Goal: Task Accomplishment & Management: Manage account settings

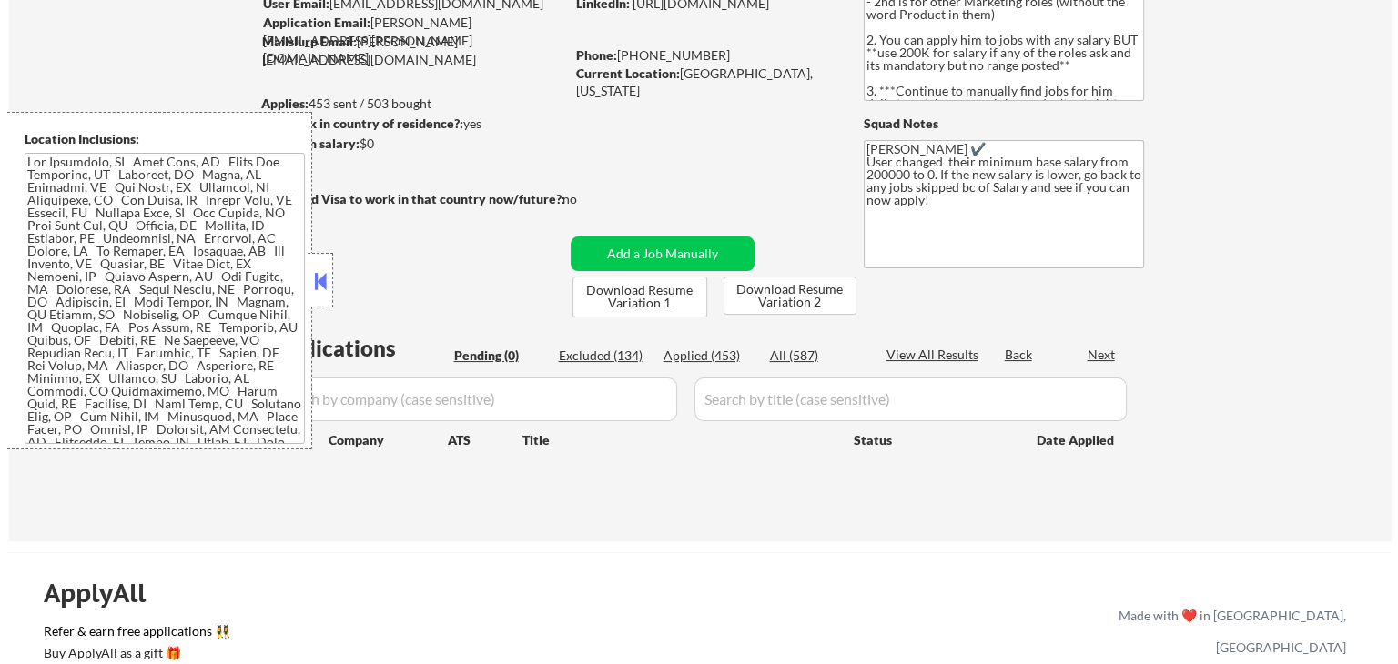
scroll to position [182, 0]
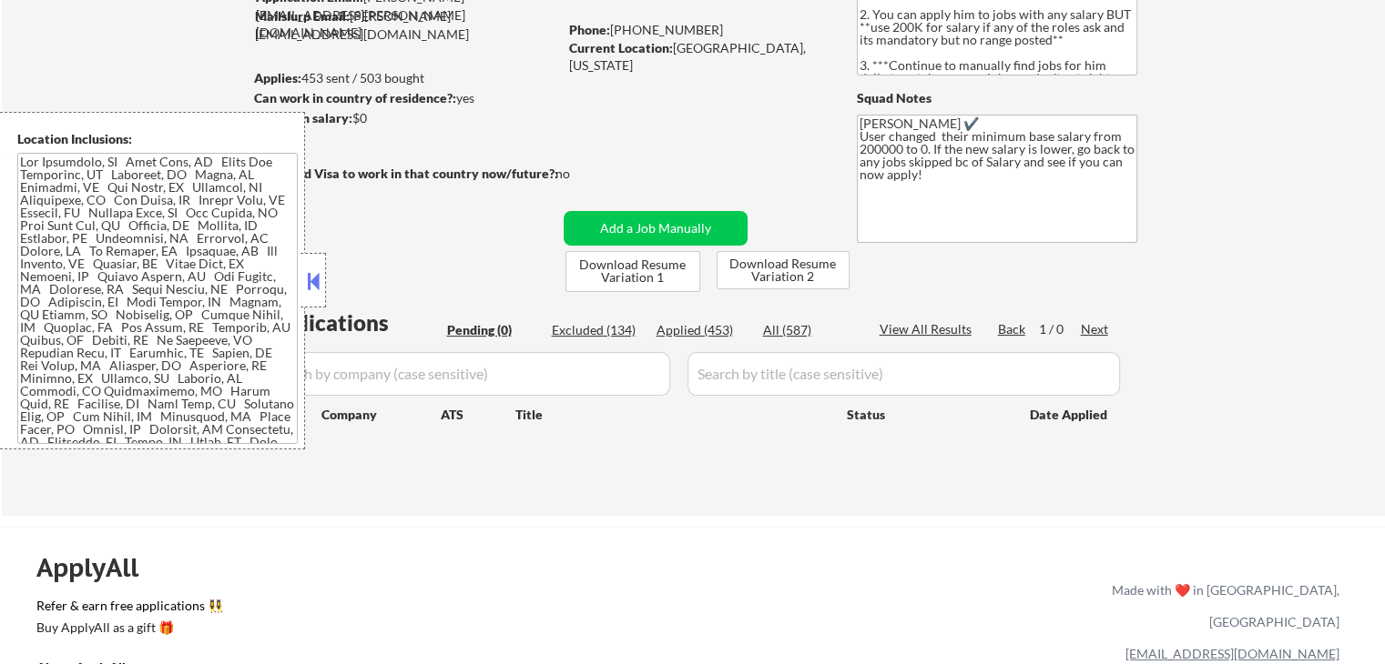
click at [311, 274] on button at bounding box center [313, 281] width 20 height 27
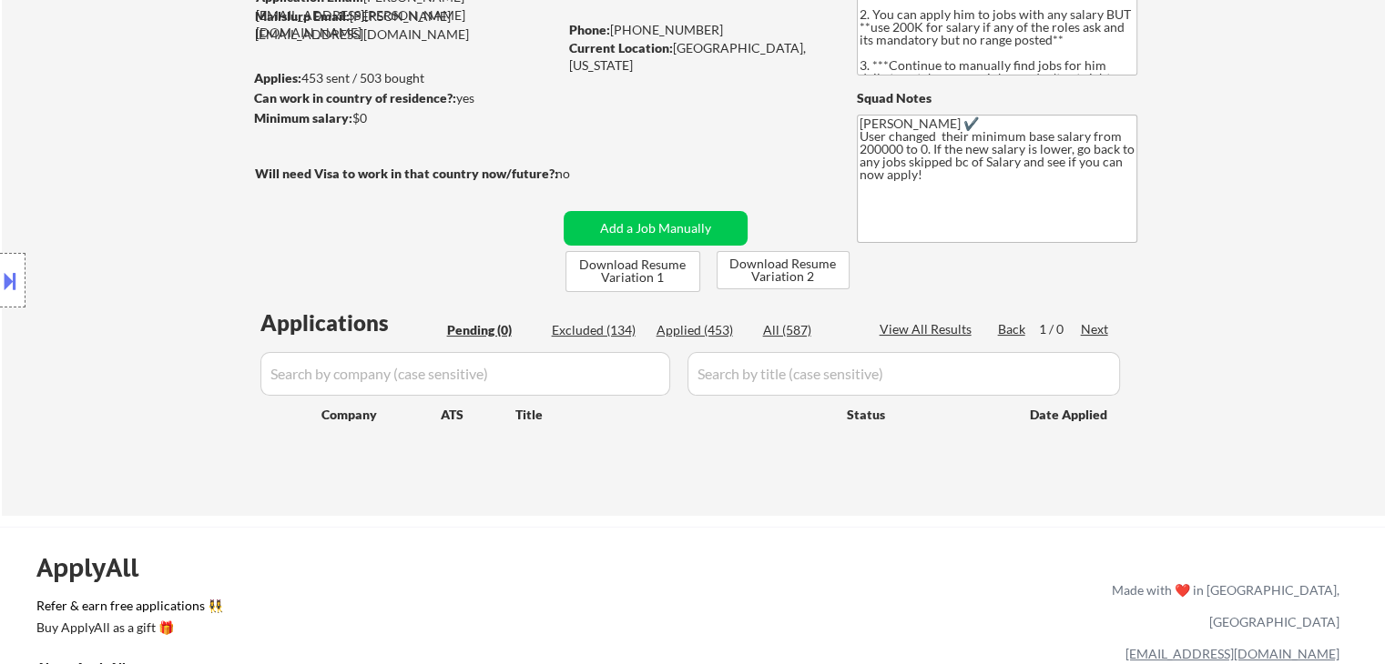
click at [710, 326] on div "Applied (453)" at bounding box center [701, 330] width 91 height 18
select select ""applied""
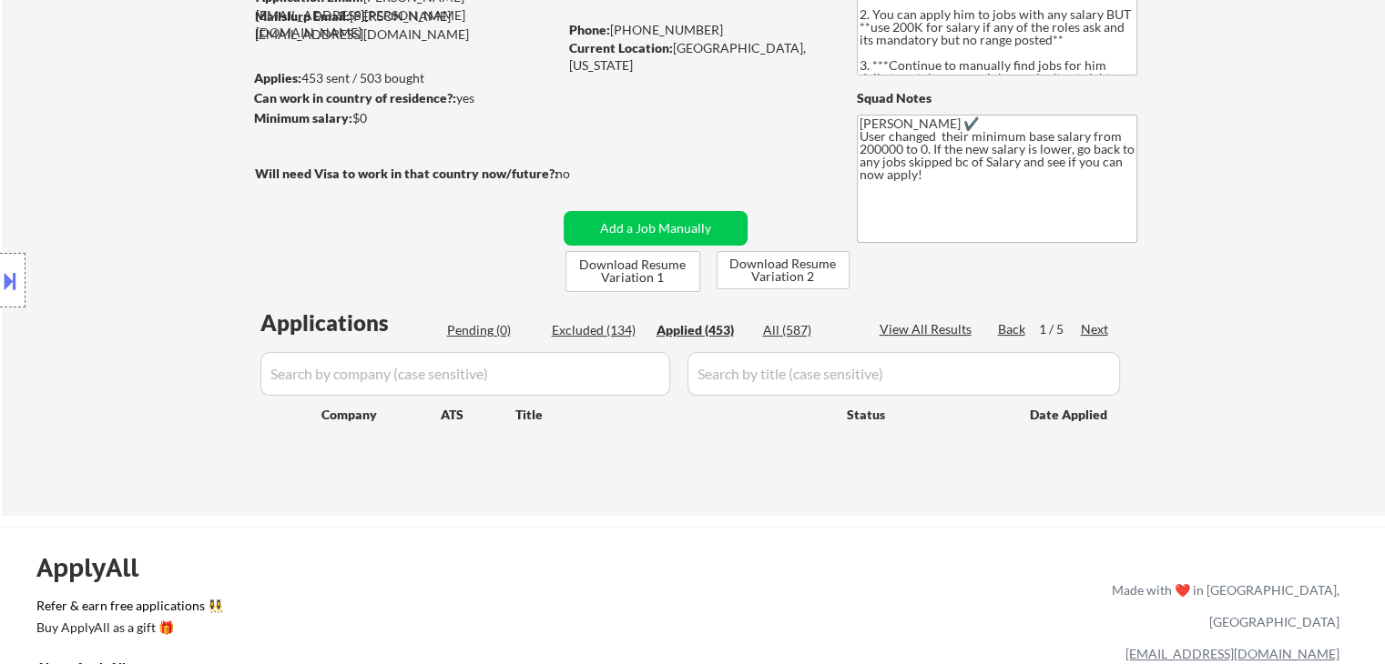
select select ""applied""
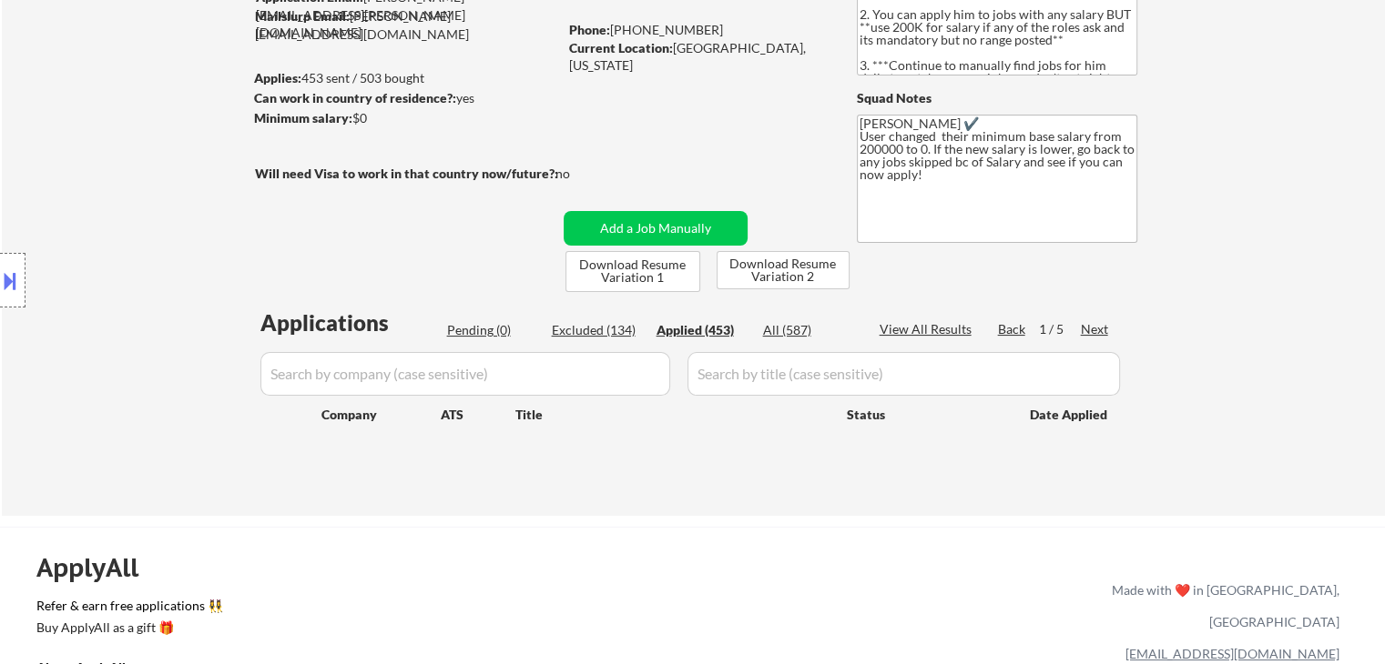
select select ""applied""
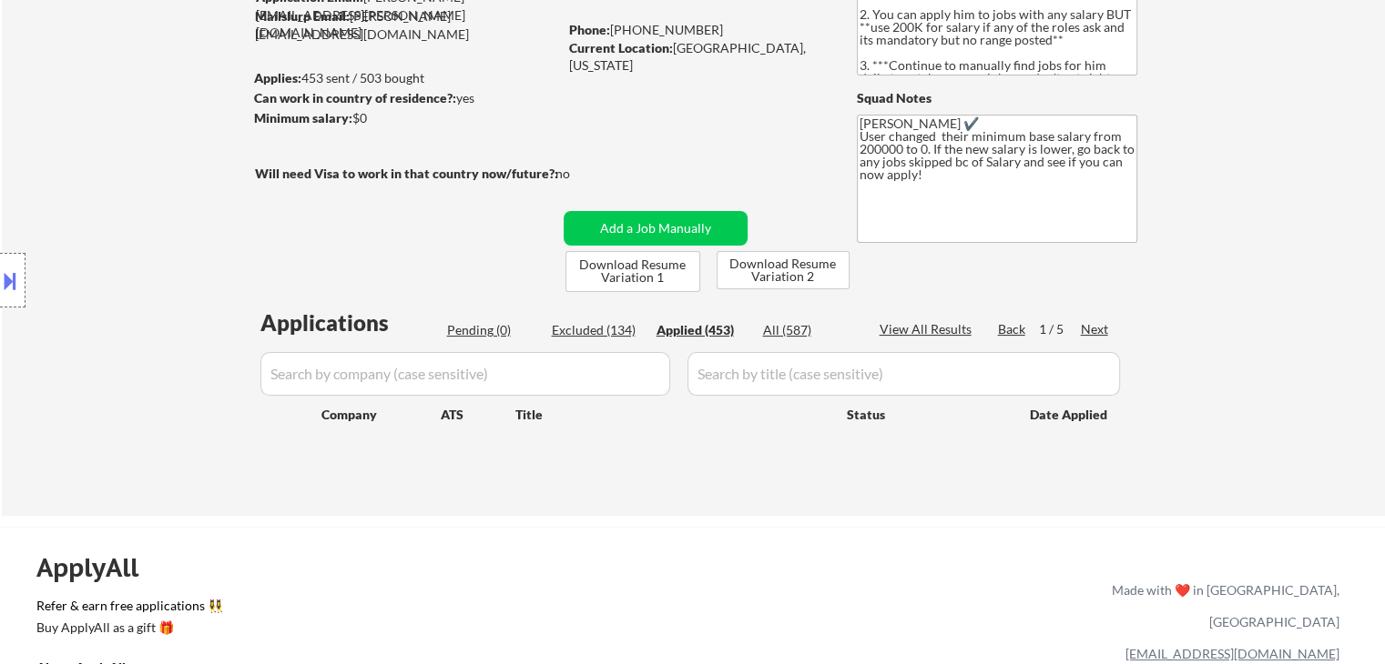
select select ""applied""
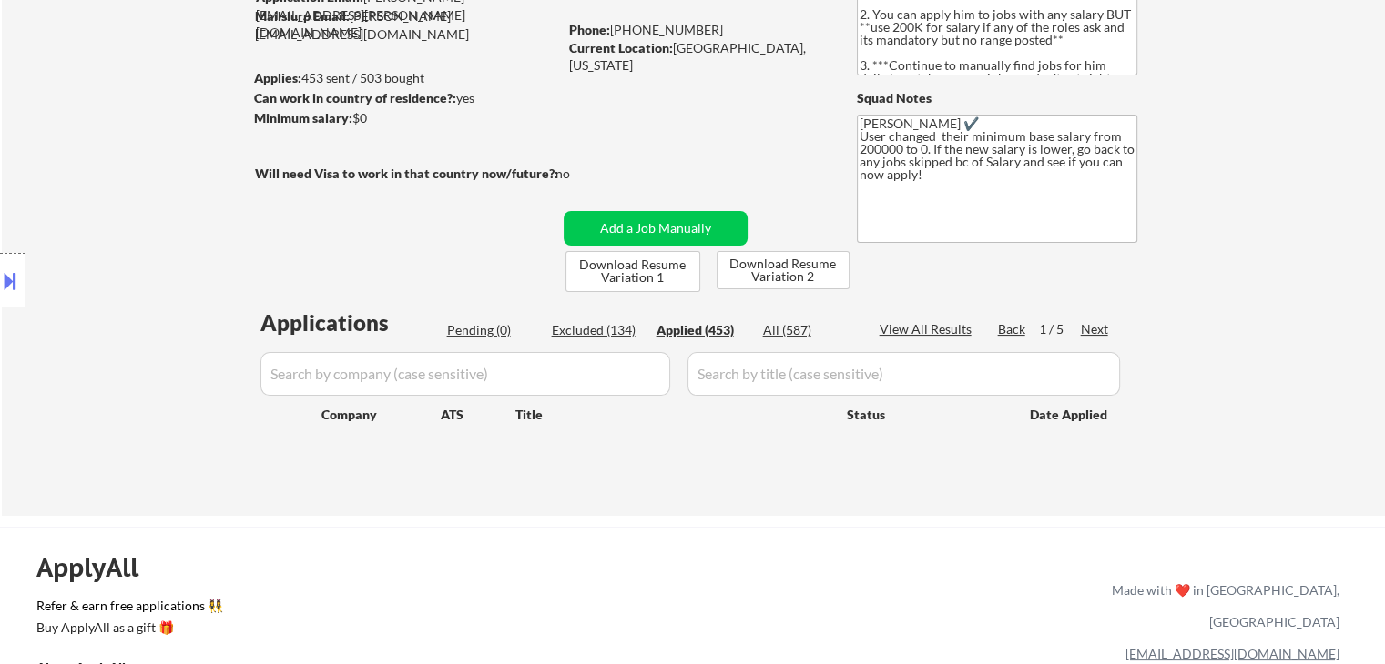
select select ""applied""
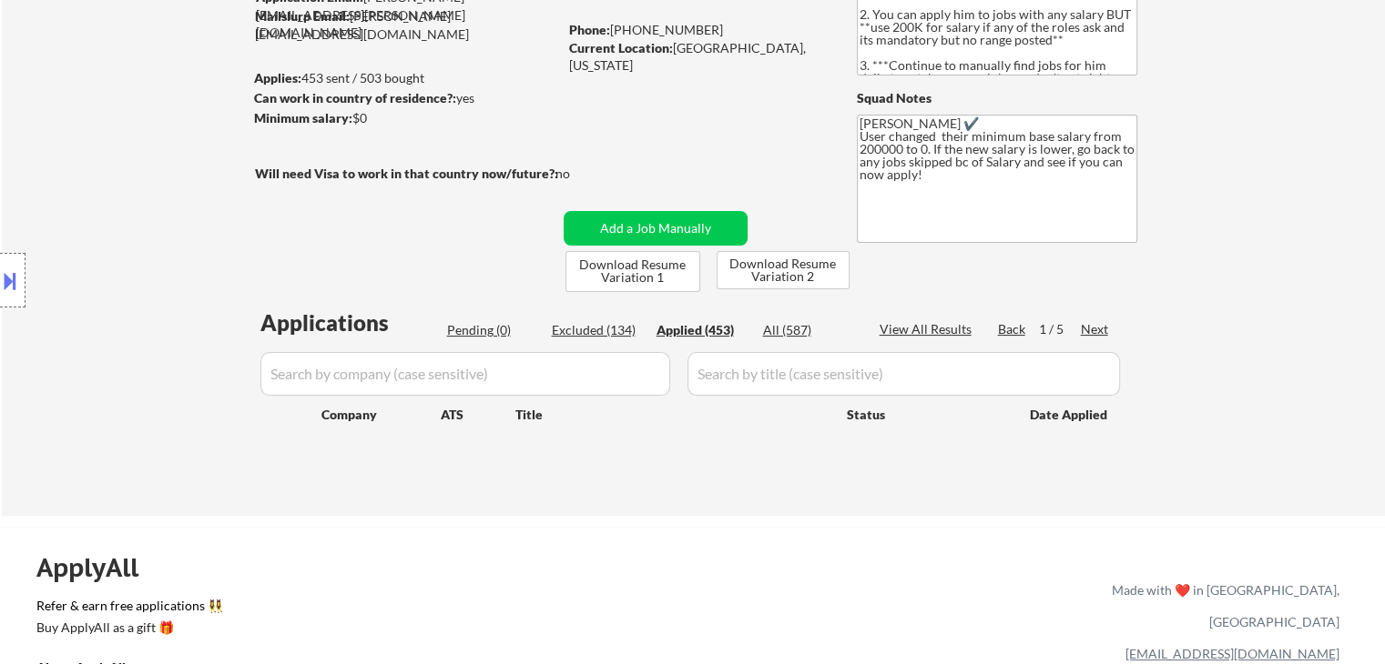
select select ""applied""
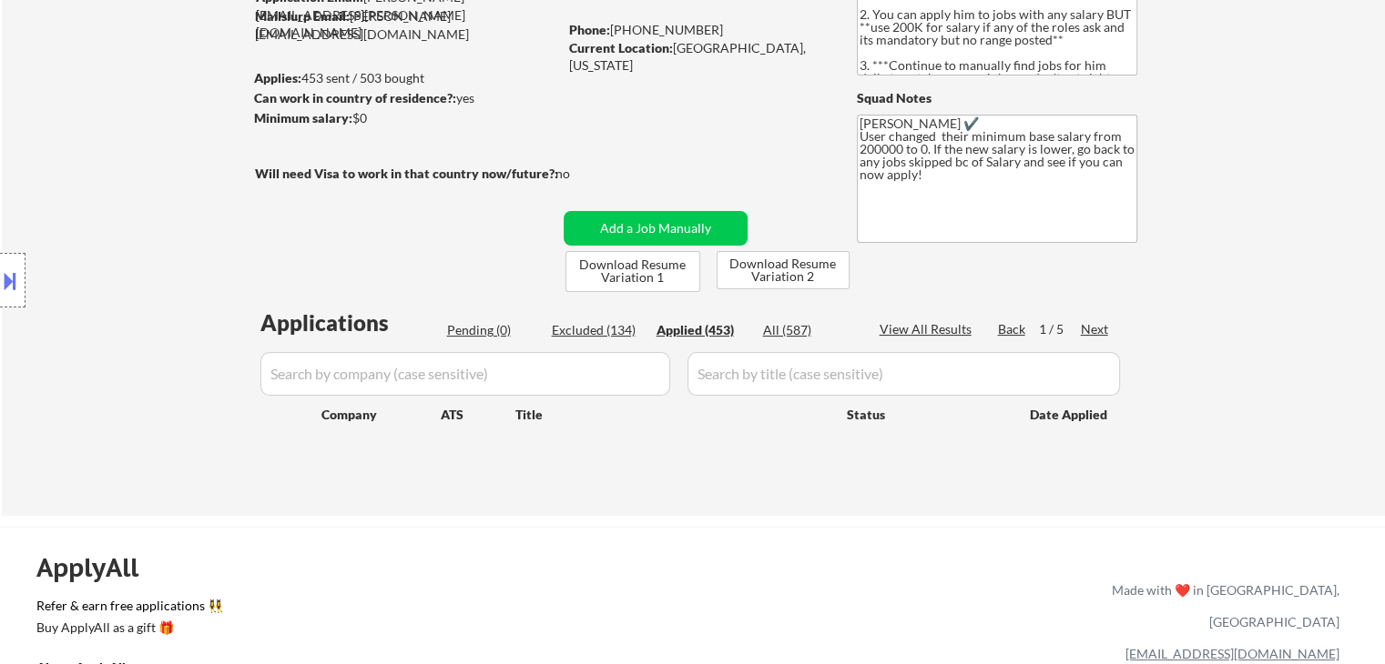
select select ""applied""
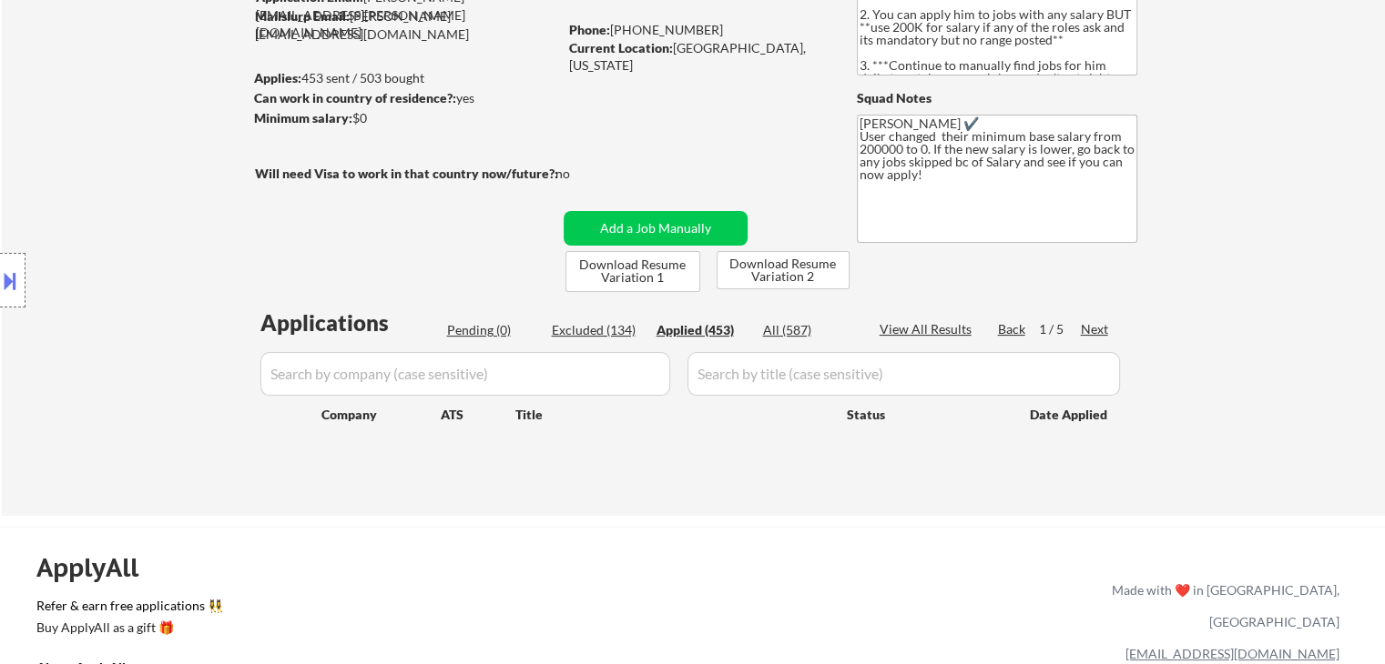
select select ""applied""
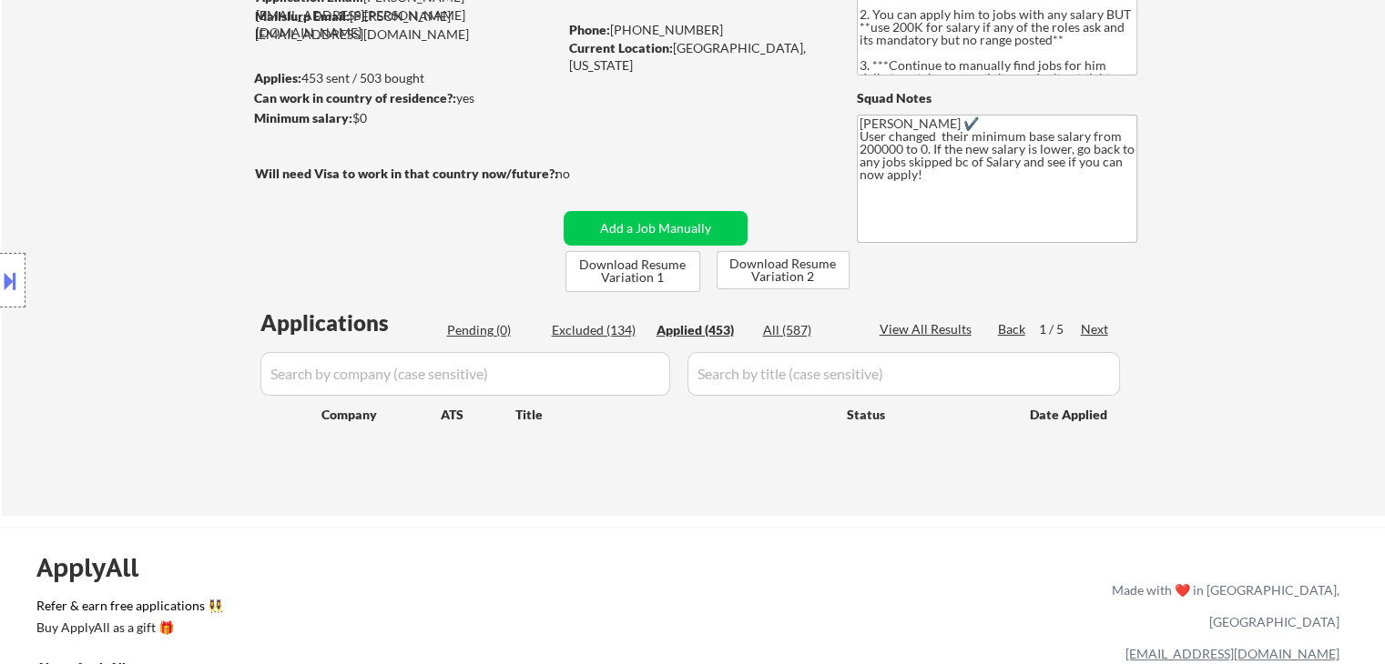
select select ""applied""
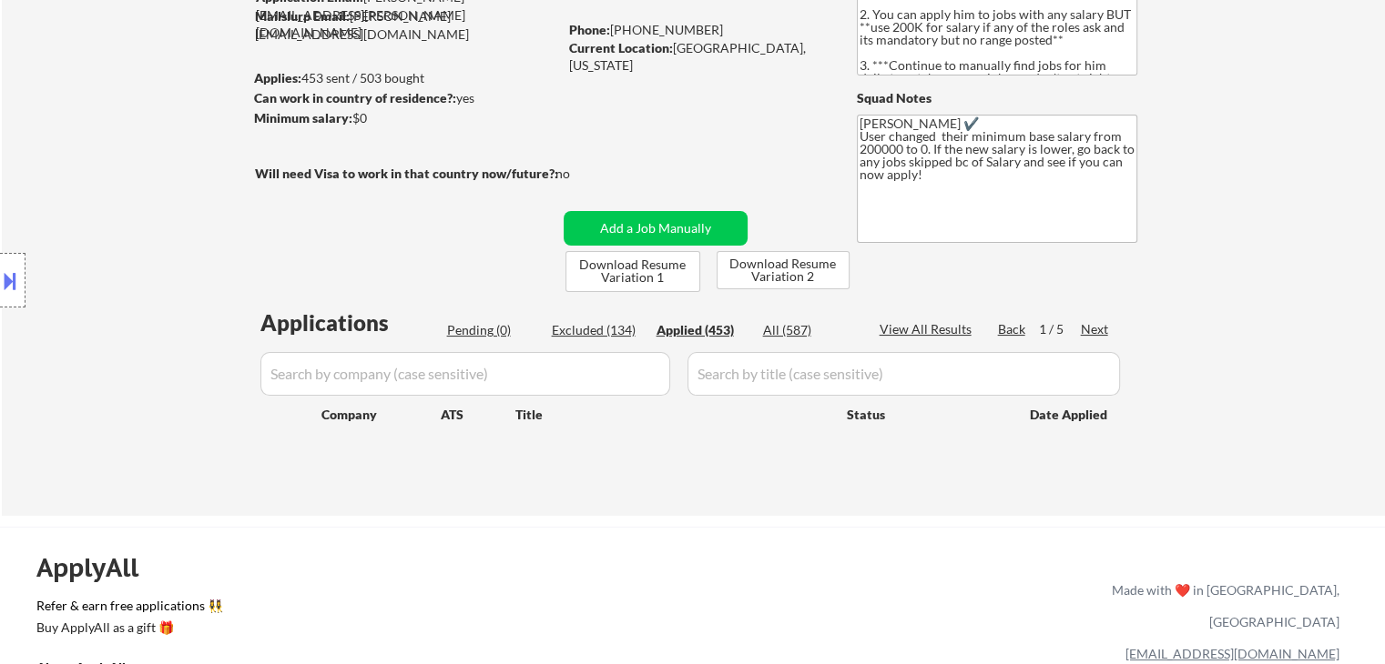
select select ""applied""
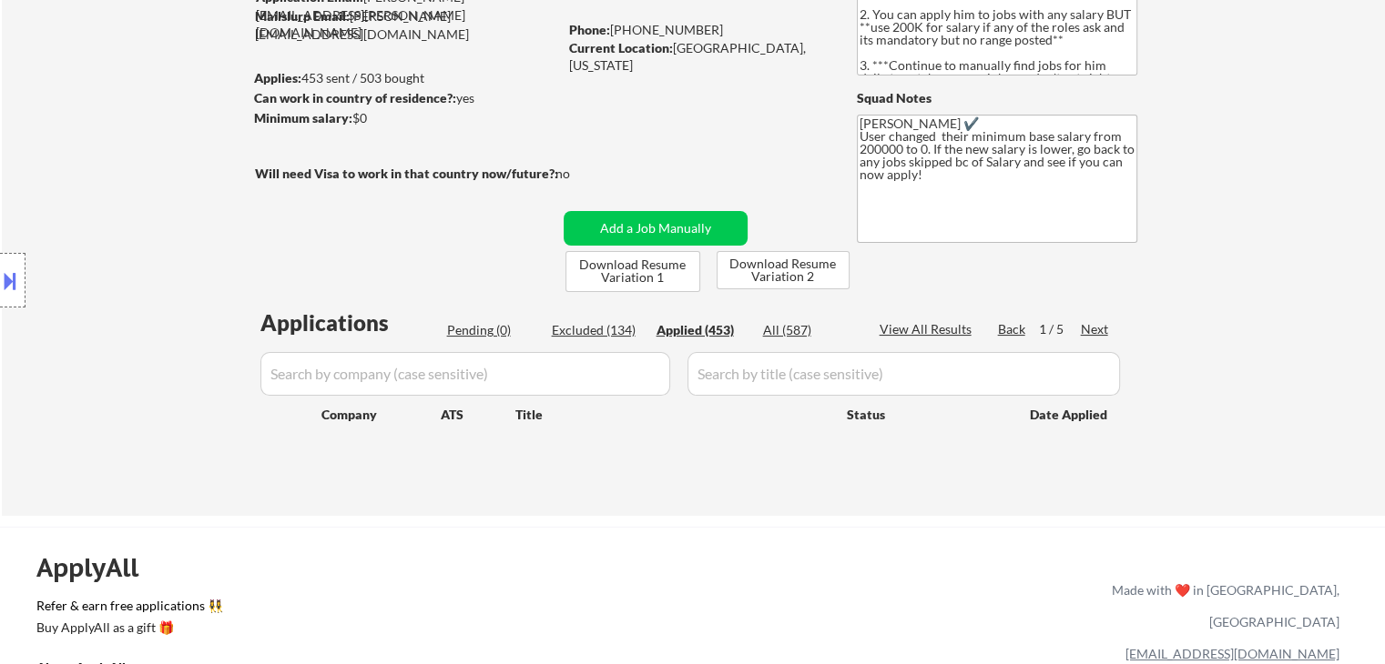
select select ""applied""
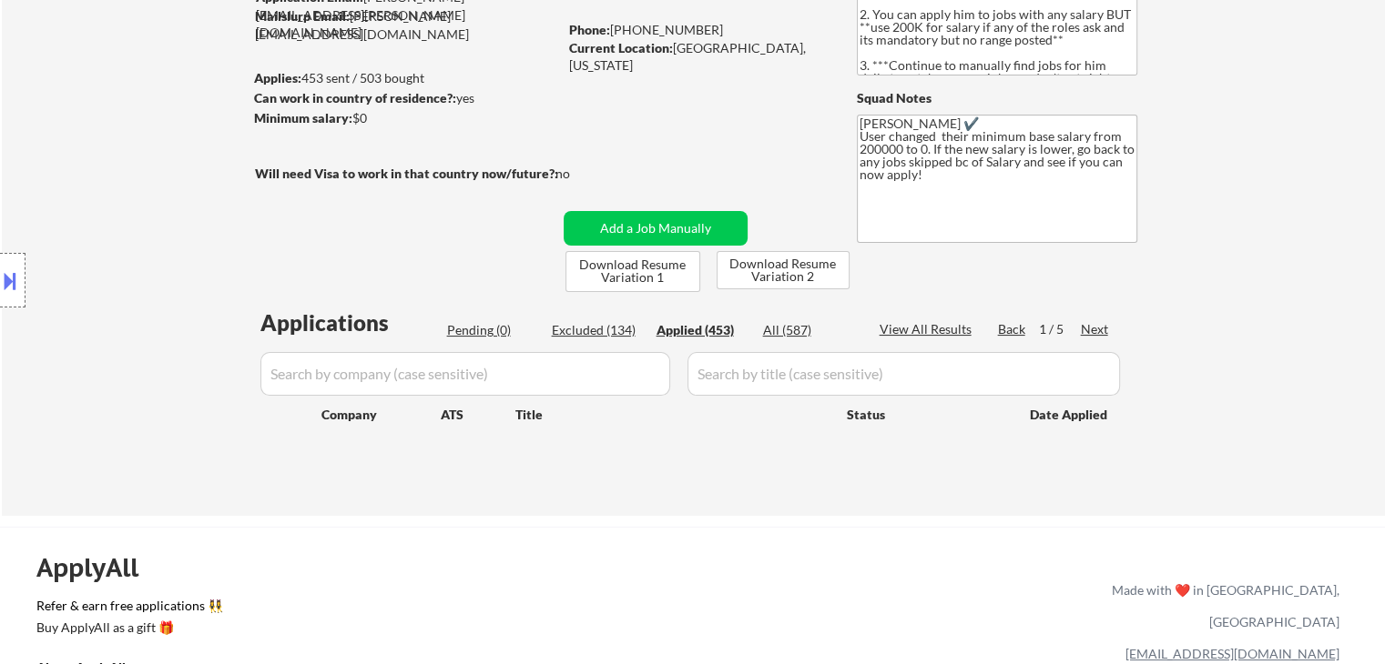
select select ""applied""
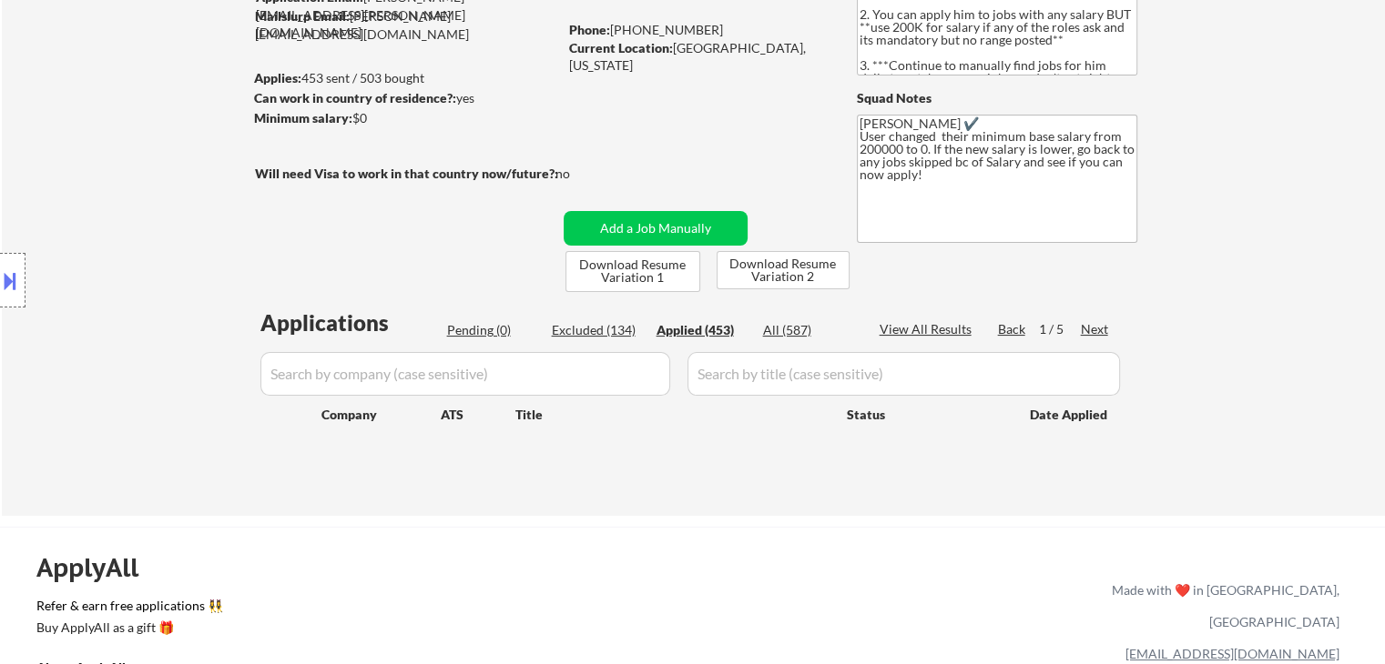
select select ""applied""
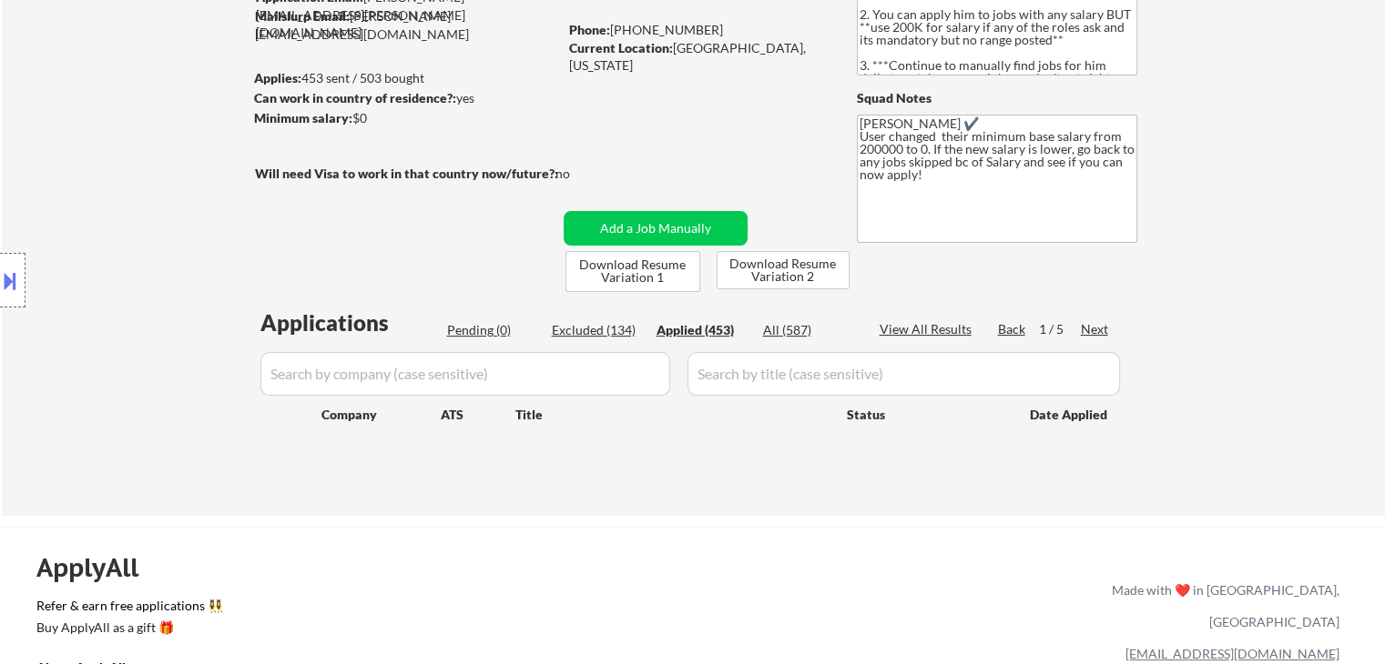
select select ""applied""
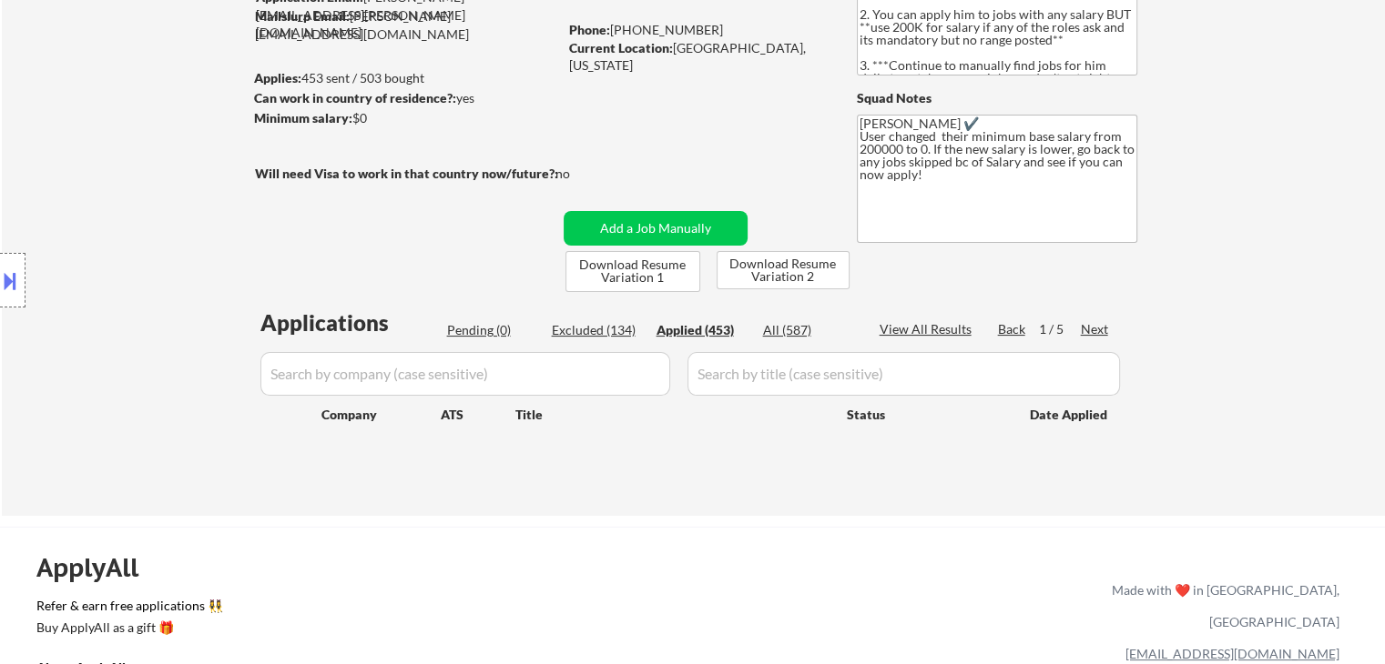
select select ""applied""
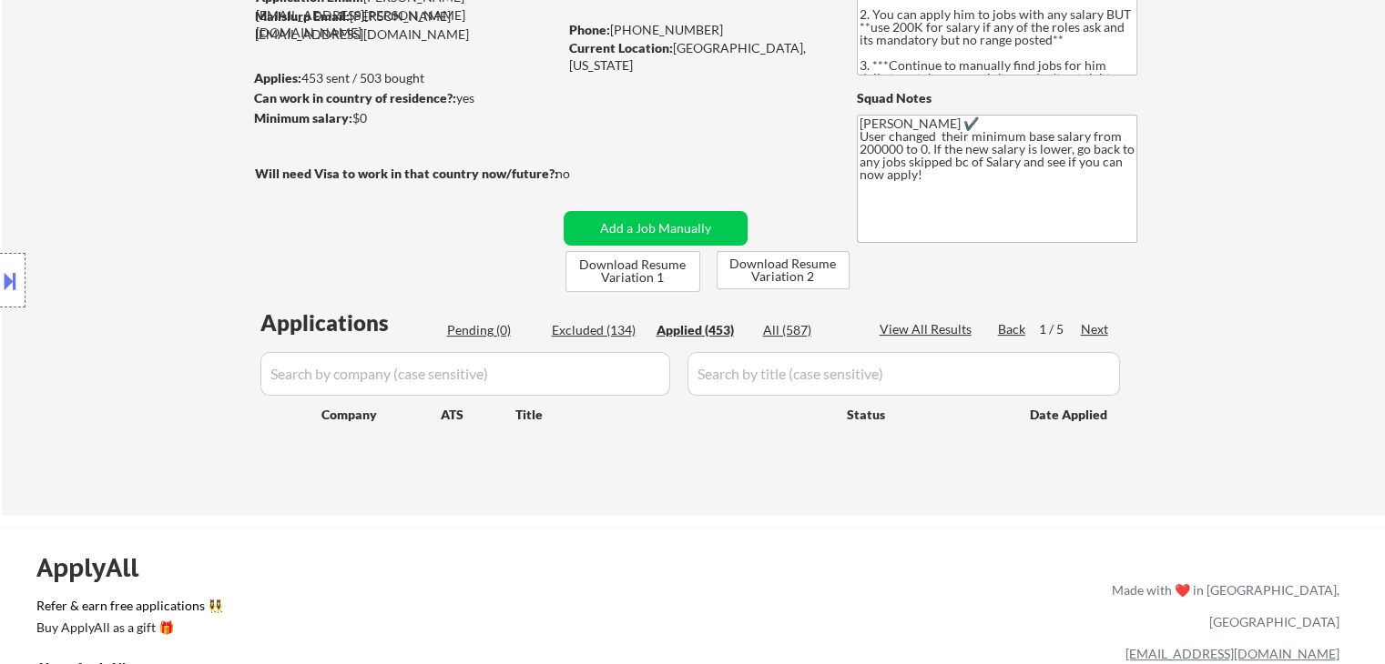
select select ""applied""
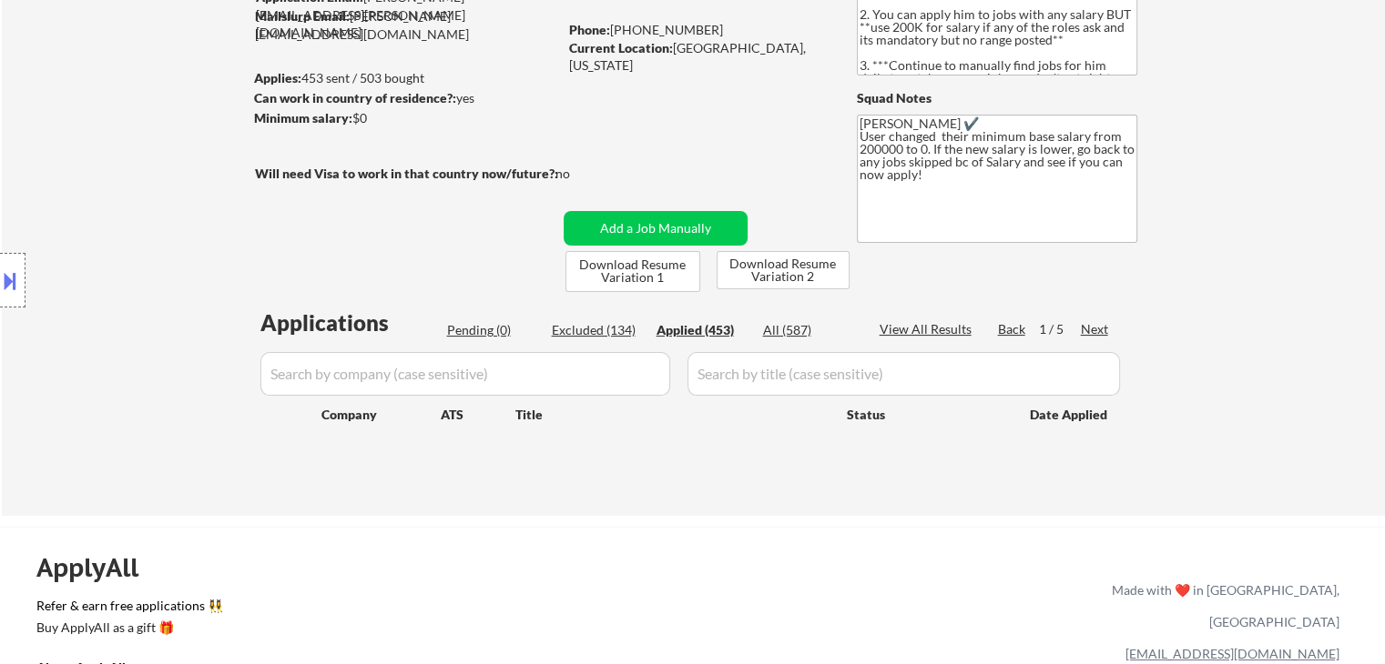
select select ""applied""
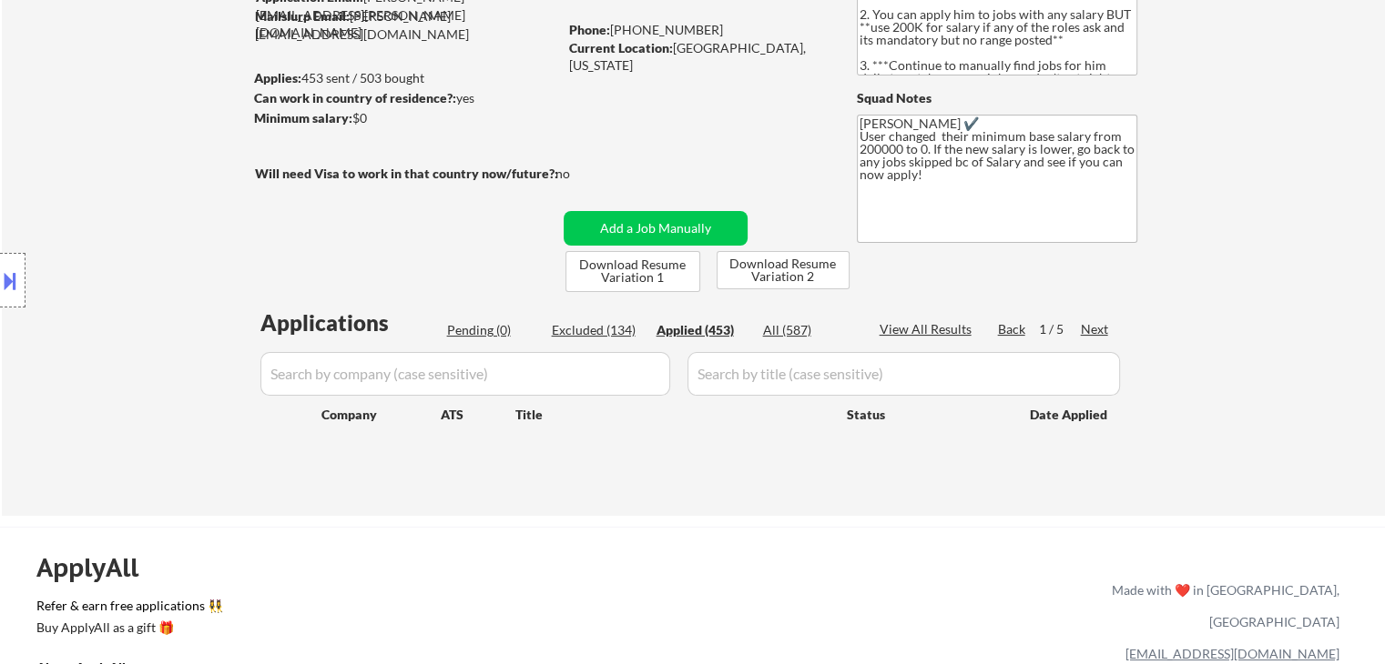
select select ""applied""
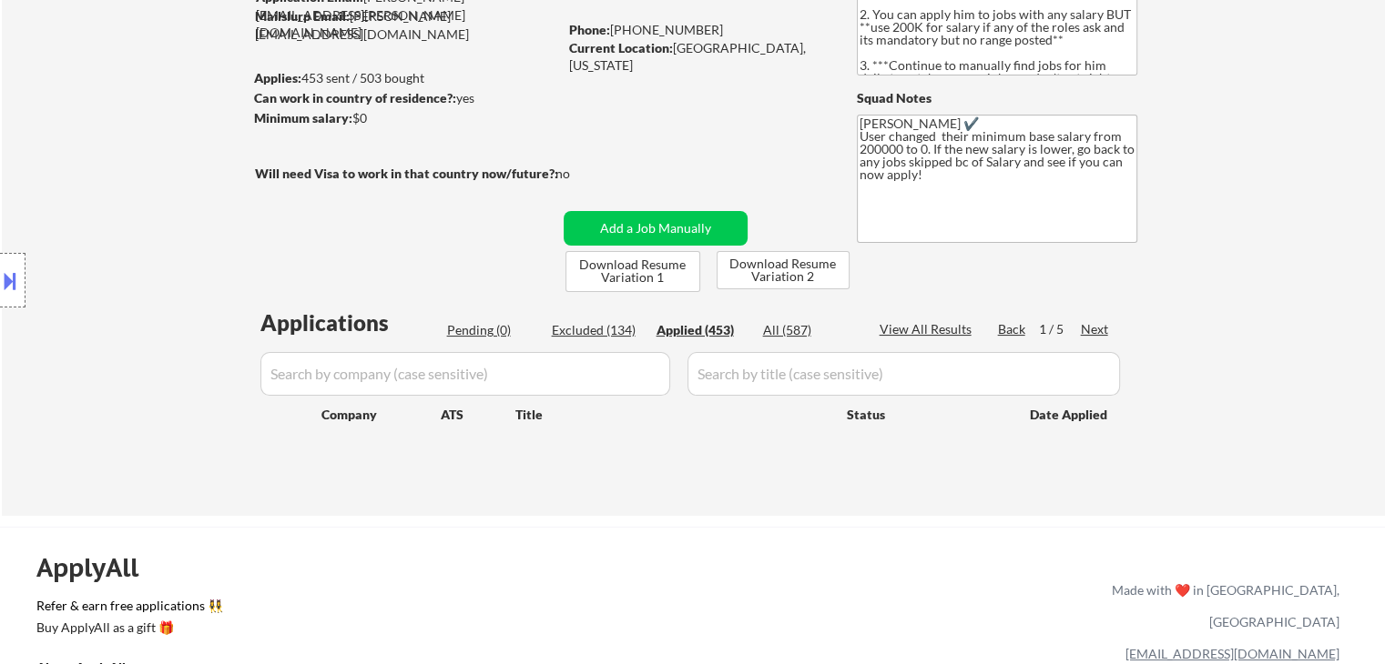
select select ""applied""
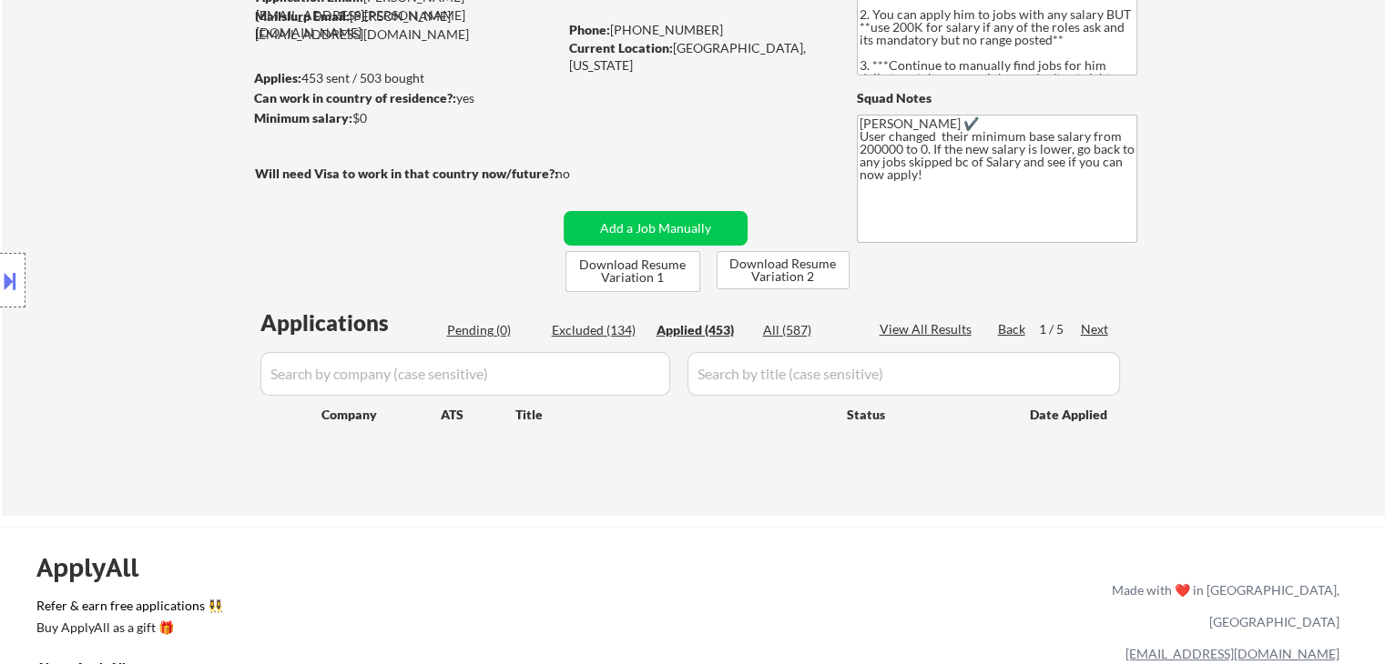
select select ""applied""
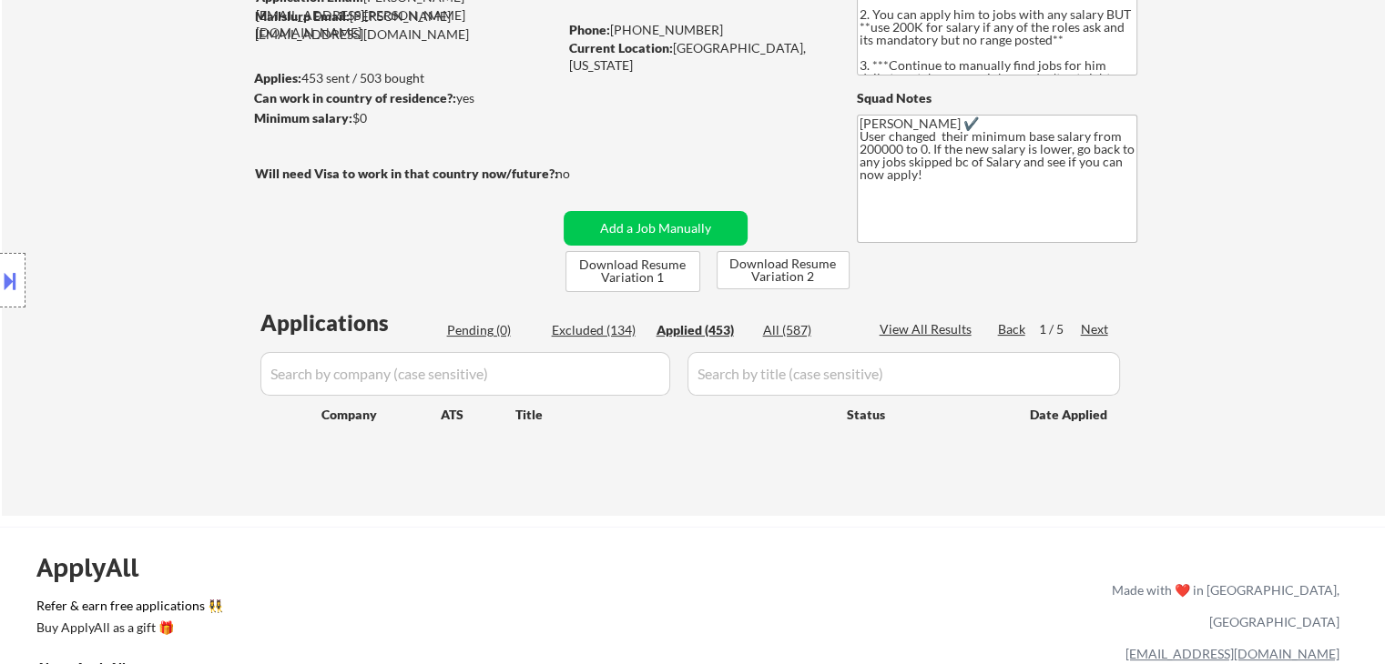
select select ""applied""
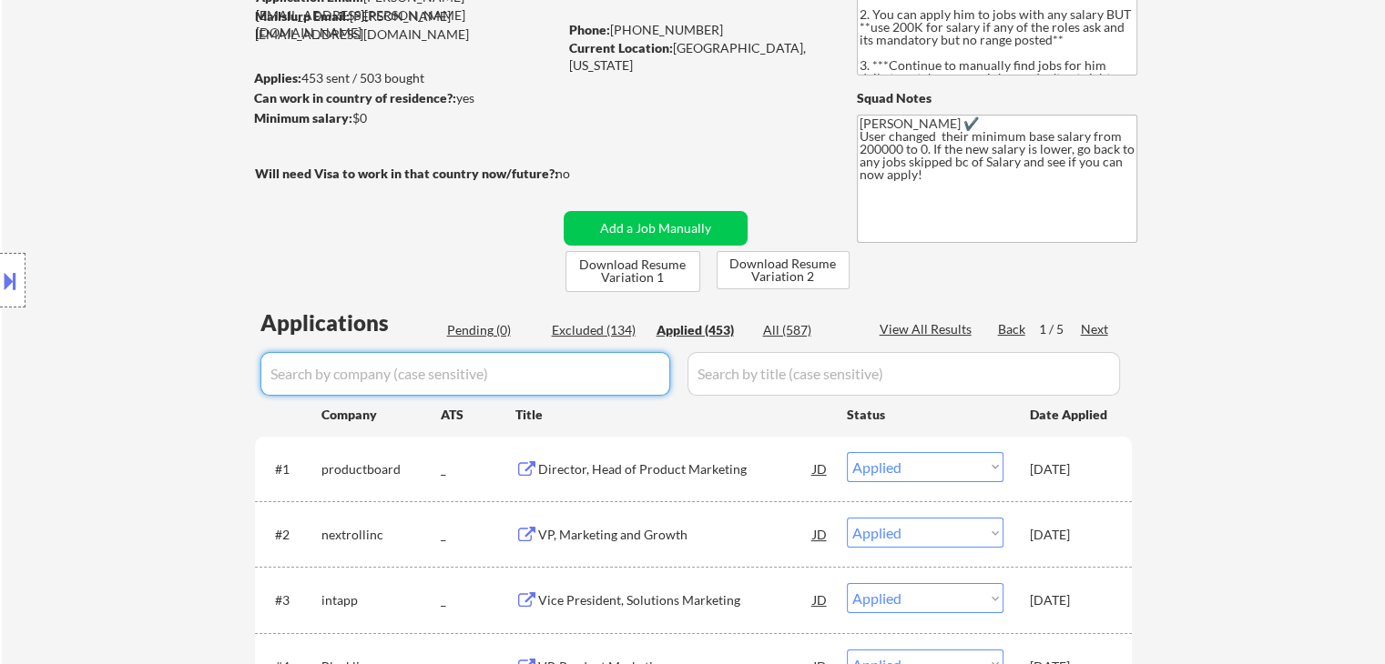
click at [462, 369] on input "input" at bounding box center [465, 374] width 410 height 44
paste input "[PERSON_NAME]"
type input "[PERSON_NAME]"
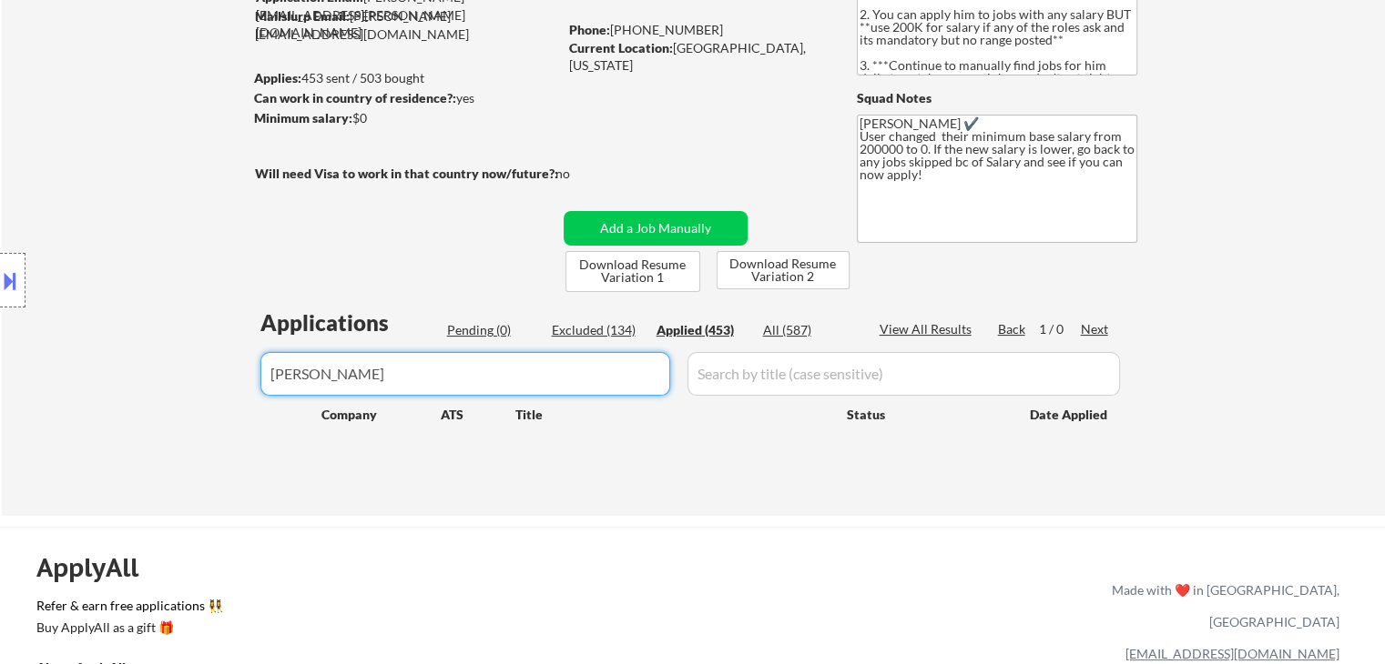
drag, startPoint x: 462, startPoint y: 369, endPoint x: 147, endPoint y: 363, distance: 315.9
click at [147, 363] on body "← Return to /applysquad Mailslurp Inbox Job Search Builder Andrew Hawthorn User…" at bounding box center [692, 150] width 1385 height 664
click at [359, 383] on input "input" at bounding box center [465, 374] width 410 height 44
click at [355, 378] on input "input" at bounding box center [465, 374] width 410 height 44
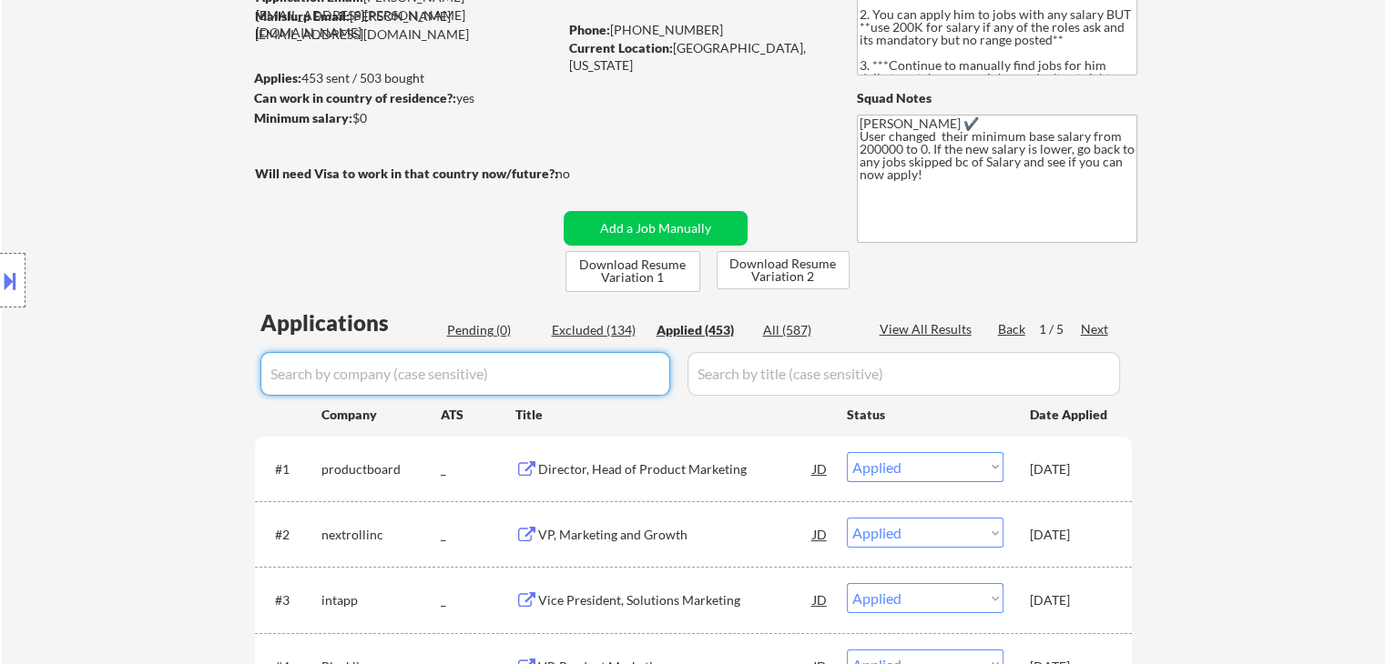
paste input "workiva"
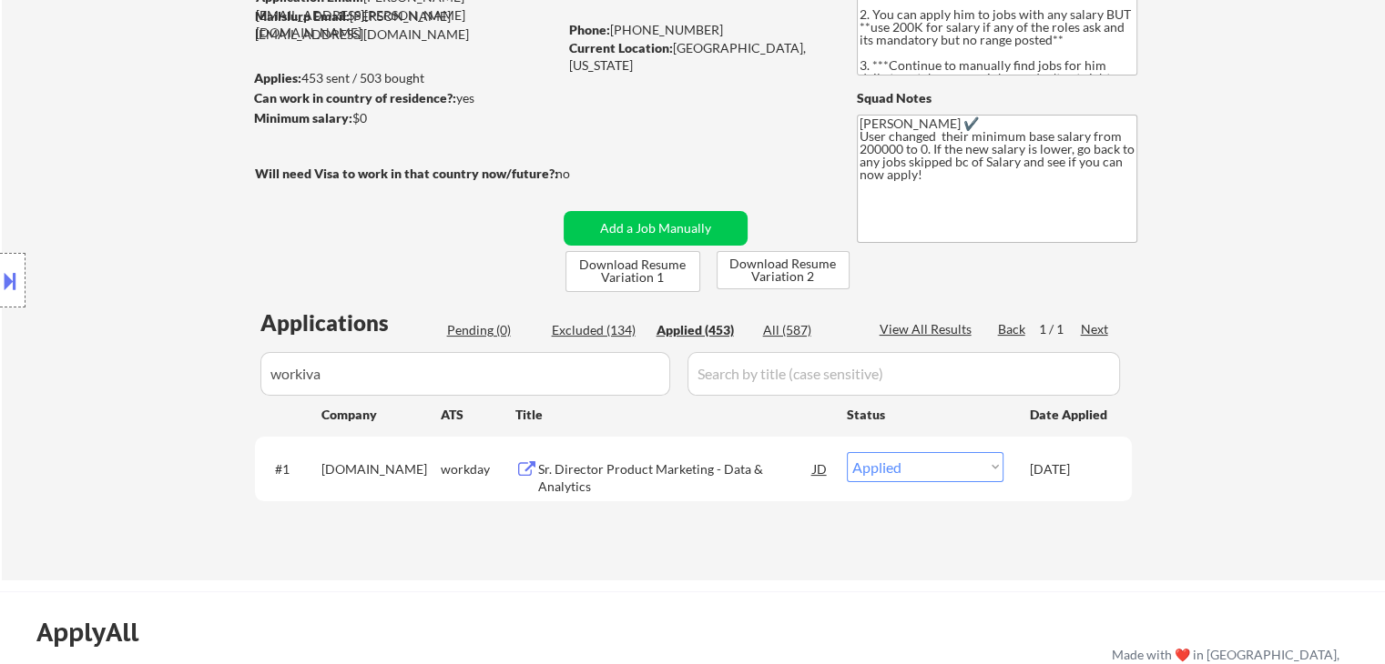
click at [345, 383] on input "input" at bounding box center [465, 374] width 410 height 44
type input "workiv"
click at [631, 233] on button "Add a Job Manually" at bounding box center [655, 228] width 184 height 35
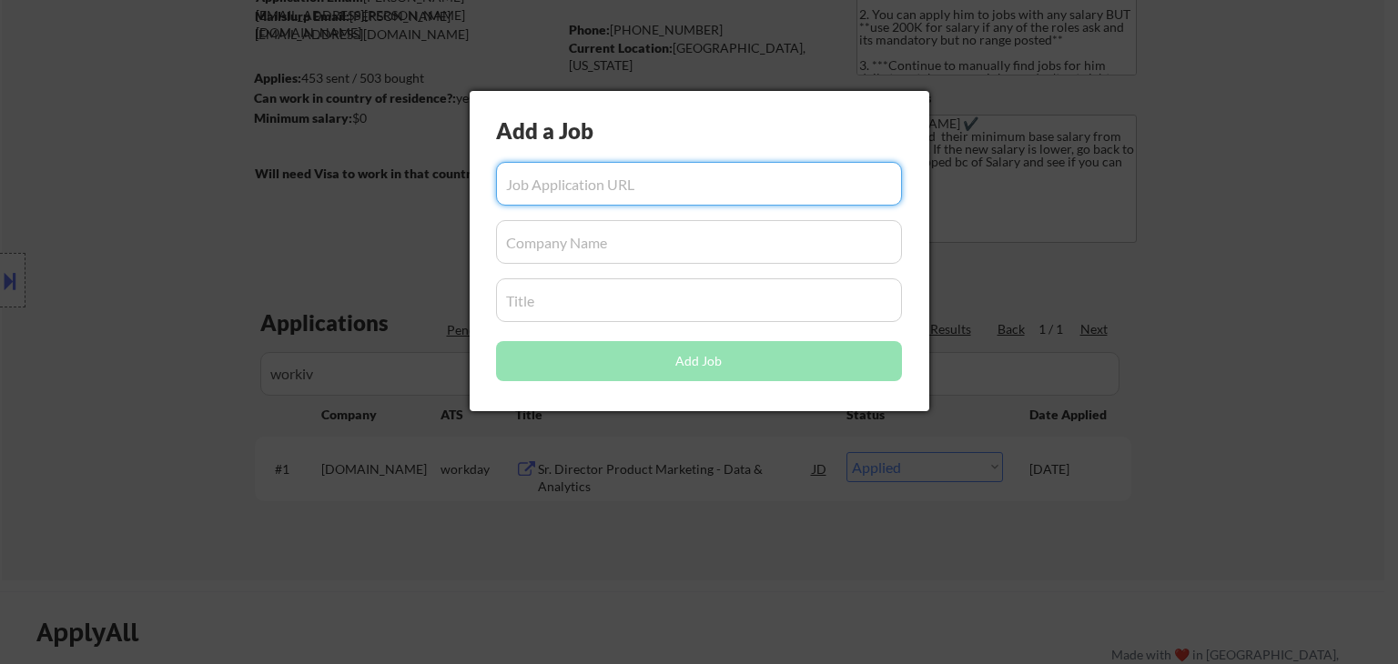
paste input "https://jobs.smartrecruiters.com/TheNielsenCompany/3743990008420226-product-mar…"
type input "https://jobs.smartrecruiters.com/TheNielsenCompany/3743990008420226-product-mar…"
click at [600, 249] on input "input" at bounding box center [699, 242] width 406 height 44
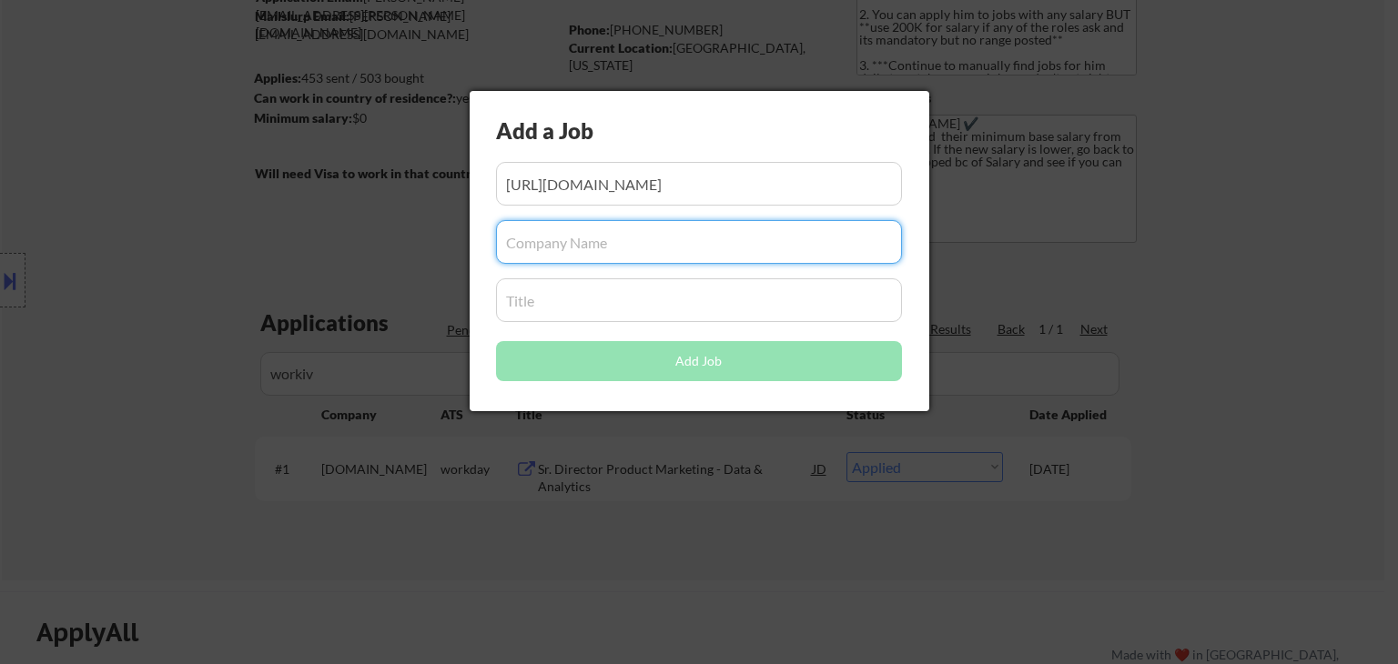
paste input "[PERSON_NAME]"
type input "[PERSON_NAME]"
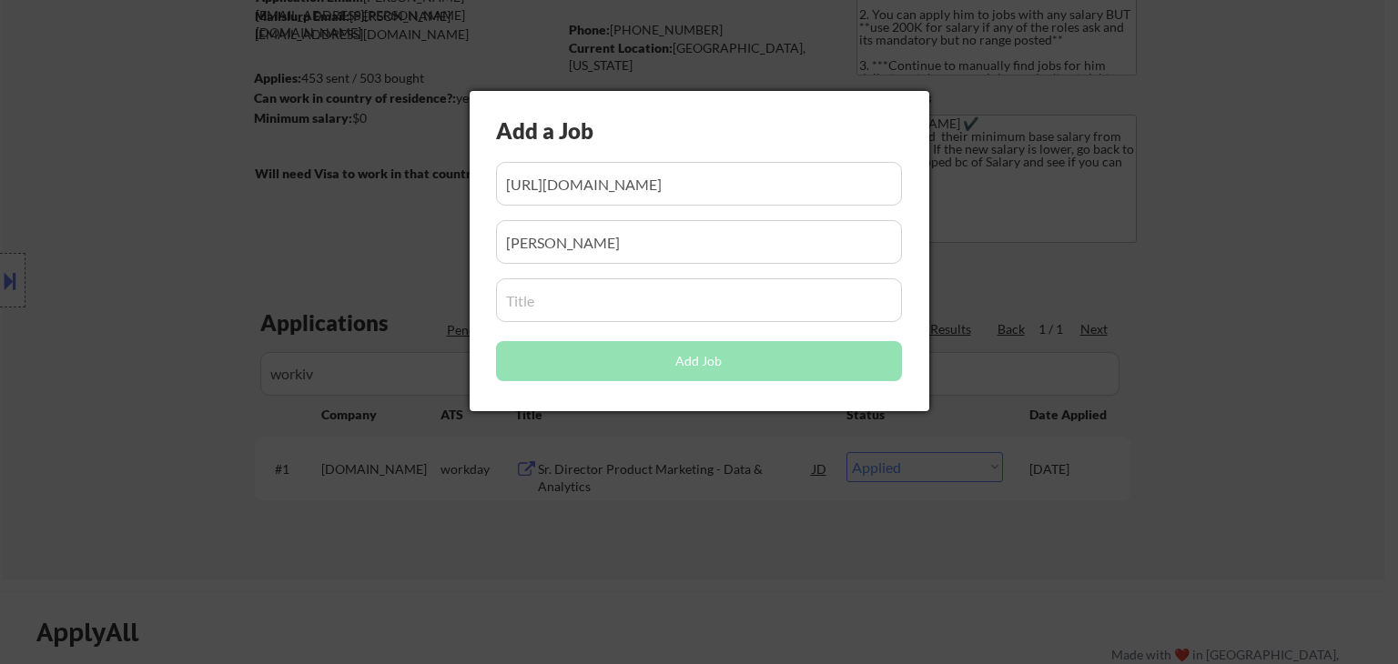
click at [583, 296] on input "input" at bounding box center [699, 301] width 406 height 44
paste input "Product Marketing Director"
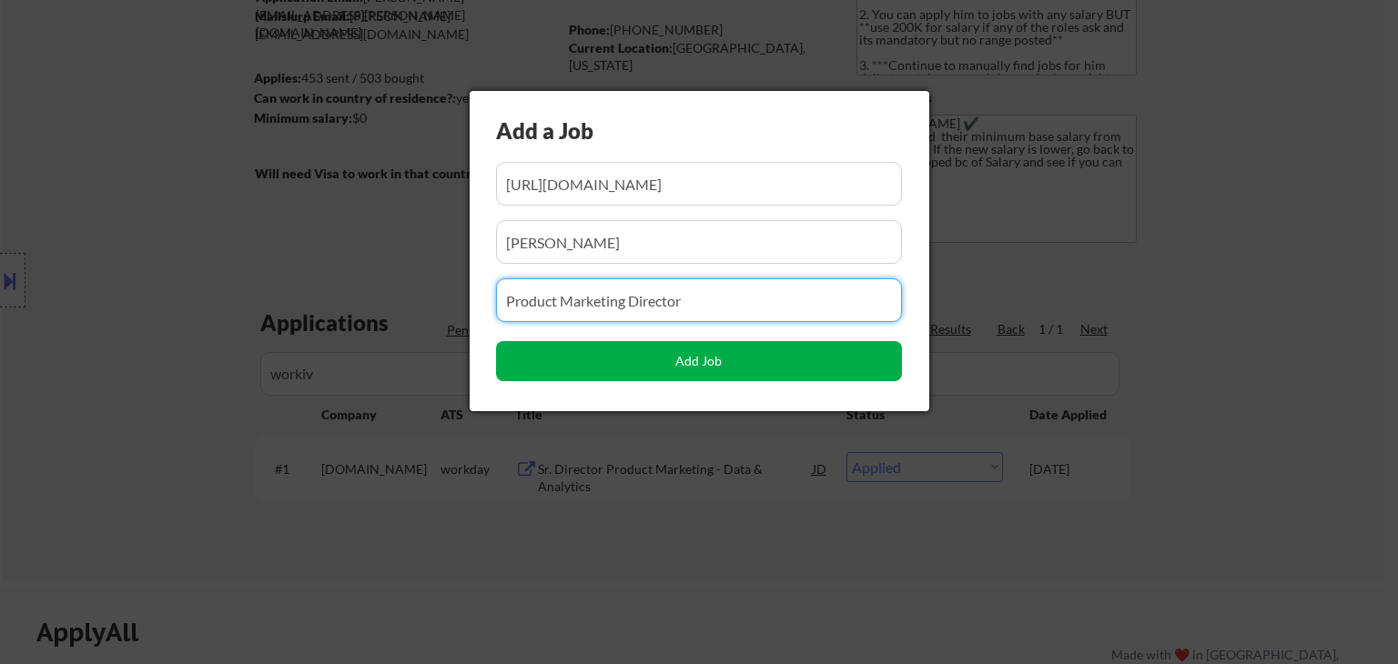
type input "Product Marketing Director"
click at [617, 369] on button "Add Job" at bounding box center [699, 361] width 406 height 40
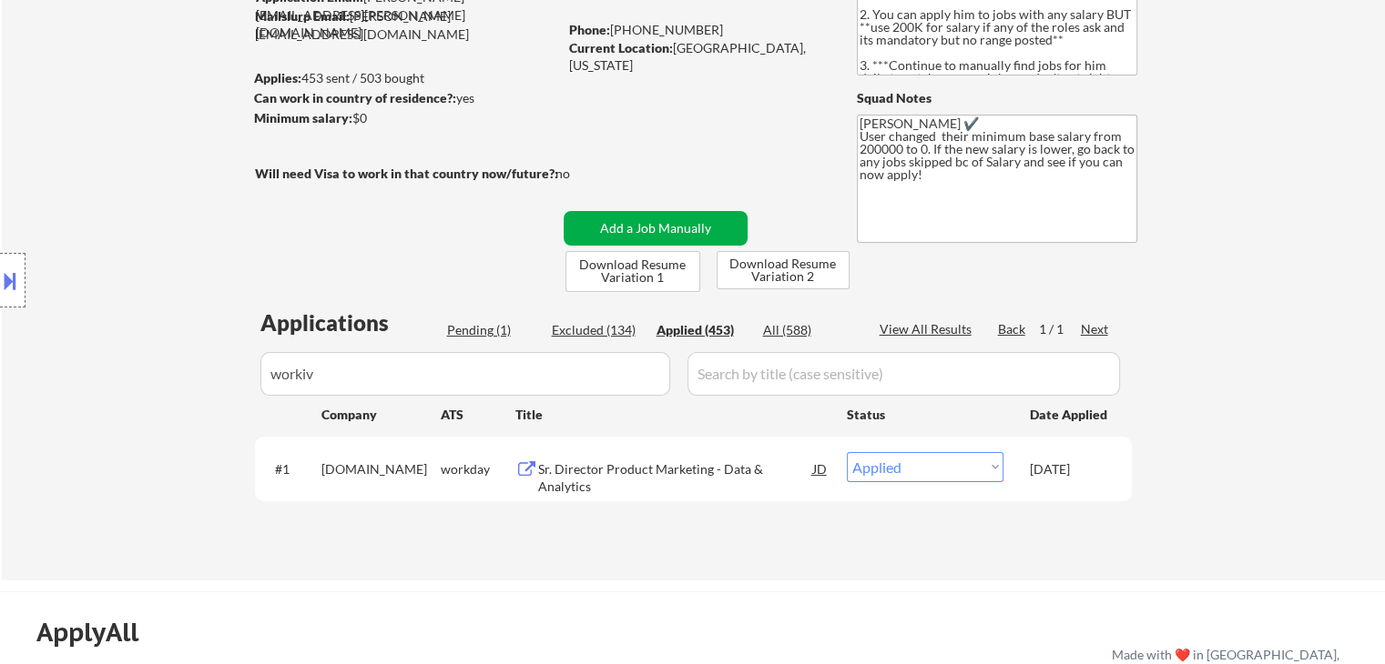
click at [705, 229] on button "Add a Job Manually" at bounding box center [655, 228] width 184 height 35
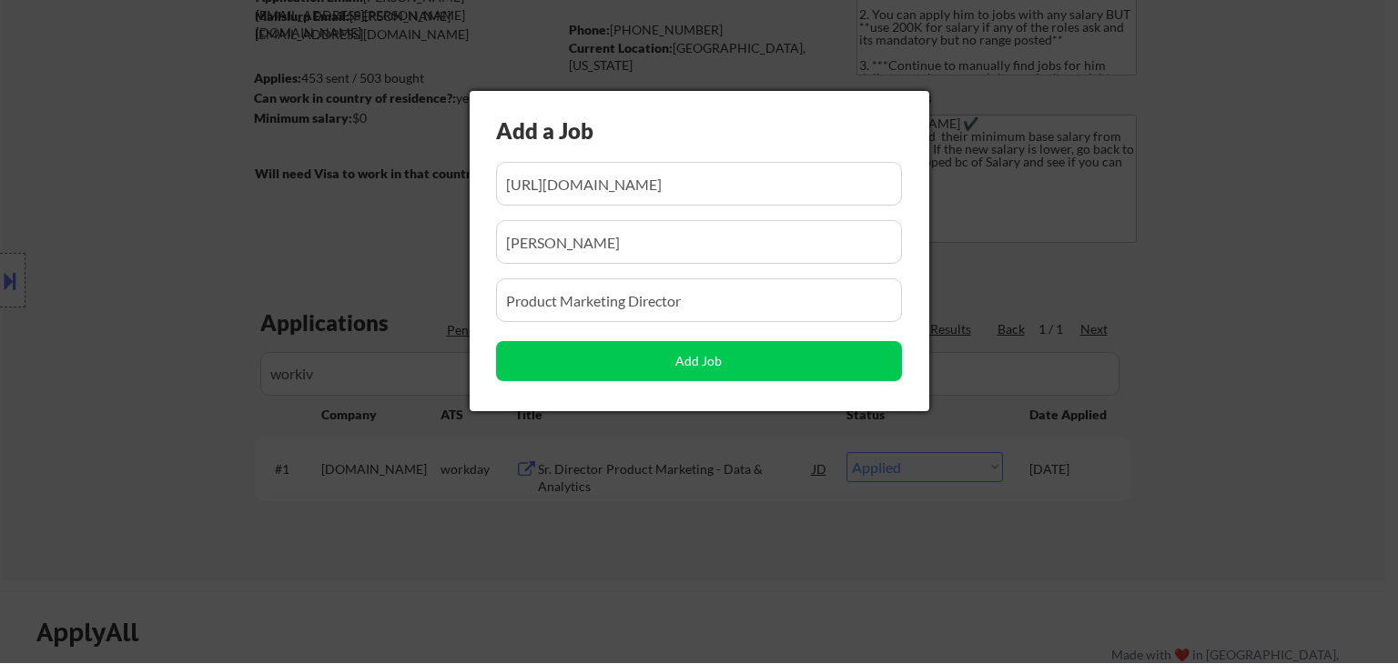
scroll to position [0, 280]
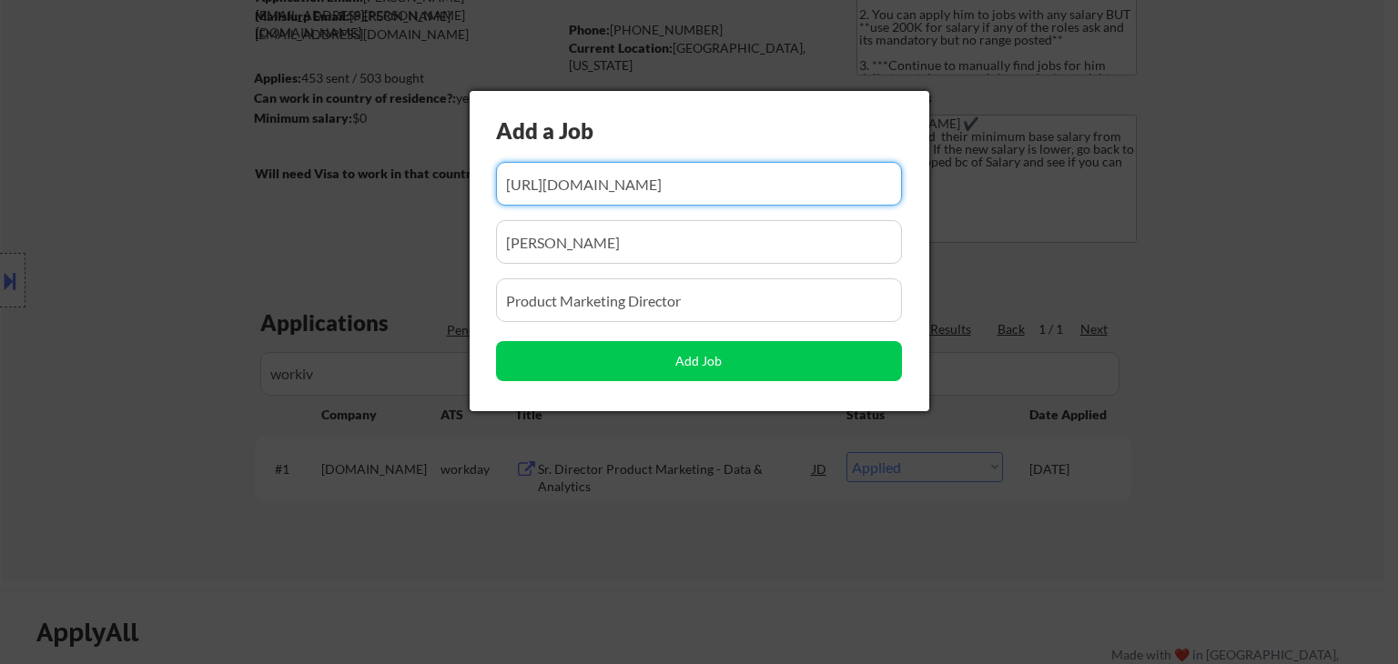
click at [728, 187] on input "input" at bounding box center [699, 184] width 406 height 44
paste input "https://workiva.wd1.myworkdayjobs.com/careers/job/USA---Remote/Product-Marketin…"
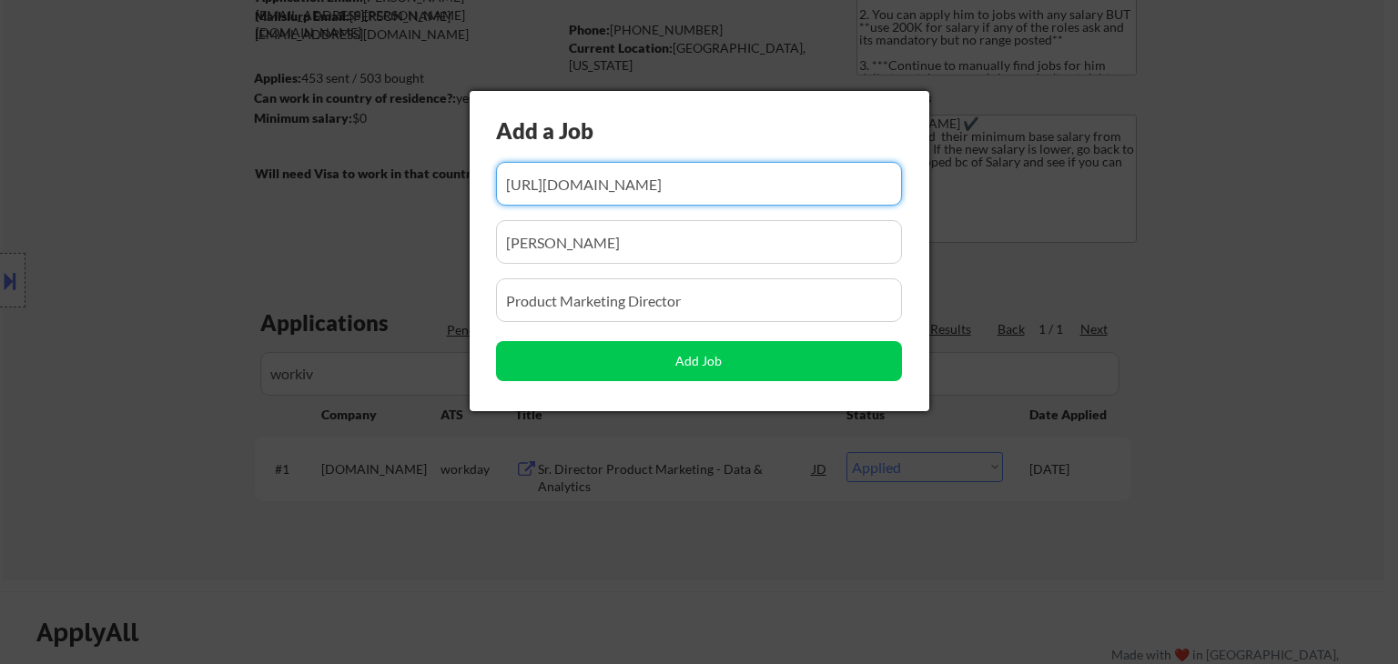
paste input "Director_R10495"
type input "https://workiva.wd1.myworkdayjobs.com/careers/job/USA---Remote/Product-Marketin…"
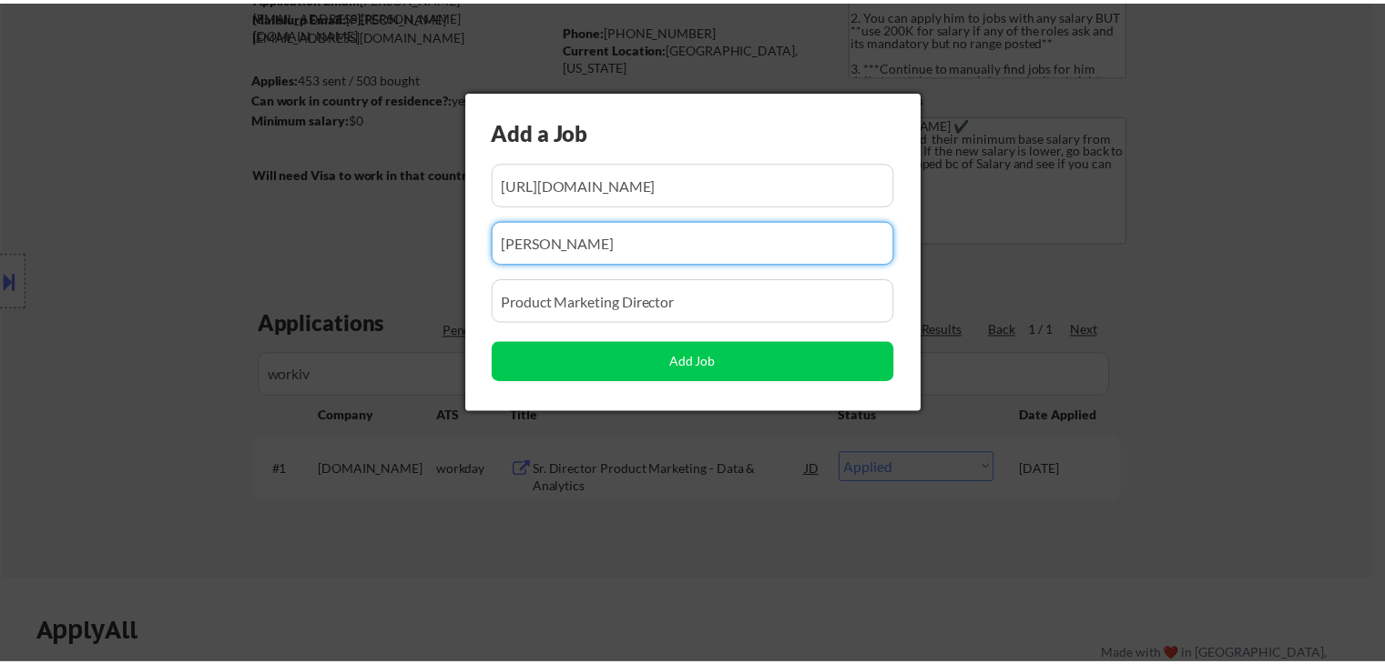
scroll to position [0, 0]
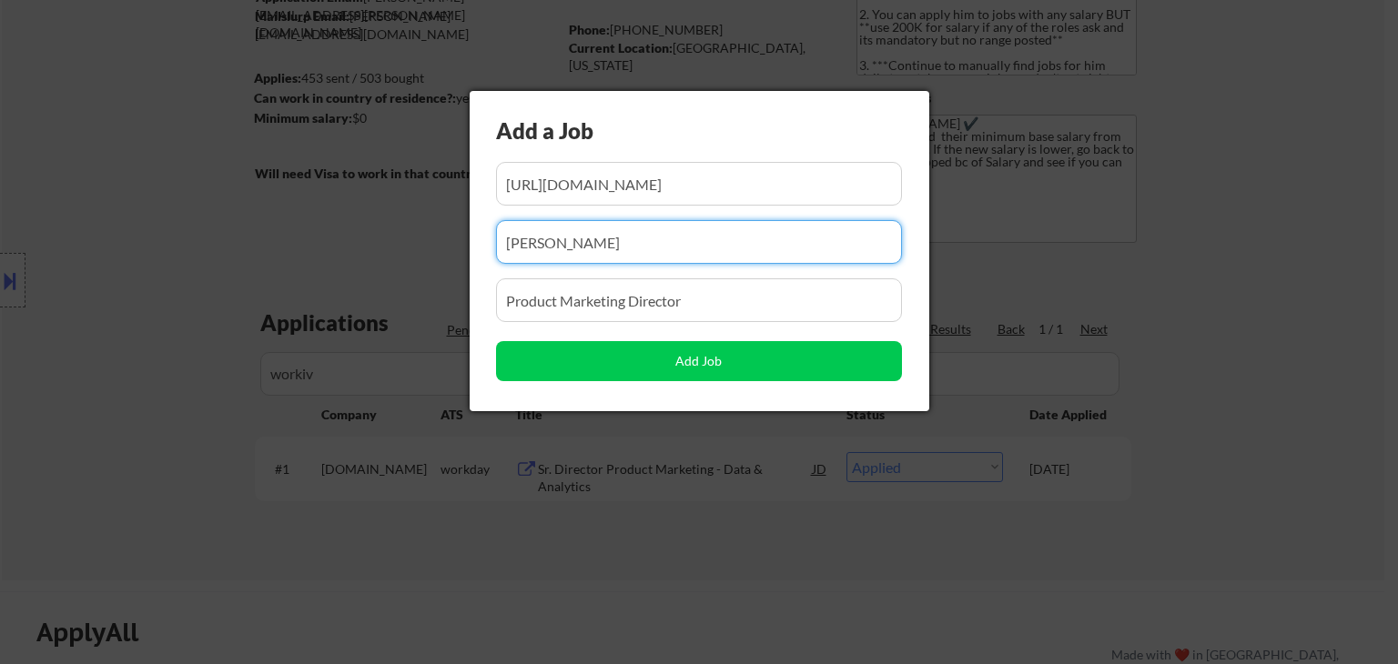
click at [600, 248] on input "input" at bounding box center [699, 242] width 406 height 44
drag, startPoint x: 569, startPoint y: 240, endPoint x: 209, endPoint y: 326, distance: 369.6
click at [209, 326] on body "← Return to /applysquad Mailslurp Inbox Job Search Builder Andrew Hawthorn User…" at bounding box center [699, 150] width 1398 height 664
paste input "workiva"
type input "workiva"
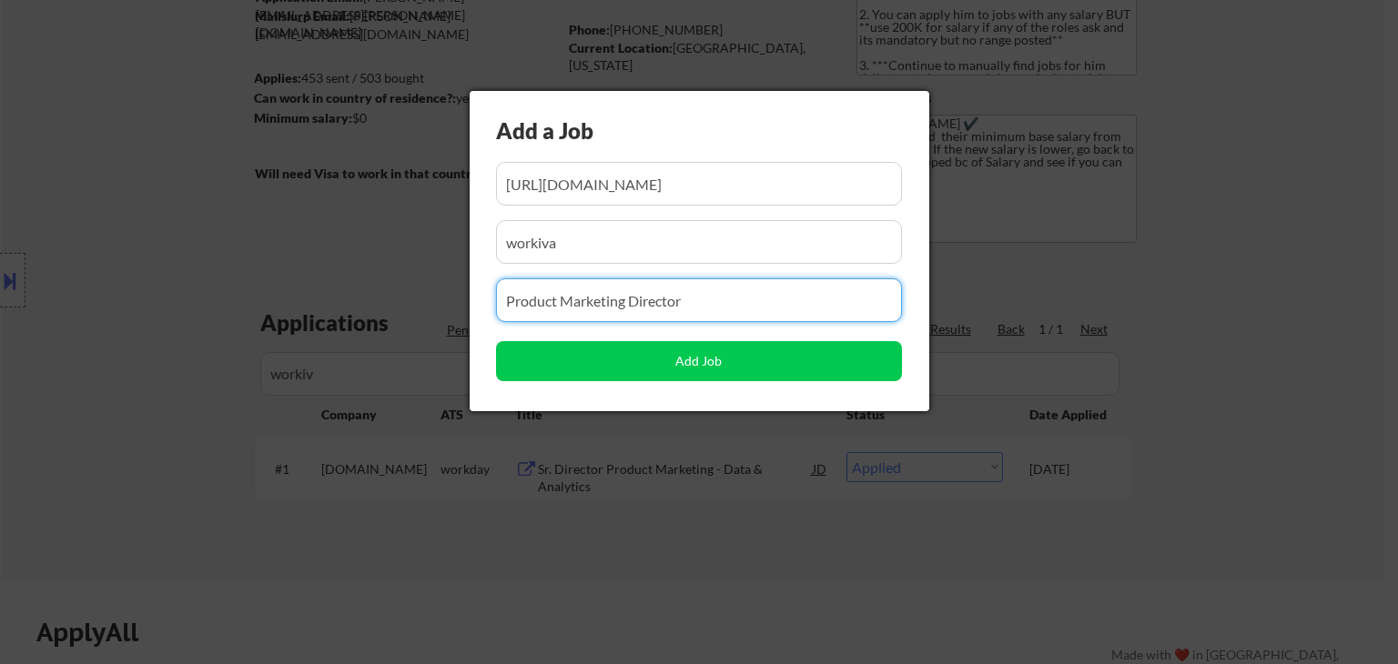
drag, startPoint x: 725, startPoint y: 297, endPoint x: 457, endPoint y: 274, distance: 269.5
click at [428, 293] on body "← Return to /applysquad Mailslurp Inbox Job Search Builder Andrew Hawthorn User…" at bounding box center [699, 150] width 1398 height 664
click at [701, 307] on input "input" at bounding box center [699, 301] width 406 height 44
paste input "Product Marketing DirectorProduct Marketing Director"
paste input "input"
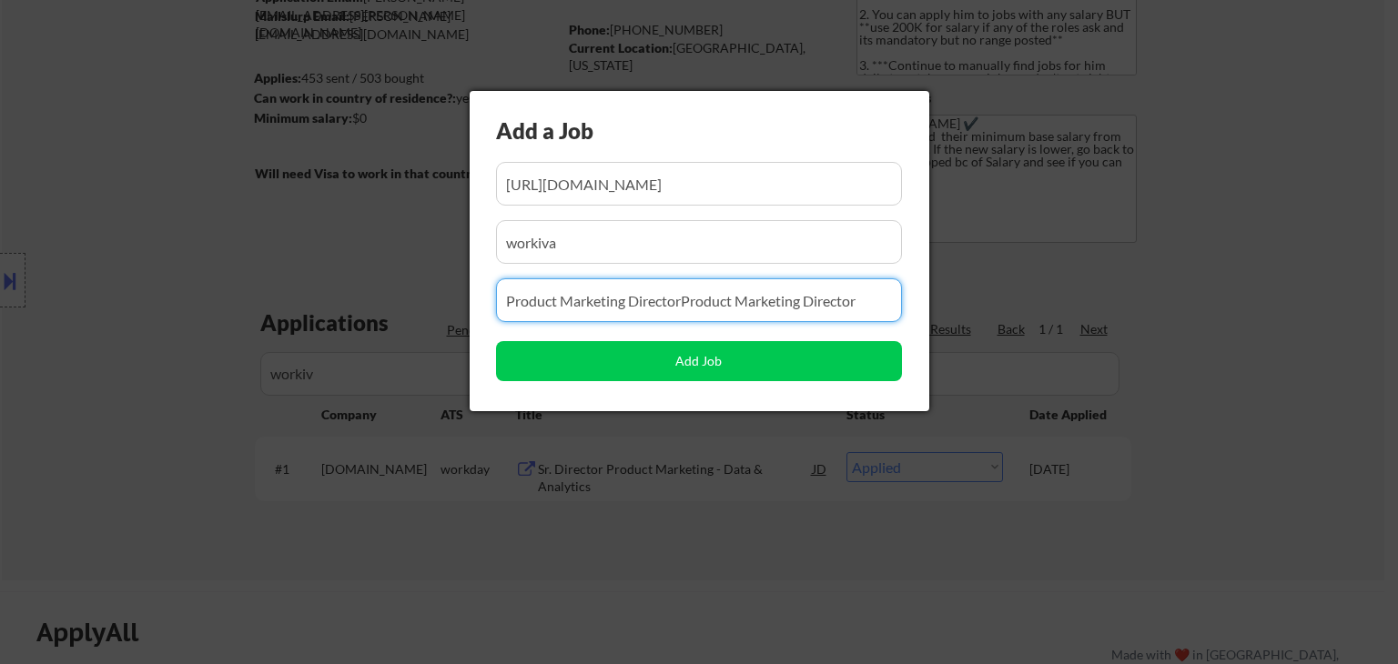
type input "Product Marketing Director"
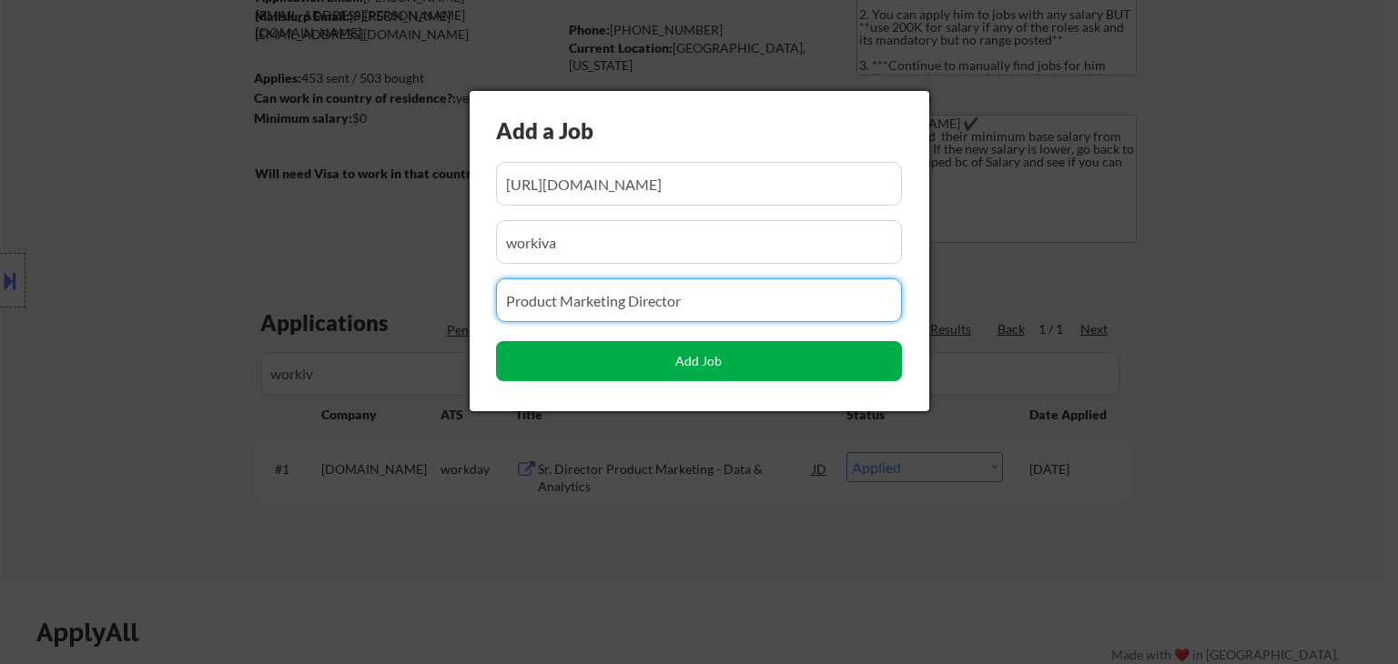
click at [712, 359] on button "Add Job" at bounding box center [699, 361] width 406 height 40
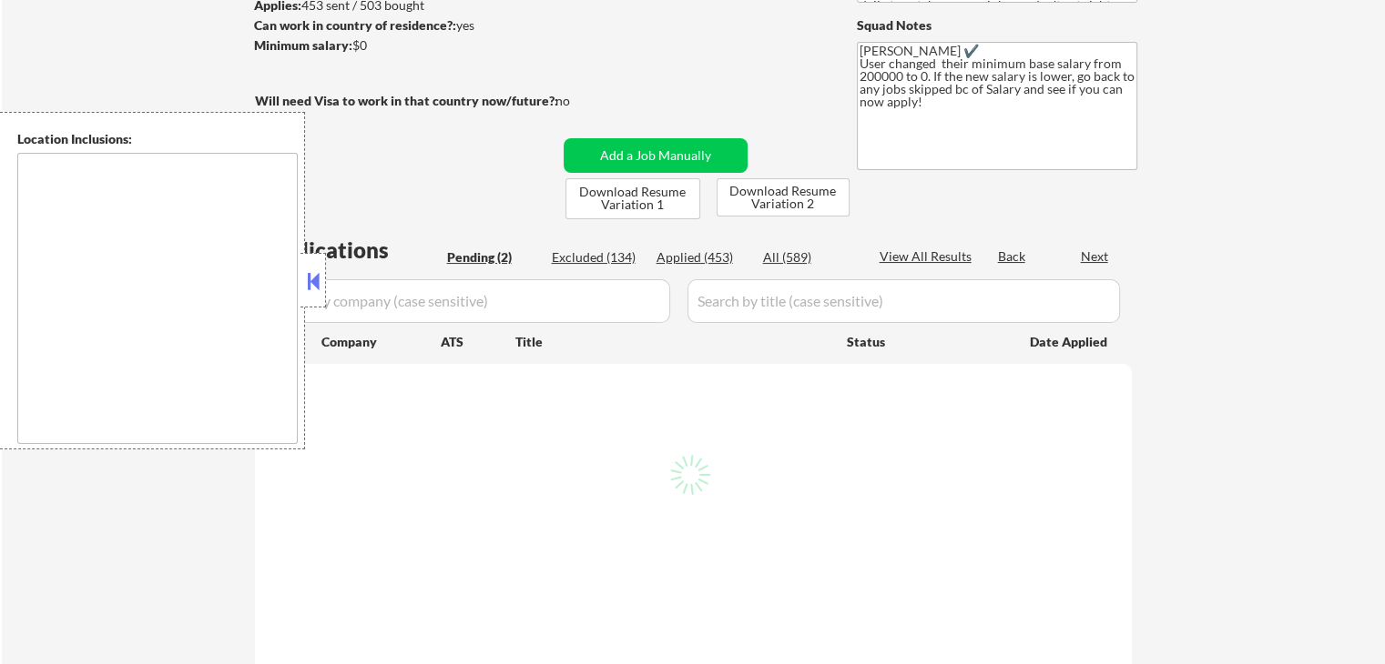
scroll to position [182, 0]
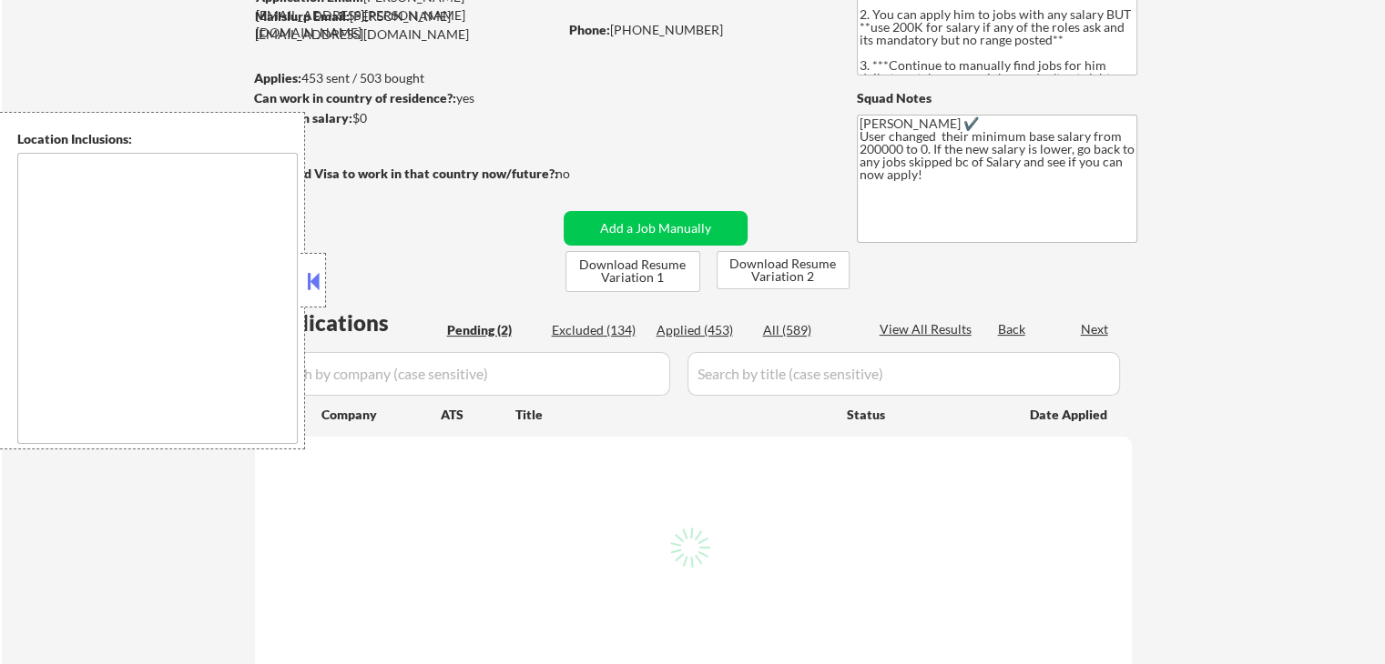
select select ""pending""
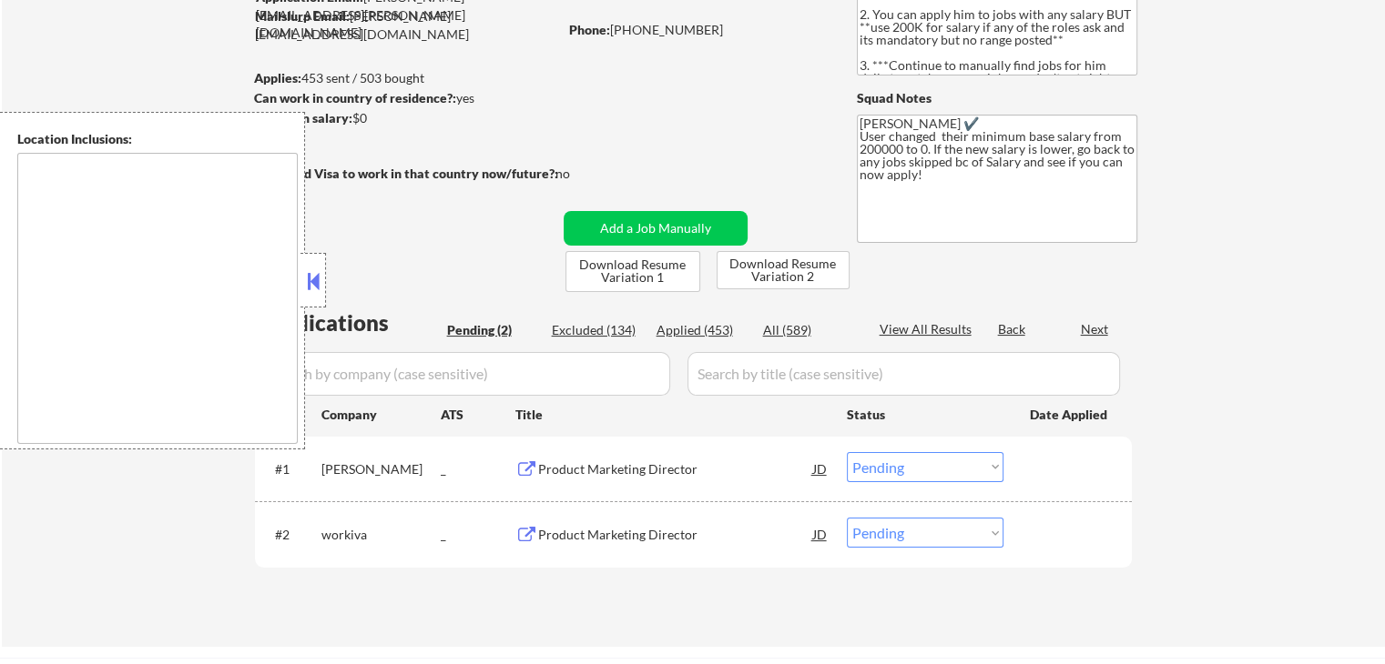
type textarea "[GEOGRAPHIC_DATA], [GEOGRAPHIC_DATA] [GEOGRAPHIC_DATA], [GEOGRAPHIC_DATA] [GEOG…"
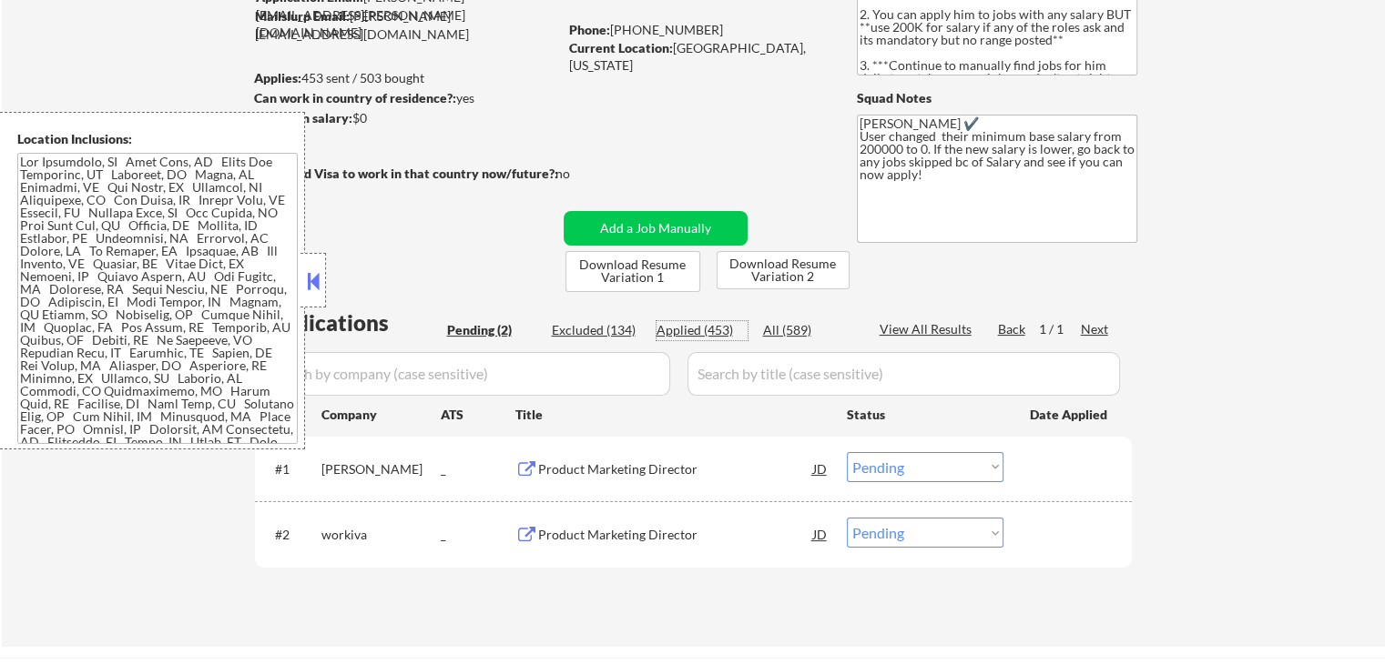
click at [695, 330] on div "Applied (453)" at bounding box center [701, 330] width 91 height 18
select select ""applied""
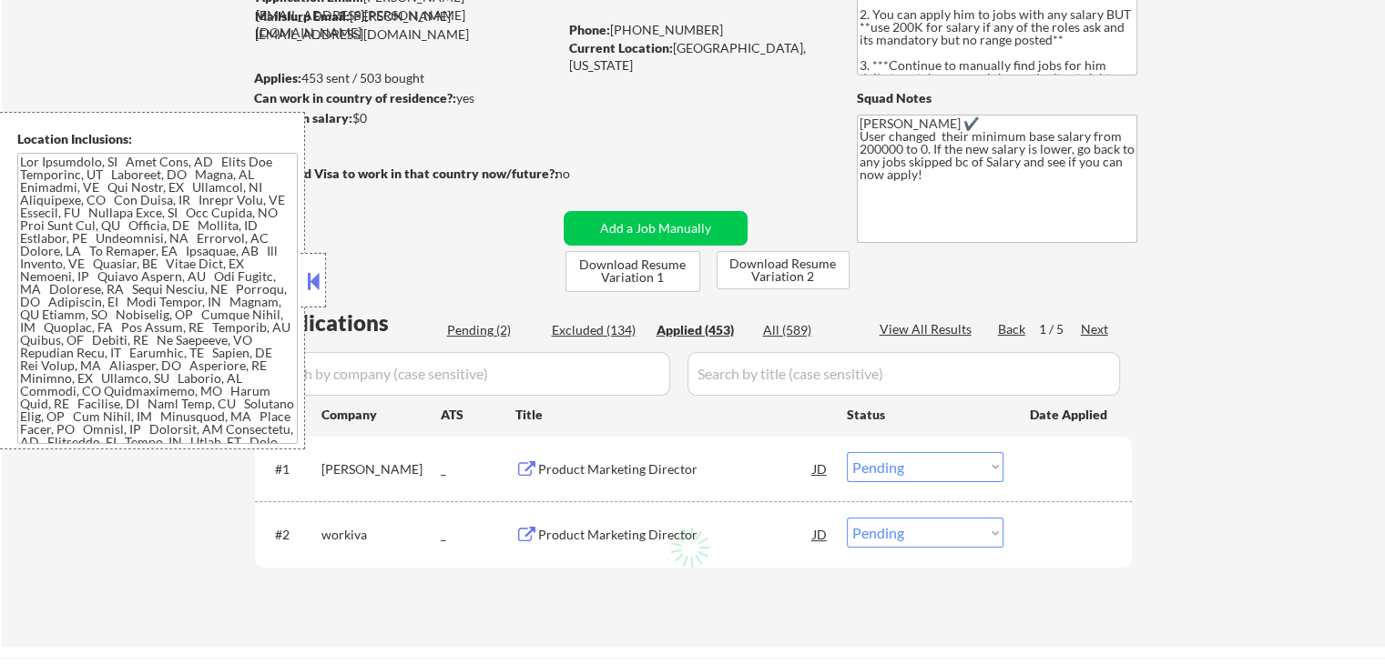
select select ""applied""
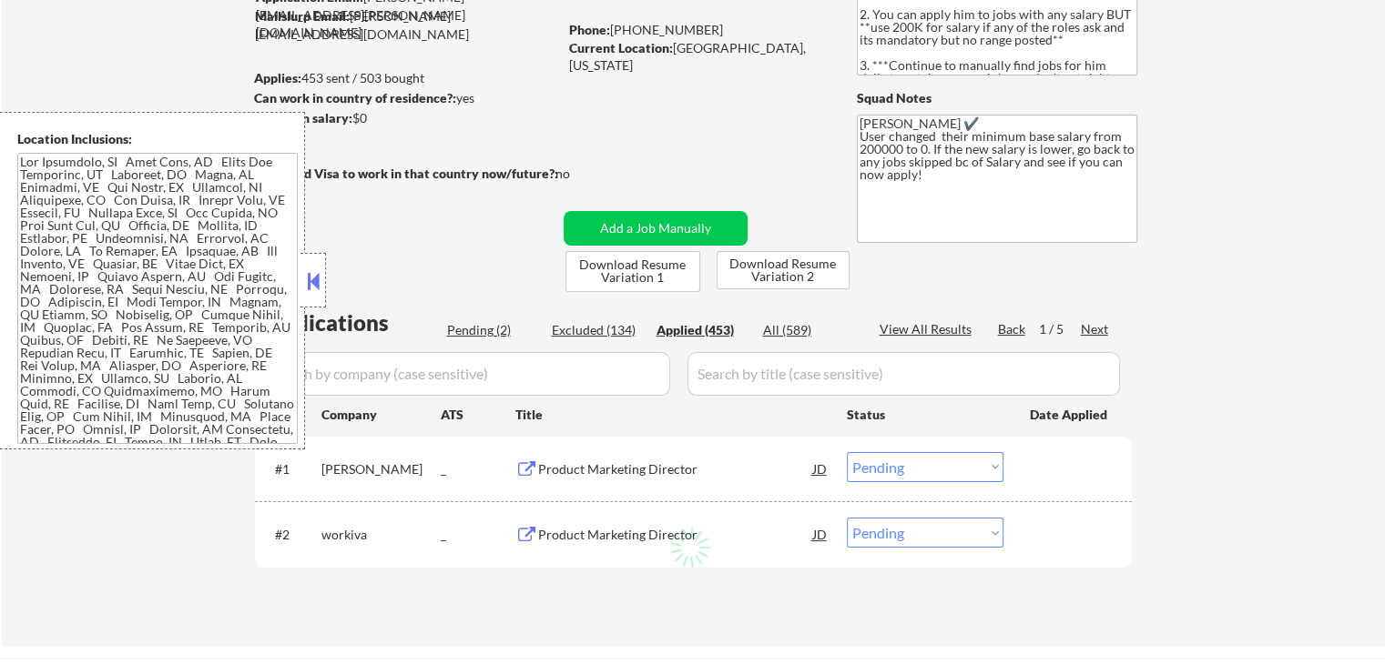
select select ""applied""
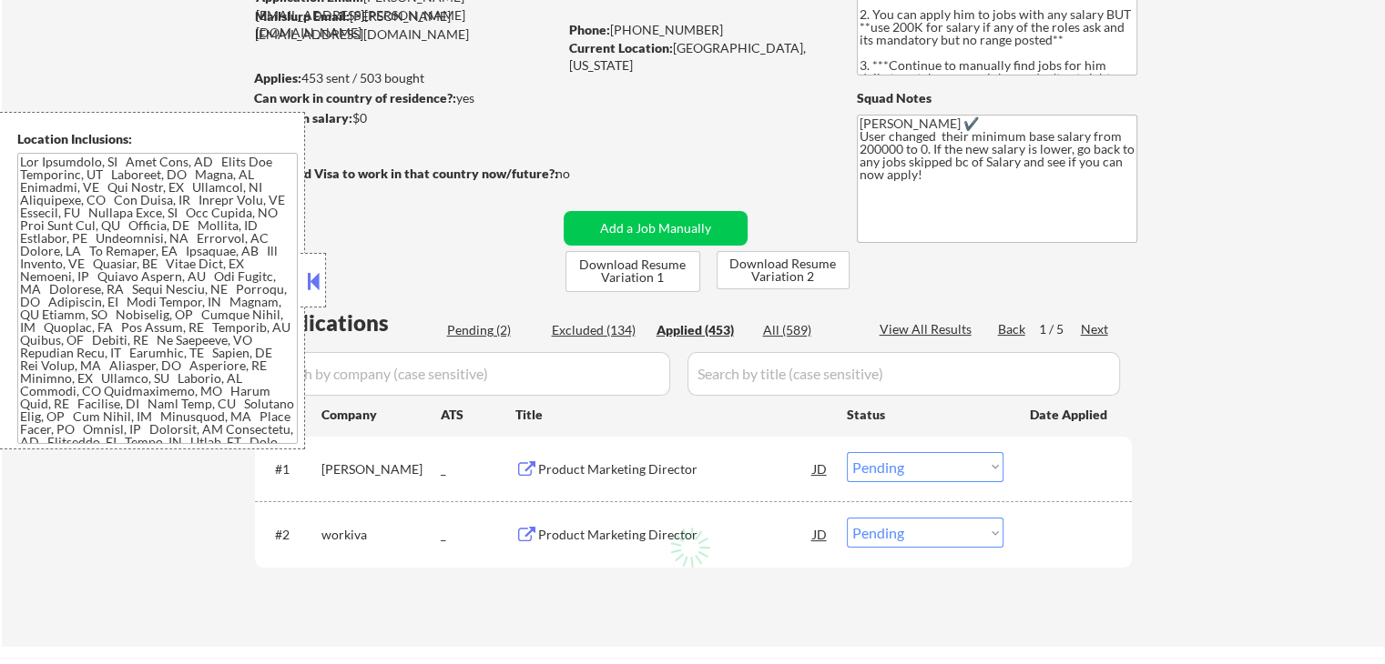
select select ""applied""
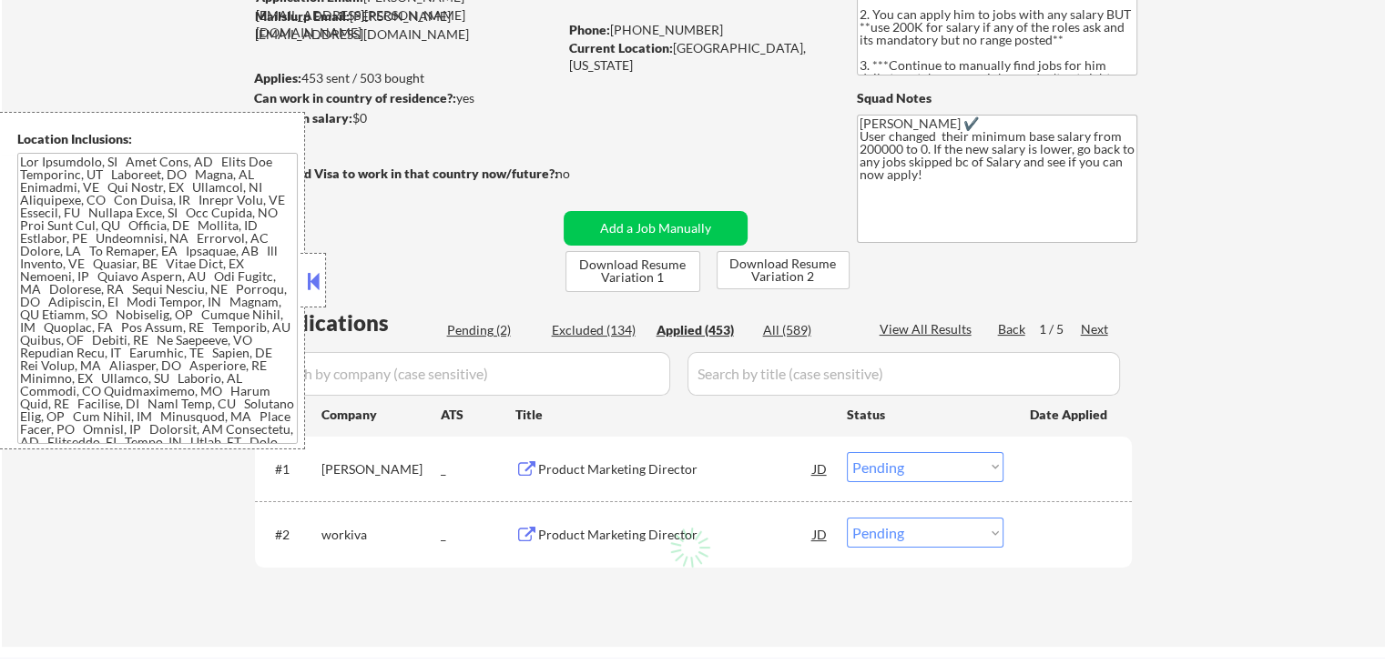
select select ""applied""
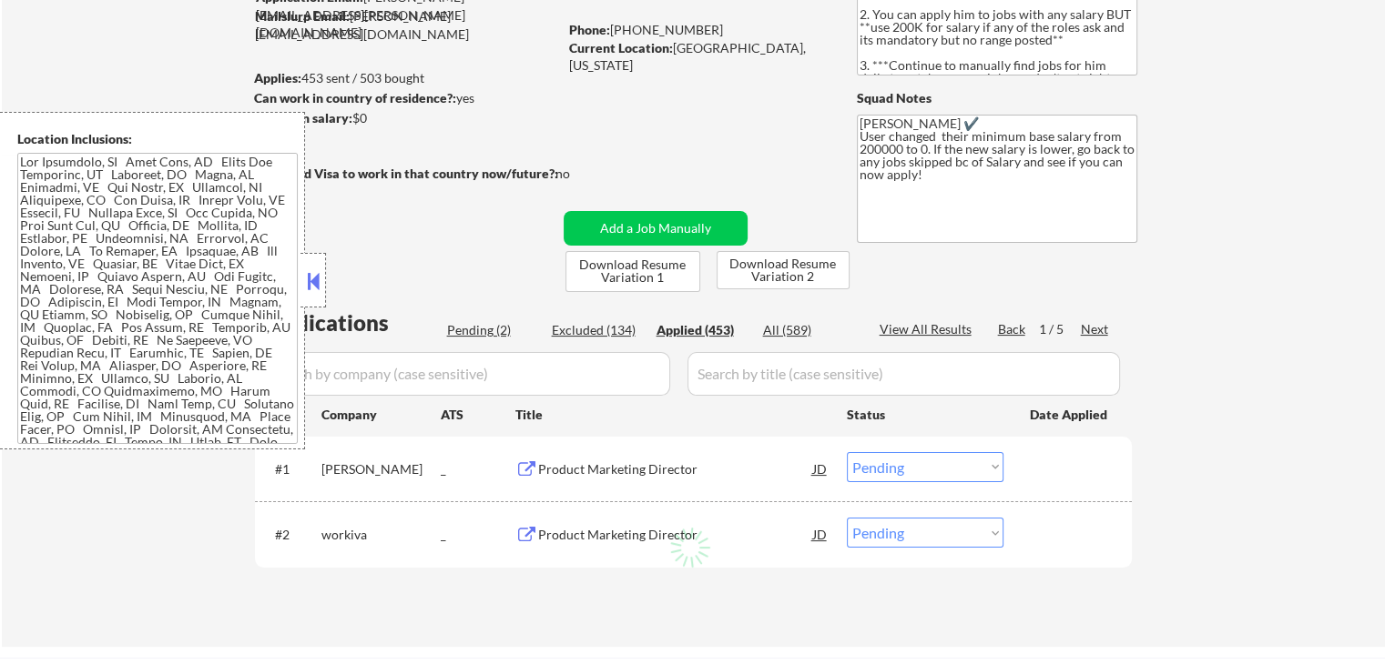
select select ""applied""
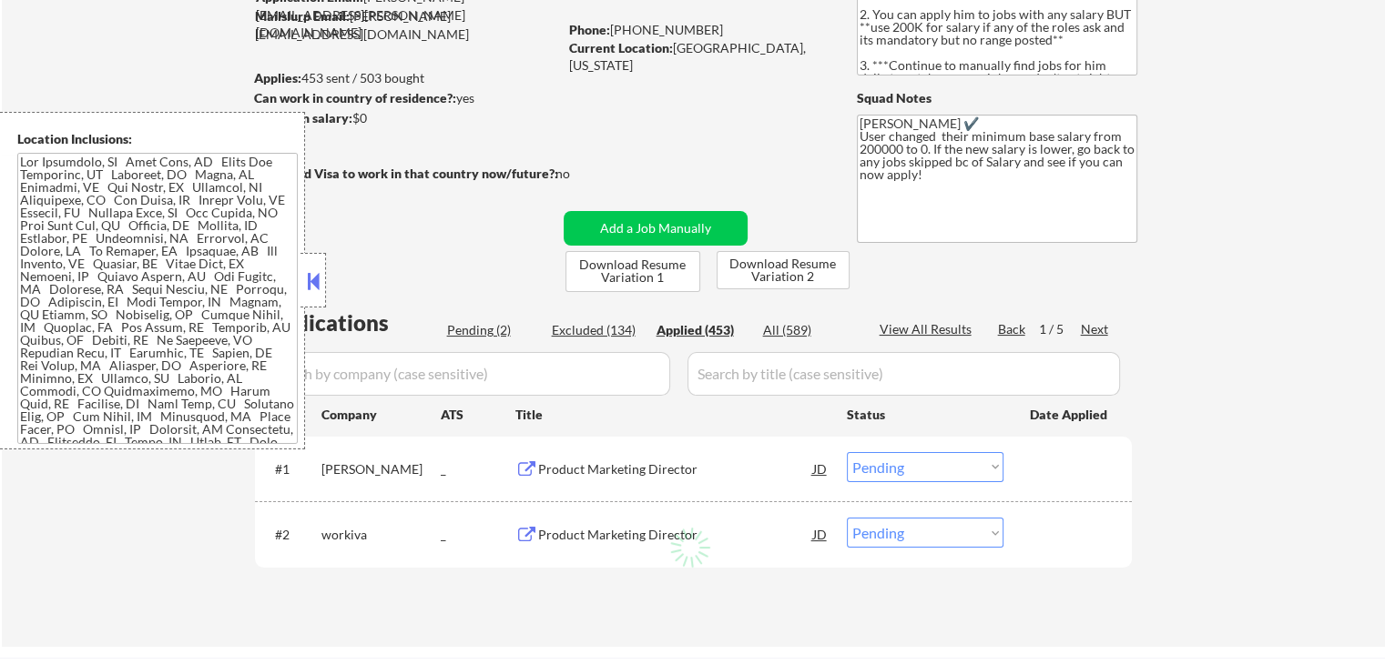
select select ""applied""
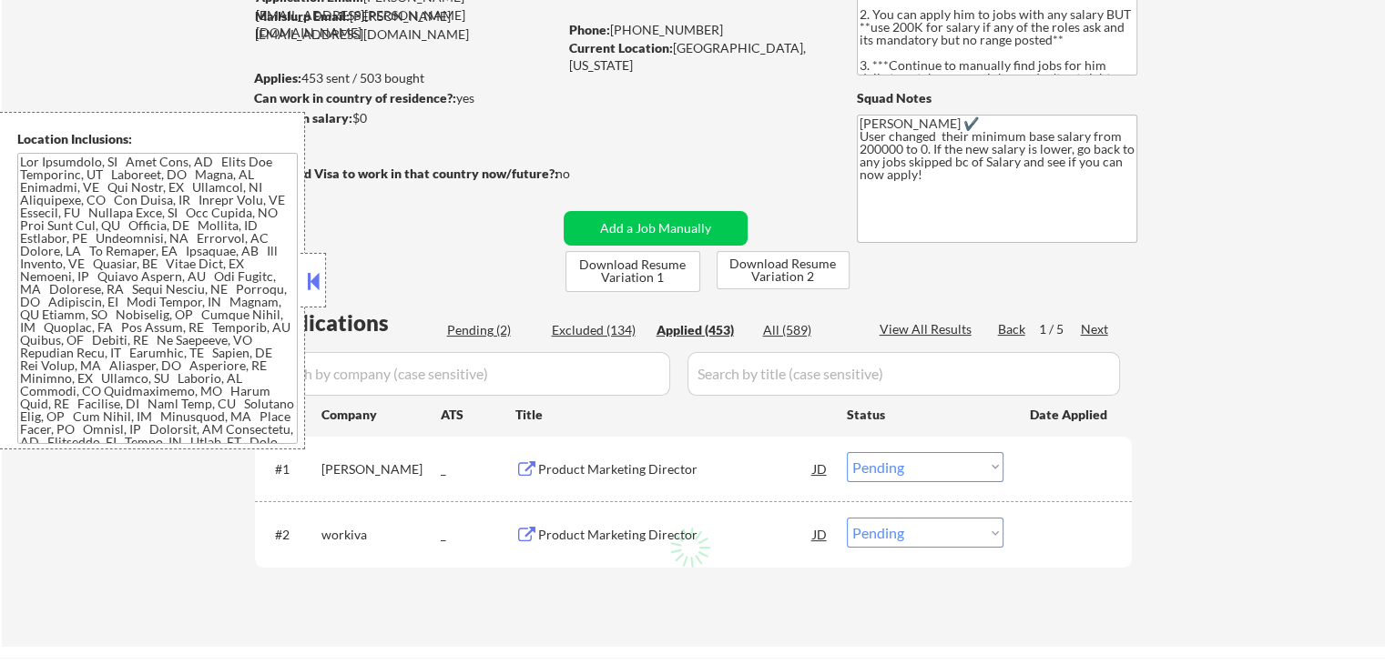
select select ""applied""
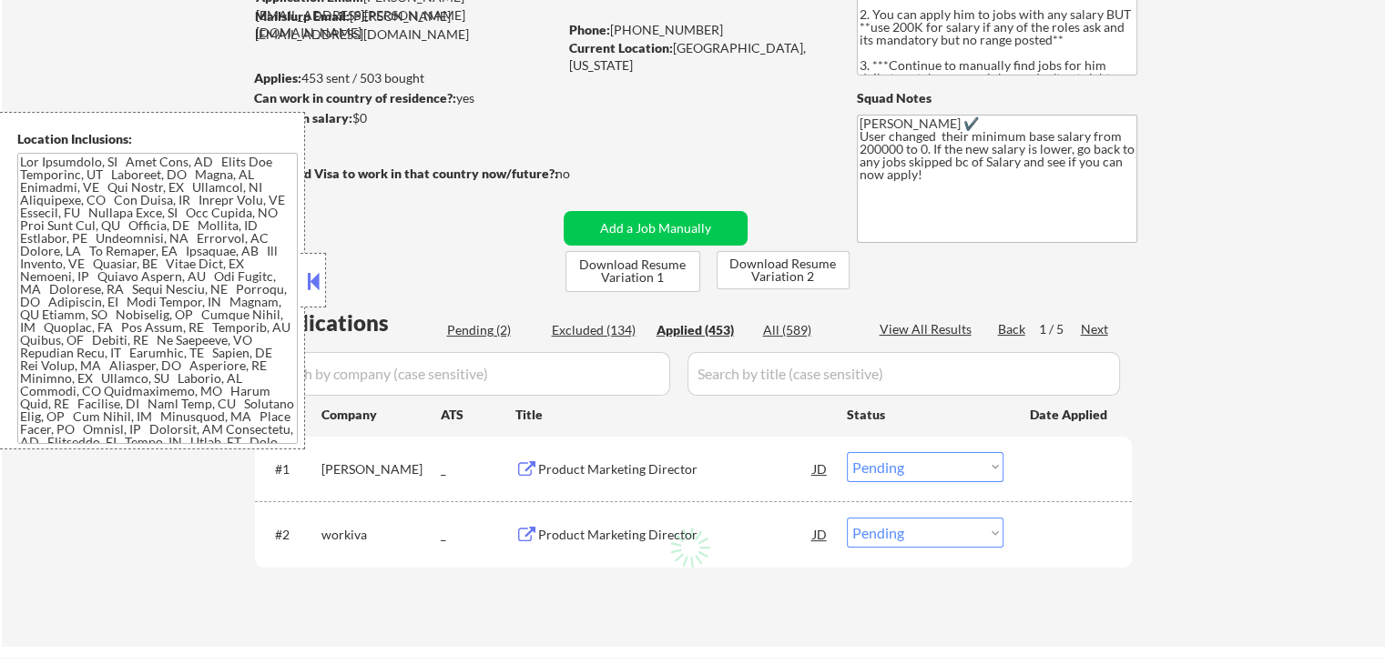
select select ""applied""
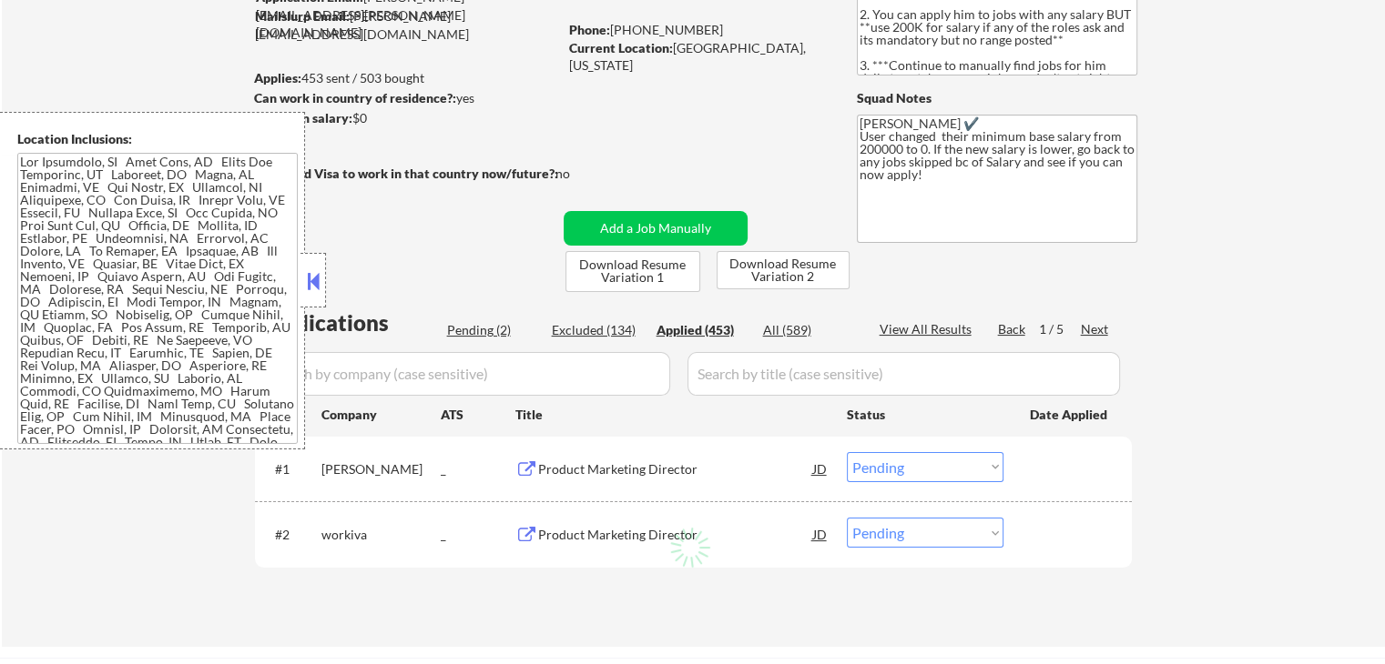
select select ""applied""
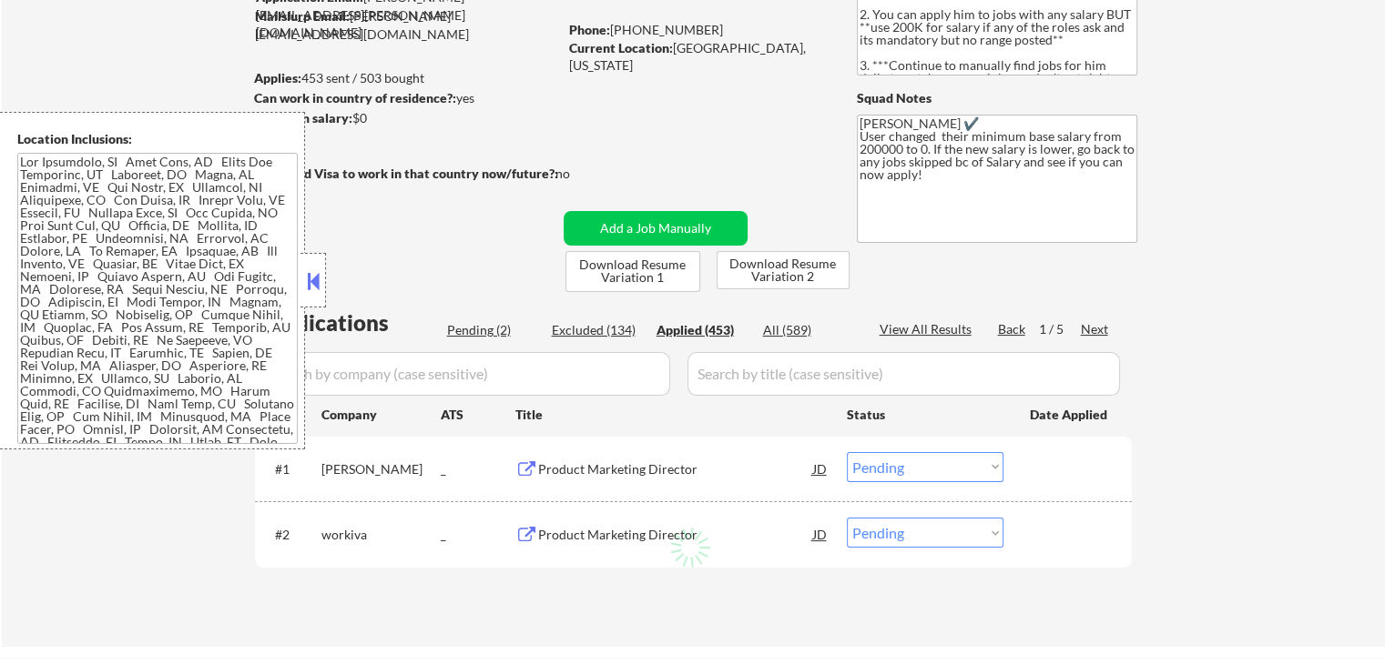
select select ""applied""
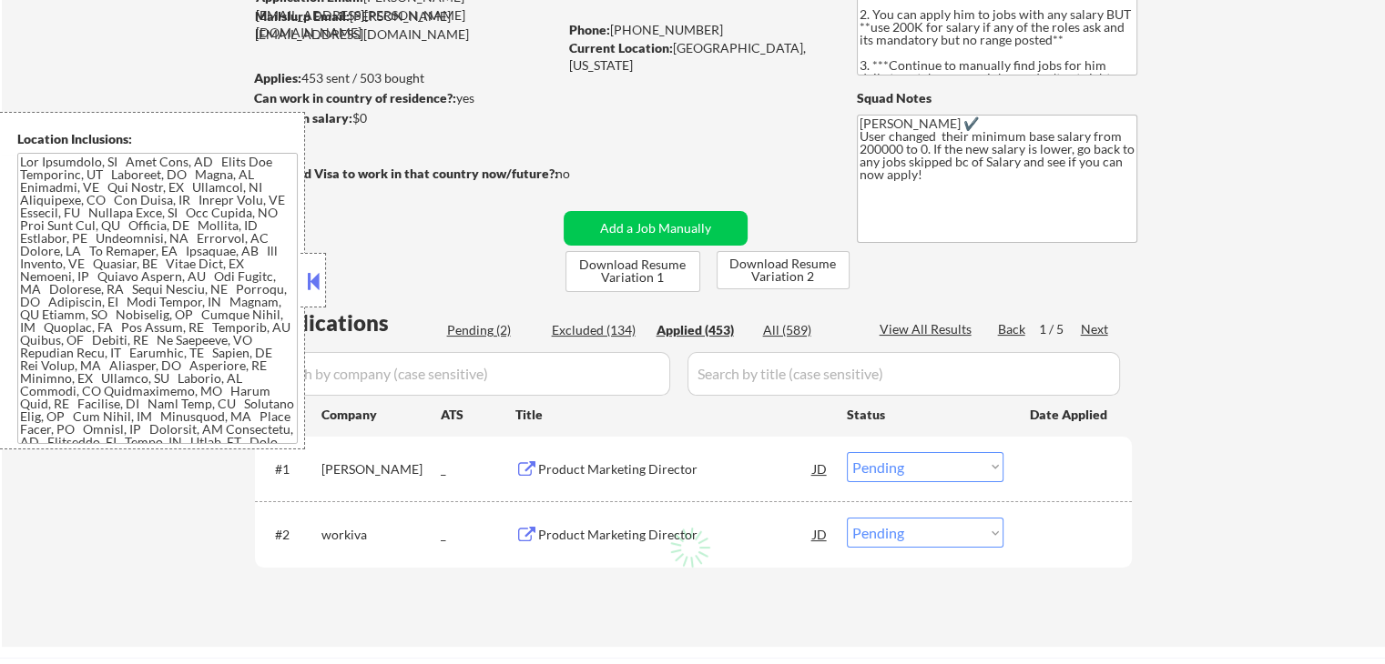
select select ""applied""
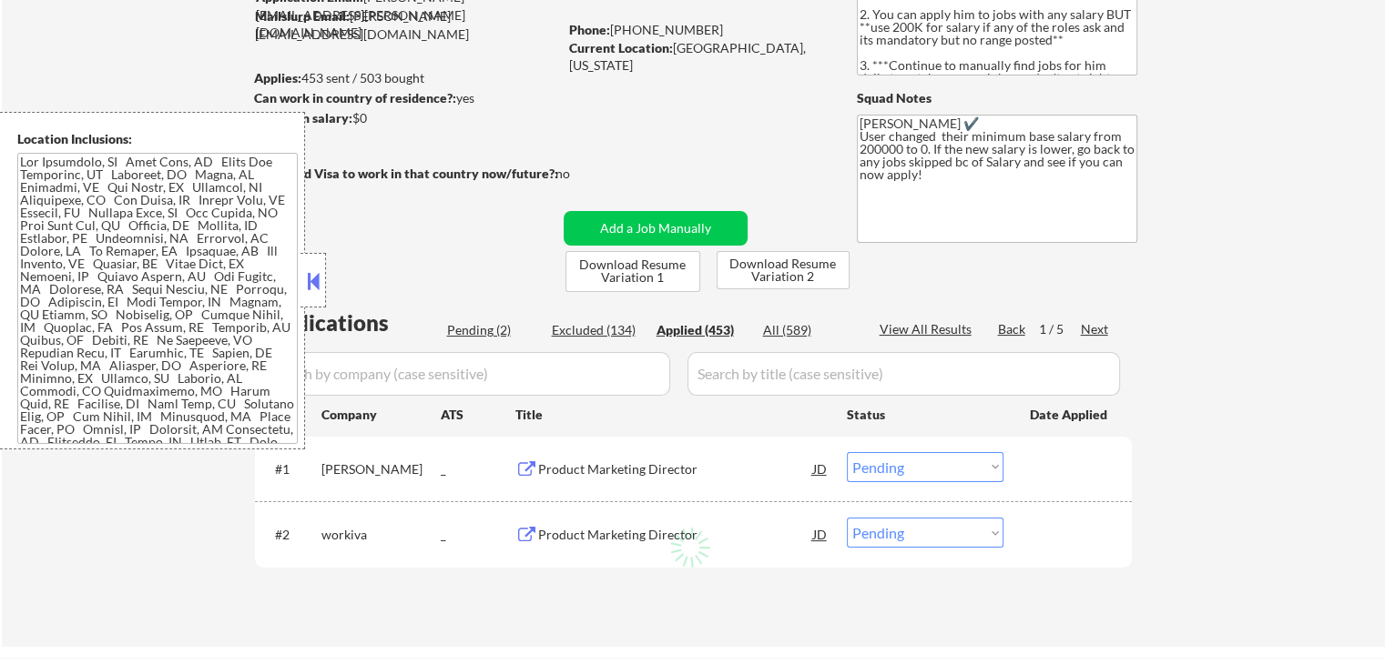
select select ""applied""
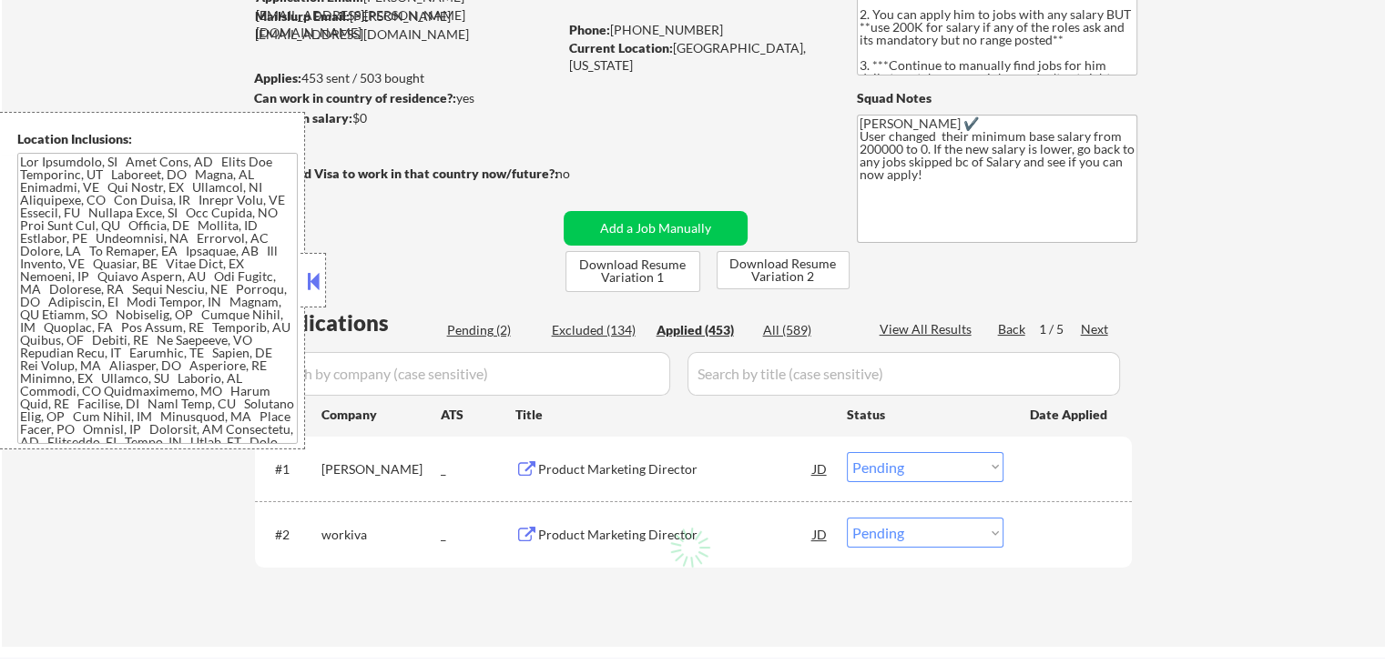
select select ""applied""
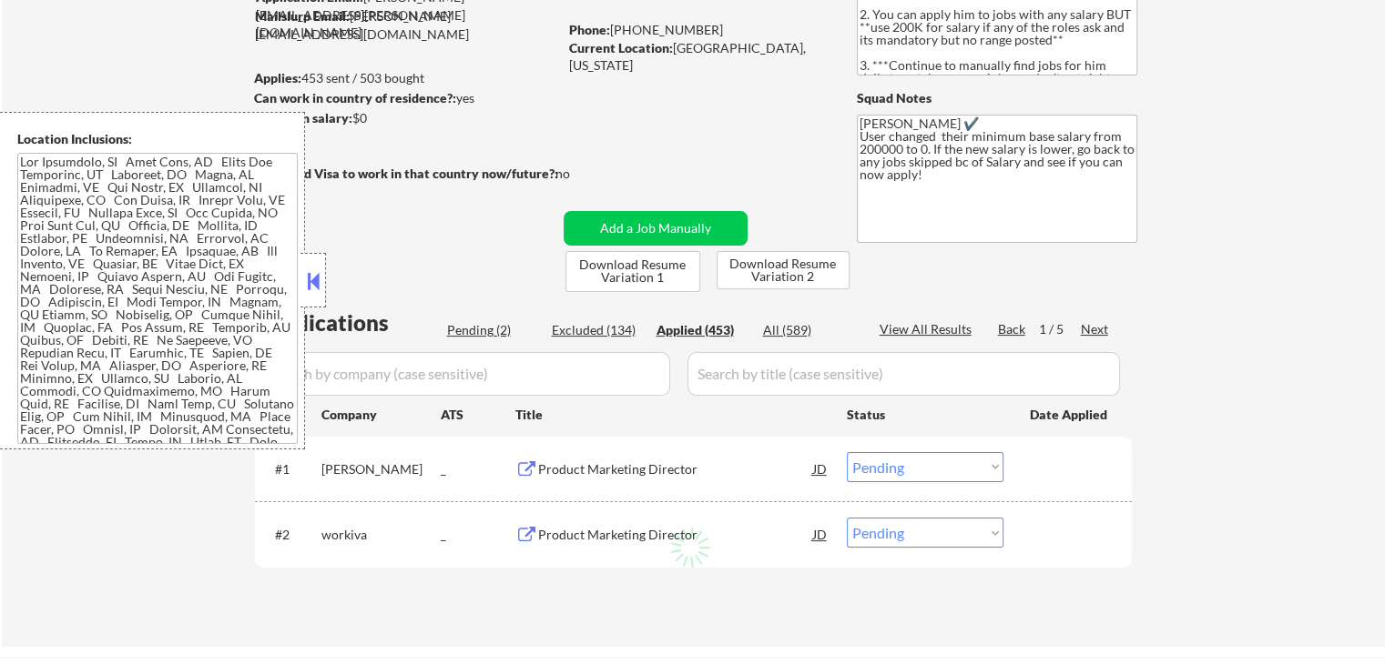
select select ""applied""
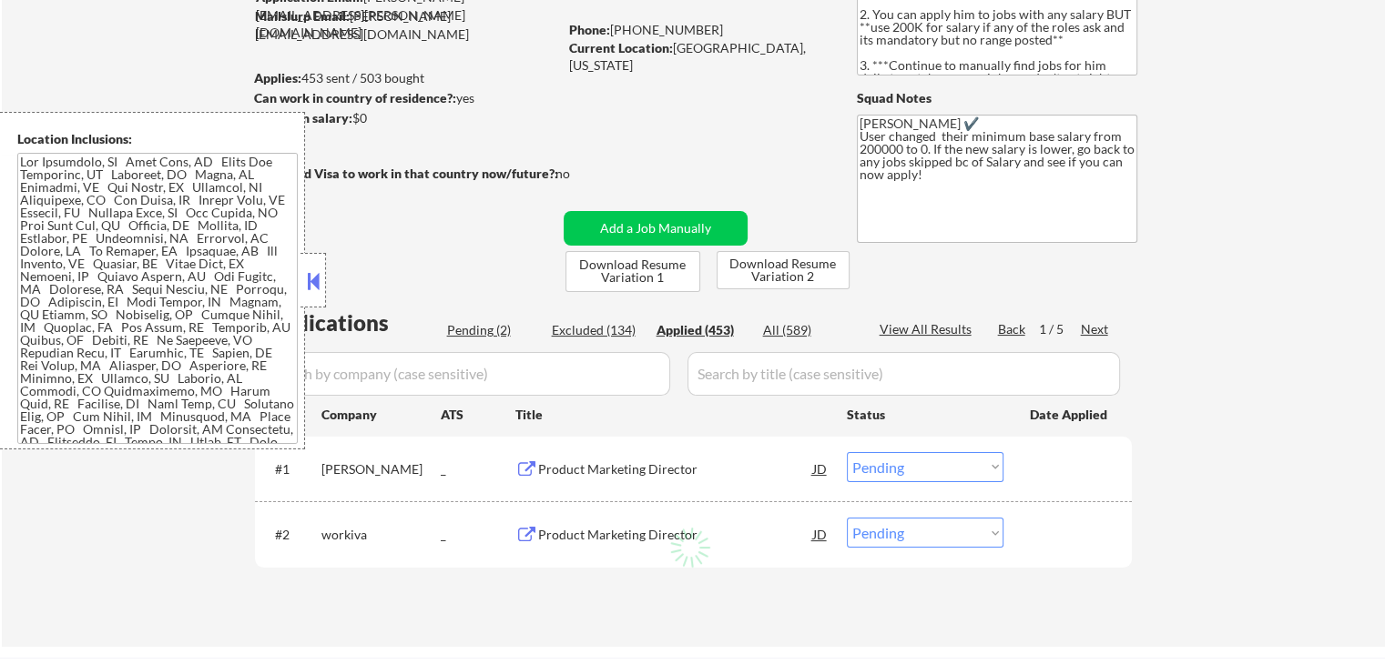
select select ""applied""
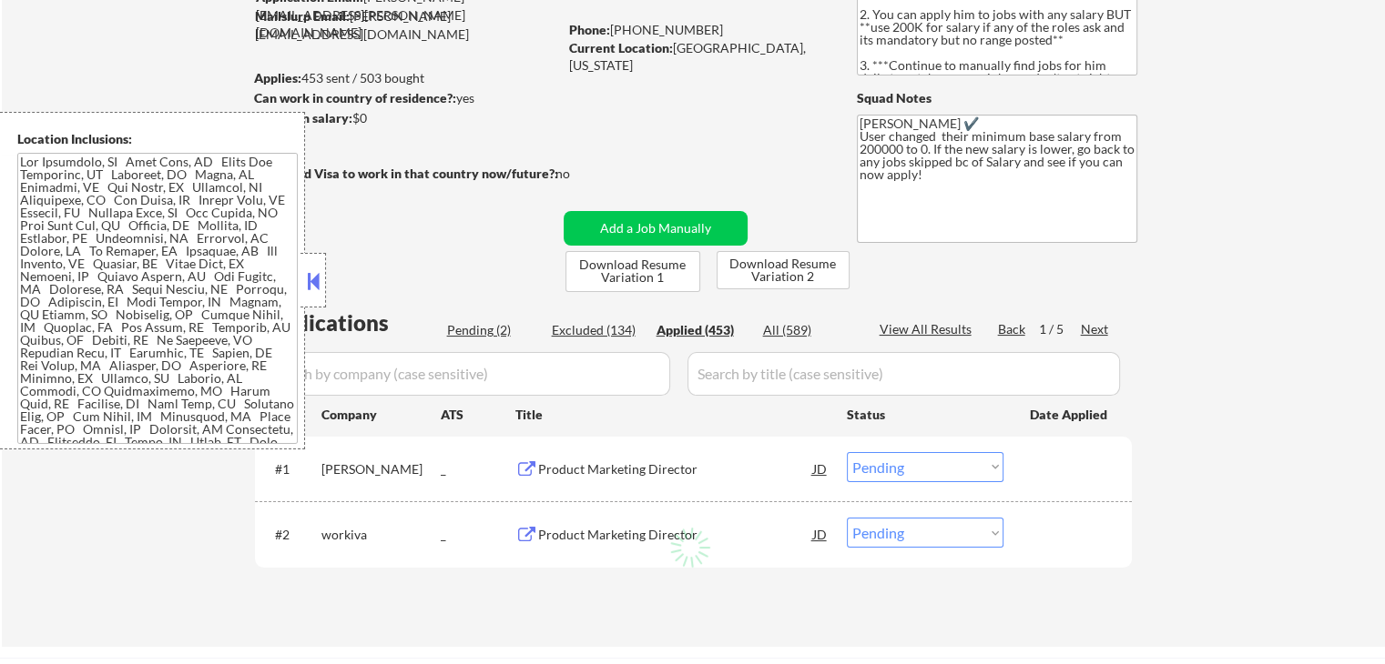
select select ""applied""
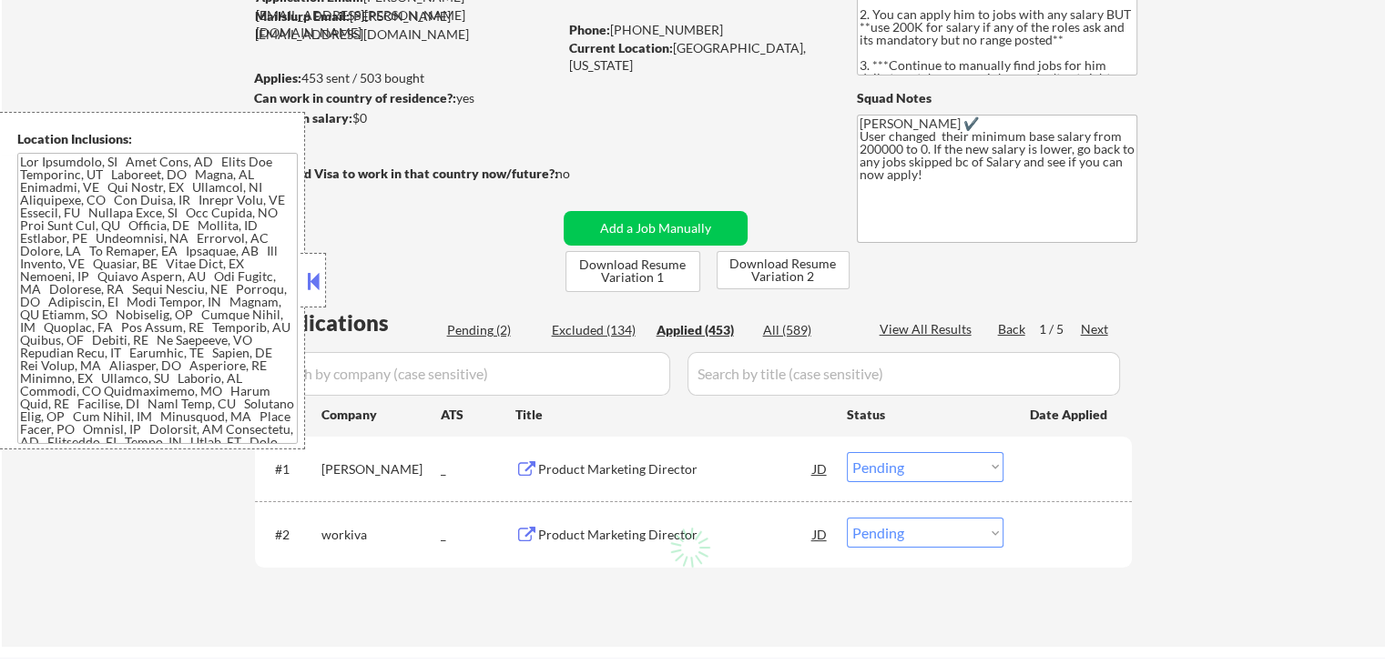
select select ""applied""
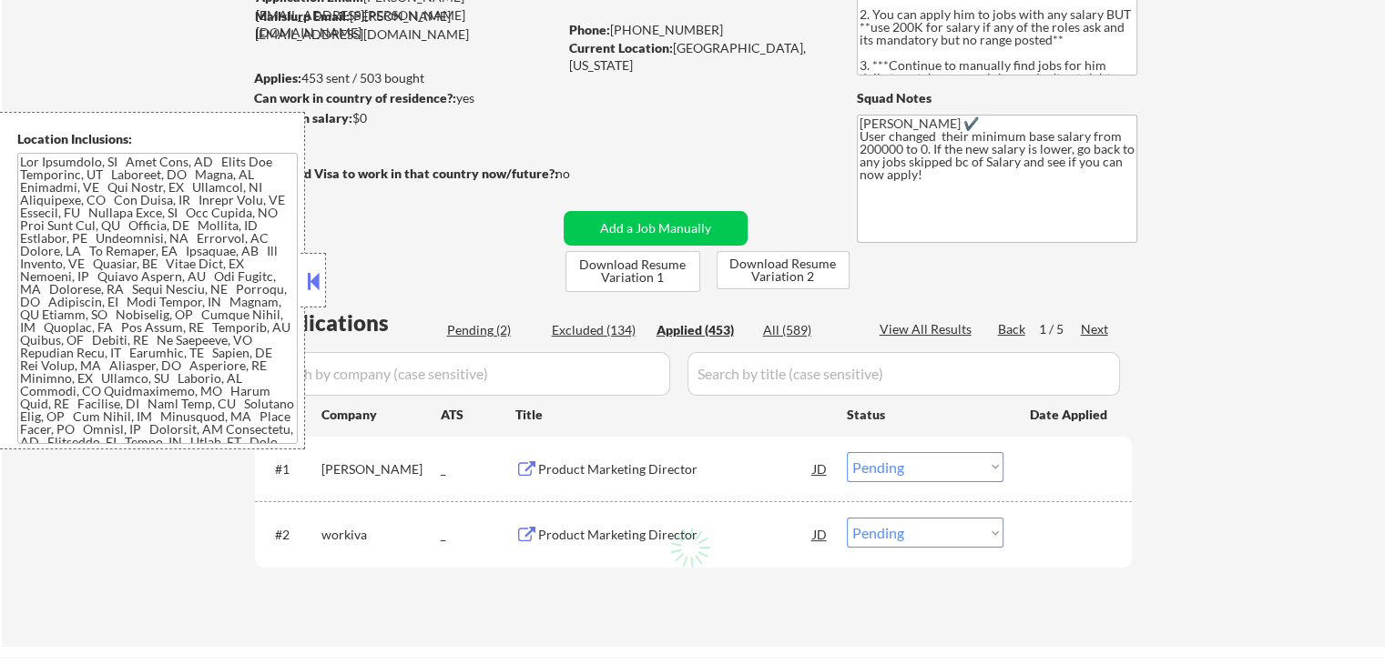
select select ""applied""
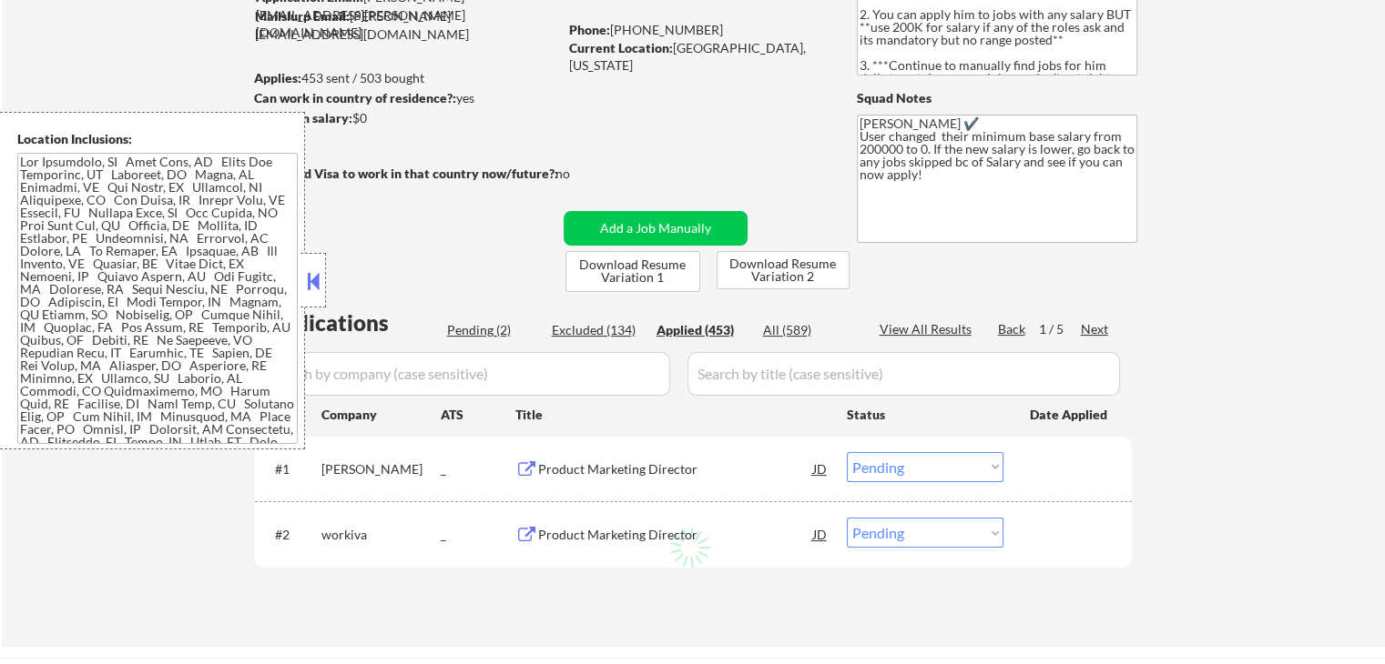
select select ""applied""
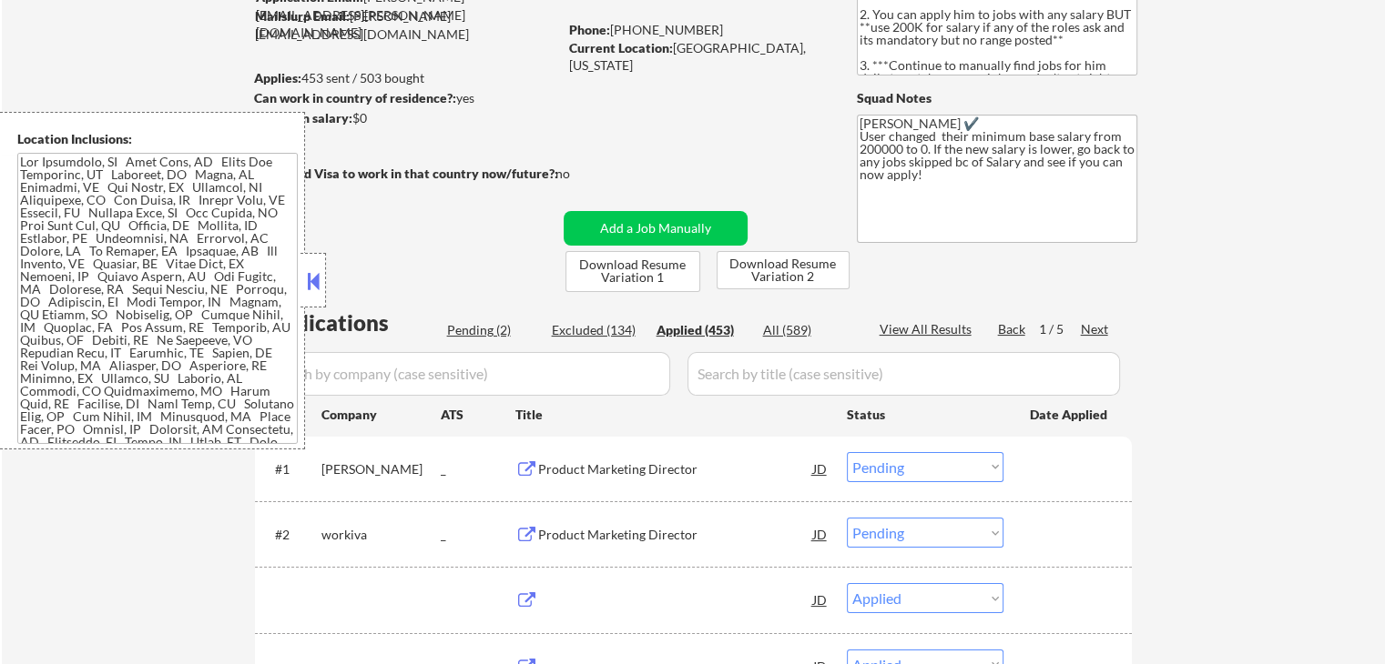
select select ""applied""
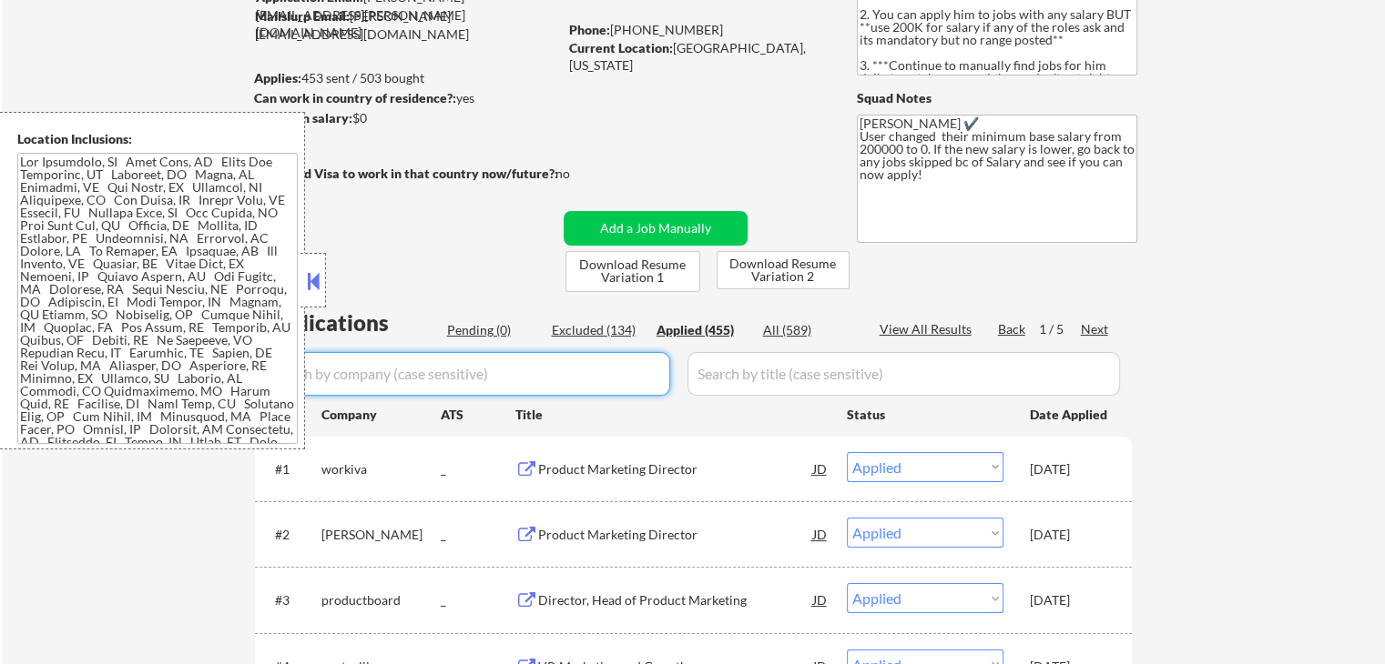
click at [398, 381] on input "input" at bounding box center [465, 374] width 410 height 44
paste input "beatstars"
click at [318, 285] on button at bounding box center [313, 281] width 20 height 27
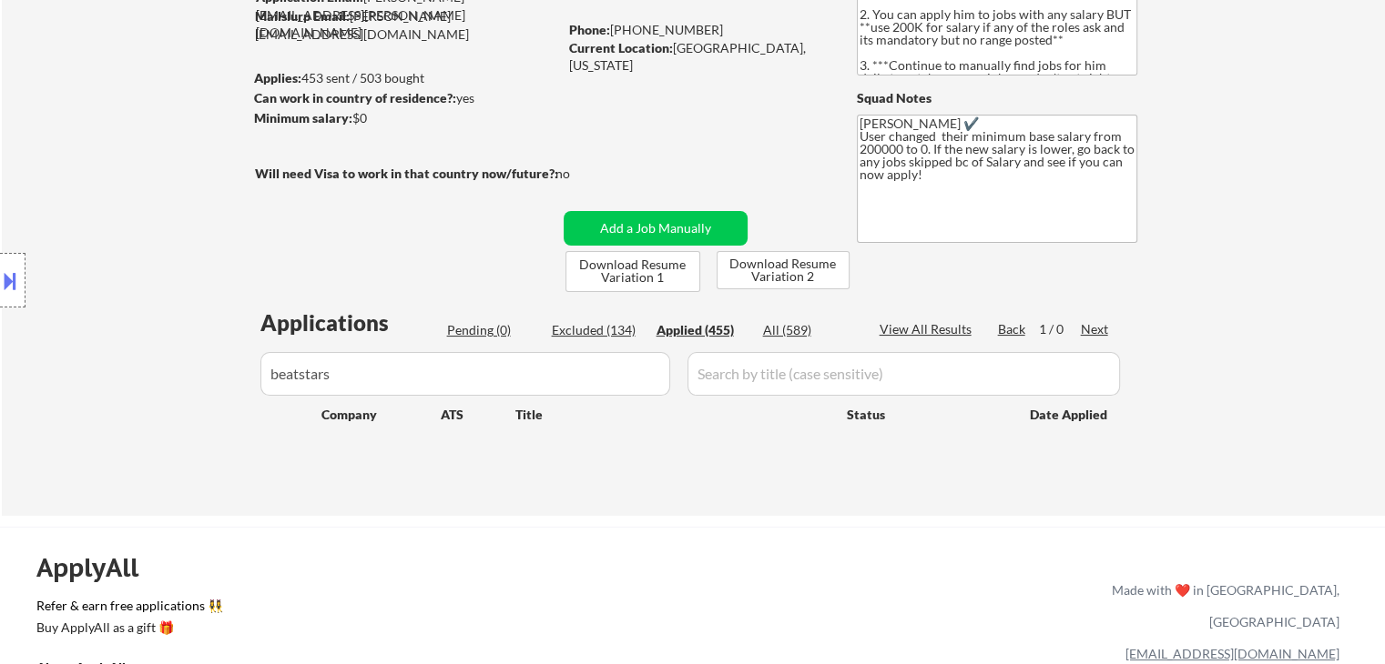
click at [369, 372] on input "input" at bounding box center [465, 374] width 410 height 44
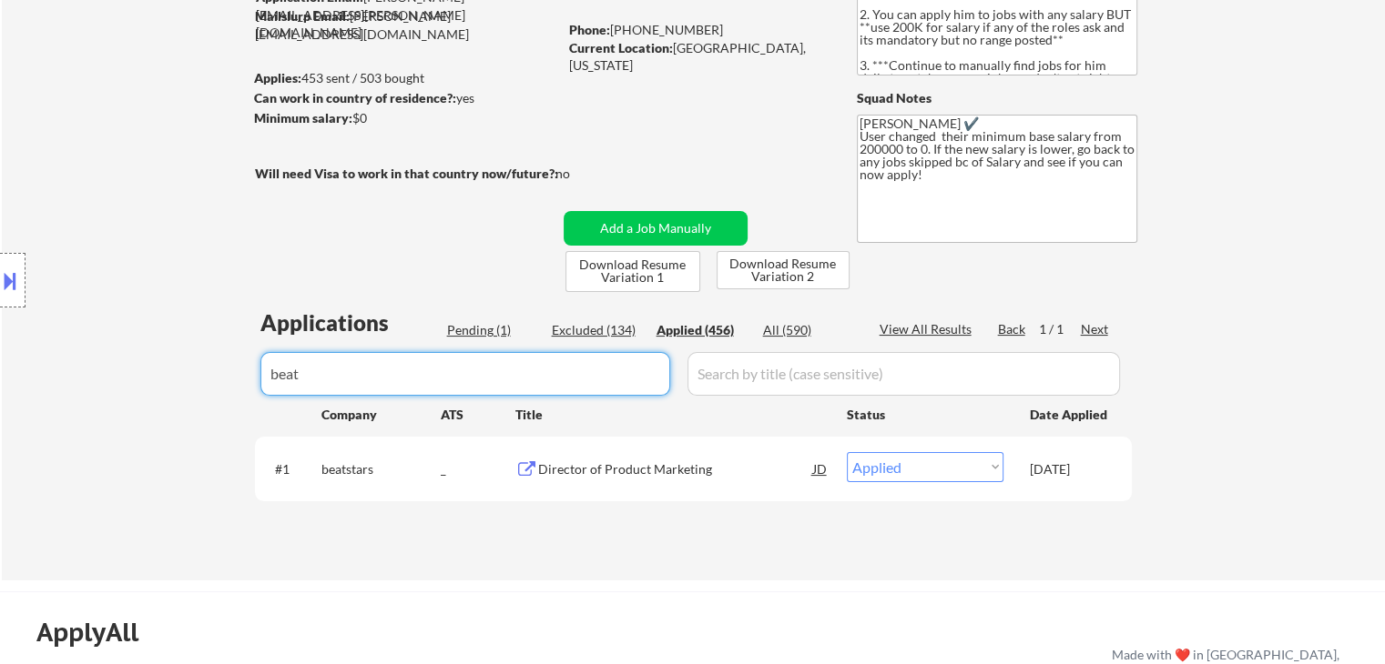
drag, startPoint x: 231, startPoint y: 387, endPoint x: 117, endPoint y: 399, distance: 115.3
click at [110, 401] on body "← Return to /applysquad Mailslurp Inbox Job Search Builder [PERSON_NAME] User E…" at bounding box center [692, 150] width 1385 height 664
paste input "humansignal"
drag, startPoint x: 365, startPoint y: 376, endPoint x: 4, endPoint y: 370, distance: 361.4
click at [4, 371] on body "← Return to /applysquad Mailslurp Inbox Job Search Builder [PERSON_NAME] User E…" at bounding box center [692, 150] width 1385 height 664
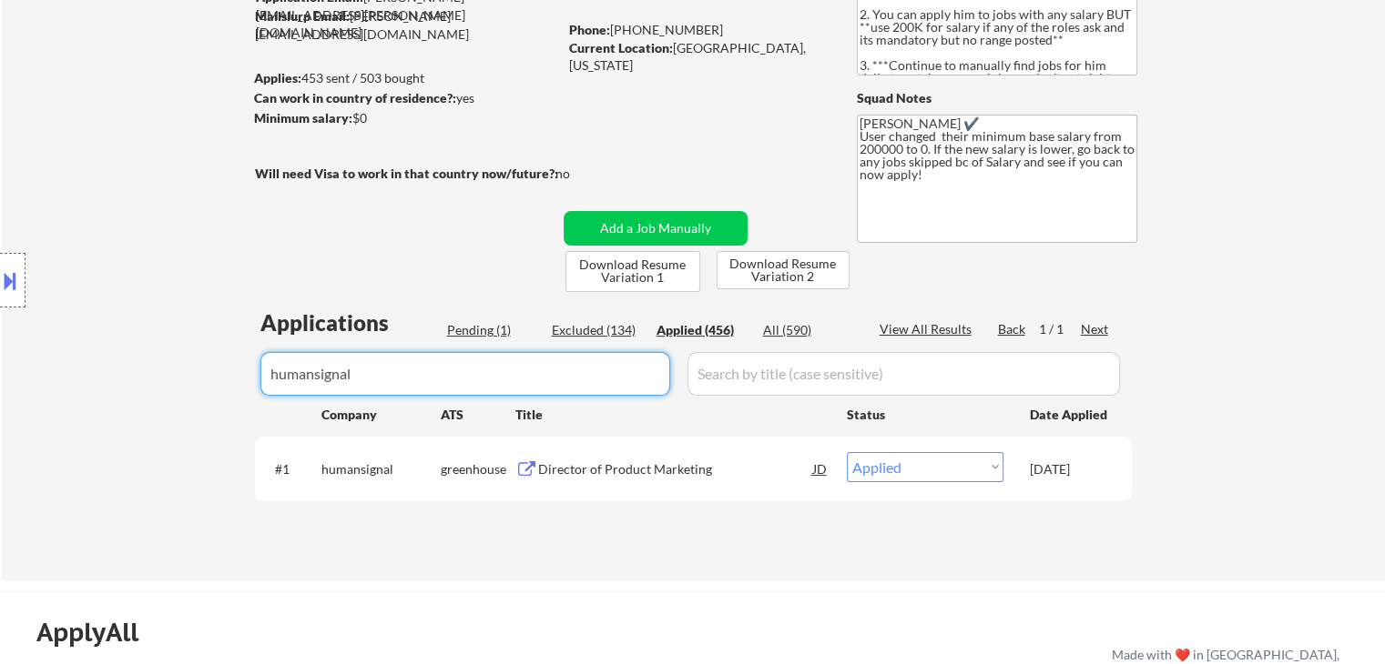
paste input "inspiren"
drag, startPoint x: 353, startPoint y: 380, endPoint x: 74, endPoint y: 384, distance: 279.5
click at [49, 389] on body "← Return to /applysquad Mailslurp Inbox Job Search Builder [PERSON_NAME] User E…" at bounding box center [692, 150] width 1385 height 664
paste input "cortex"
drag, startPoint x: 122, startPoint y: 377, endPoint x: 158, endPoint y: 379, distance: 36.5
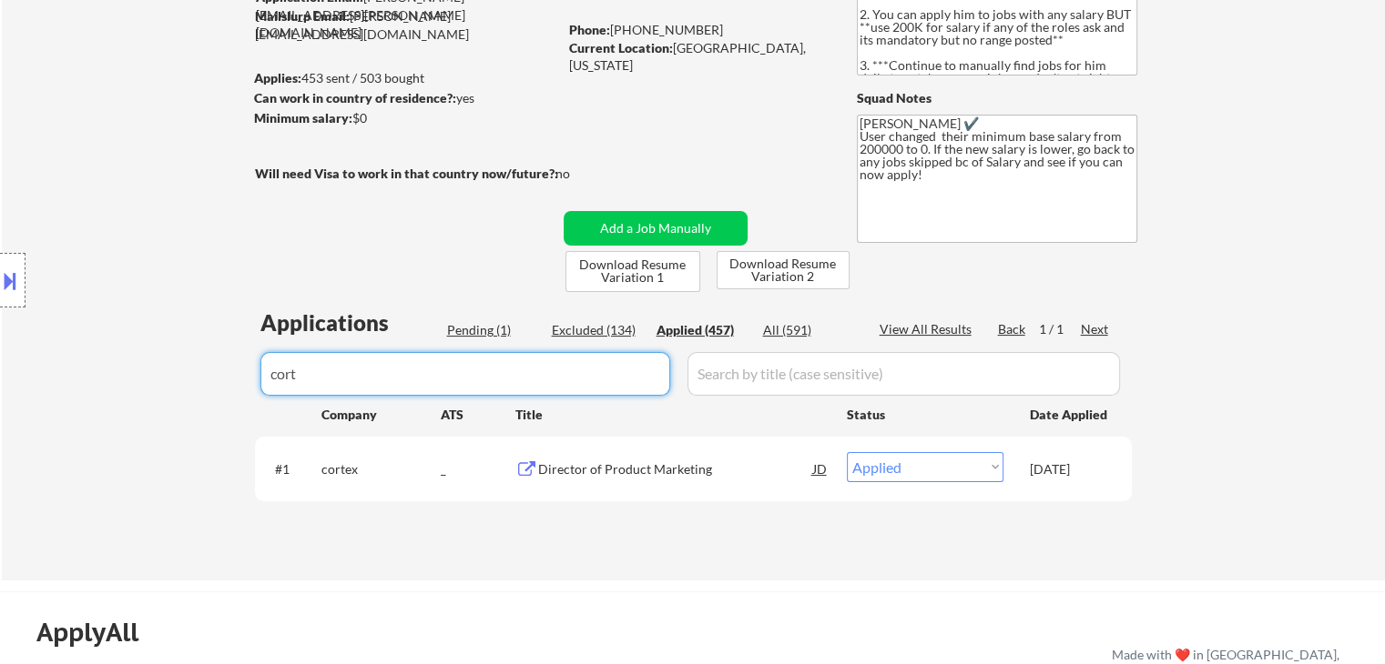
click at [109, 378] on body "← Return to /applysquad Mailslurp Inbox Job Search Builder [PERSON_NAME] User E…" at bounding box center [692, 150] width 1385 height 664
paste input "elation"
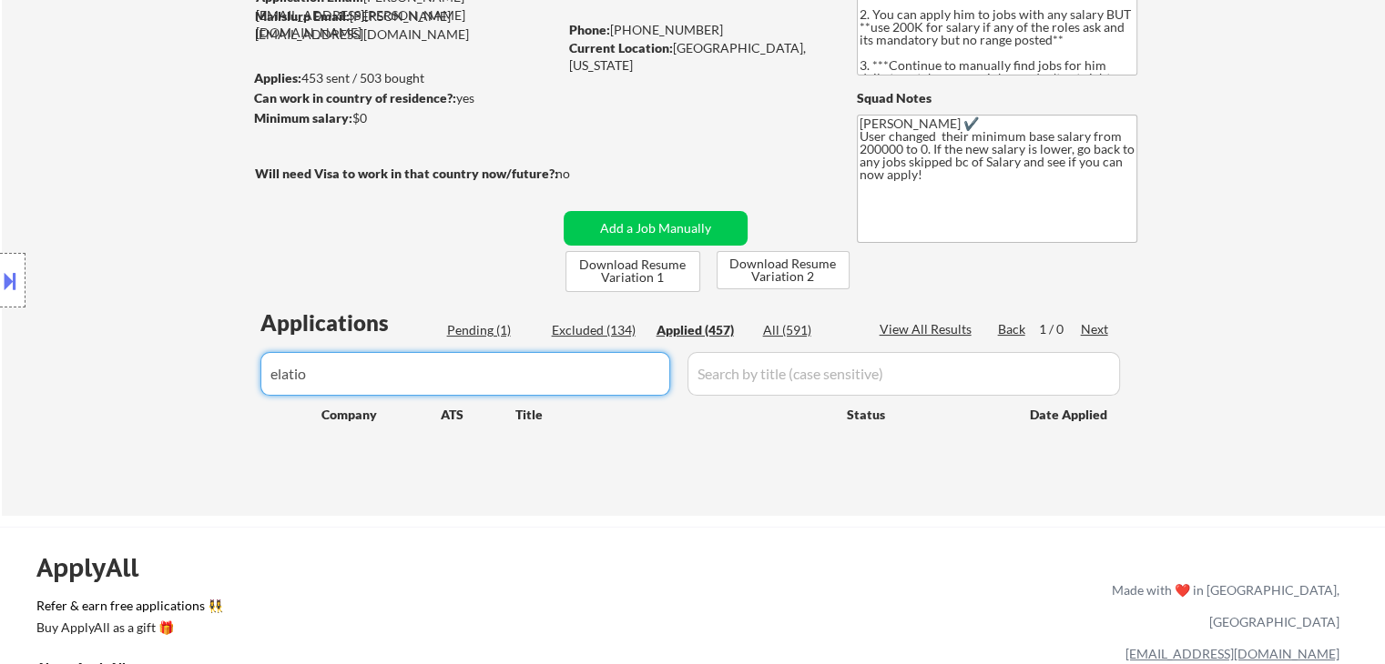
type input "elatio"
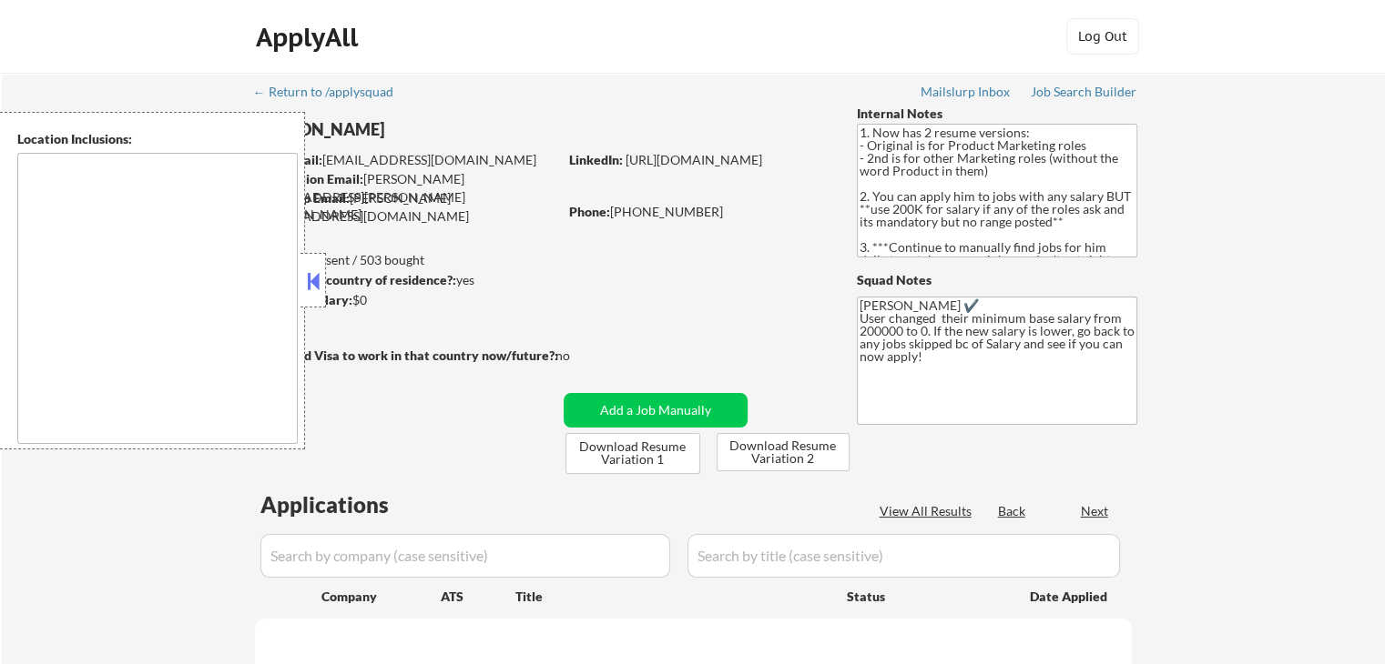
select select ""pending""
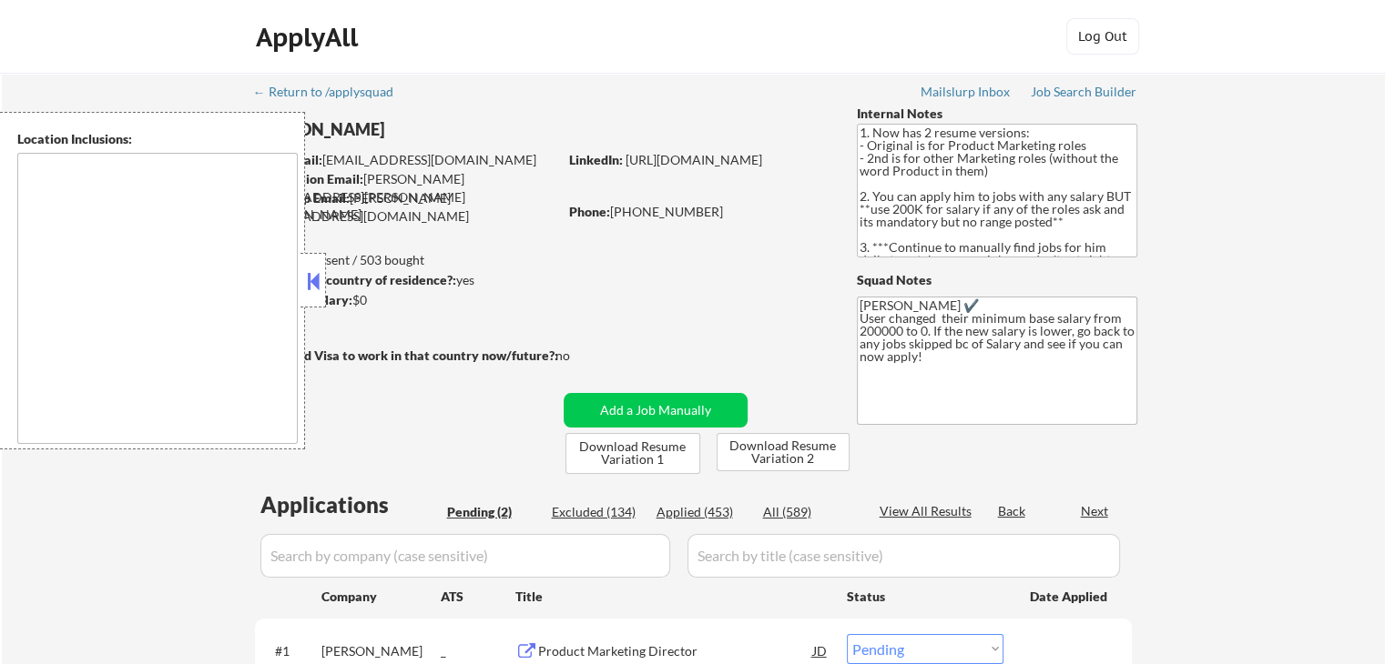
type textarea "San Francisco, CA Daly City, CA South San Francisco, CA Brisbane, CA Colma, CA …"
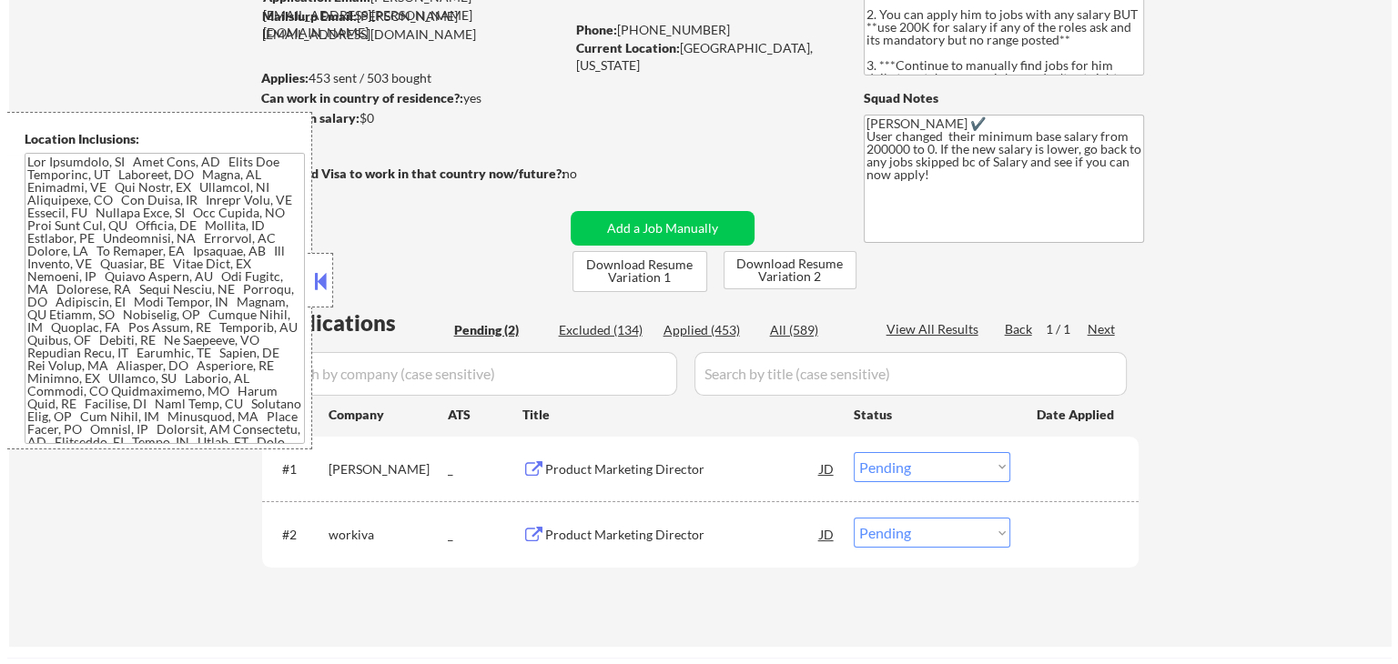
scroll to position [273, 0]
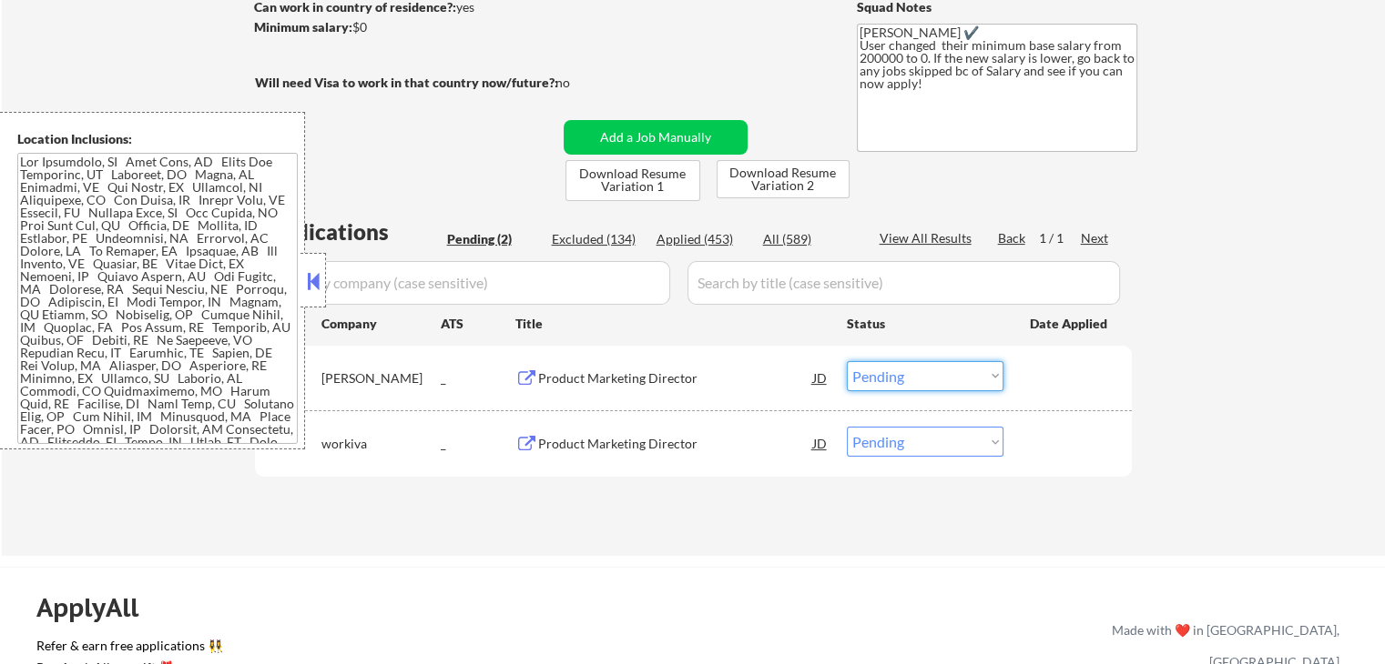
click at [918, 376] on select "Choose an option... Pending Applied Excluded (Questions) Excluded (Expired) Exc…" at bounding box center [925, 376] width 157 height 30
click at [847, 361] on select "Choose an option... Pending Applied Excluded (Questions) Excluded (Expired) Exc…" at bounding box center [925, 376] width 157 height 30
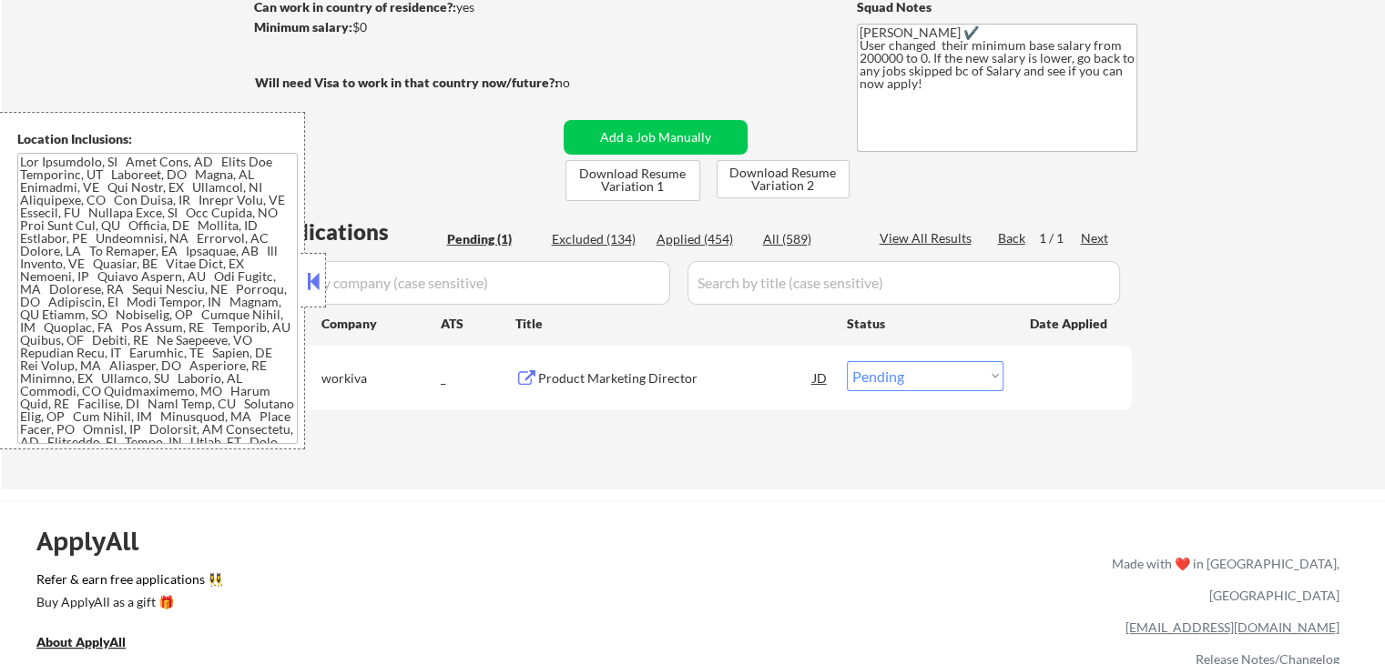
click at [926, 360] on div "#1 workiva _ Product Marketing Director JD Choose an option... Pending Applied …" at bounding box center [689, 377] width 859 height 49
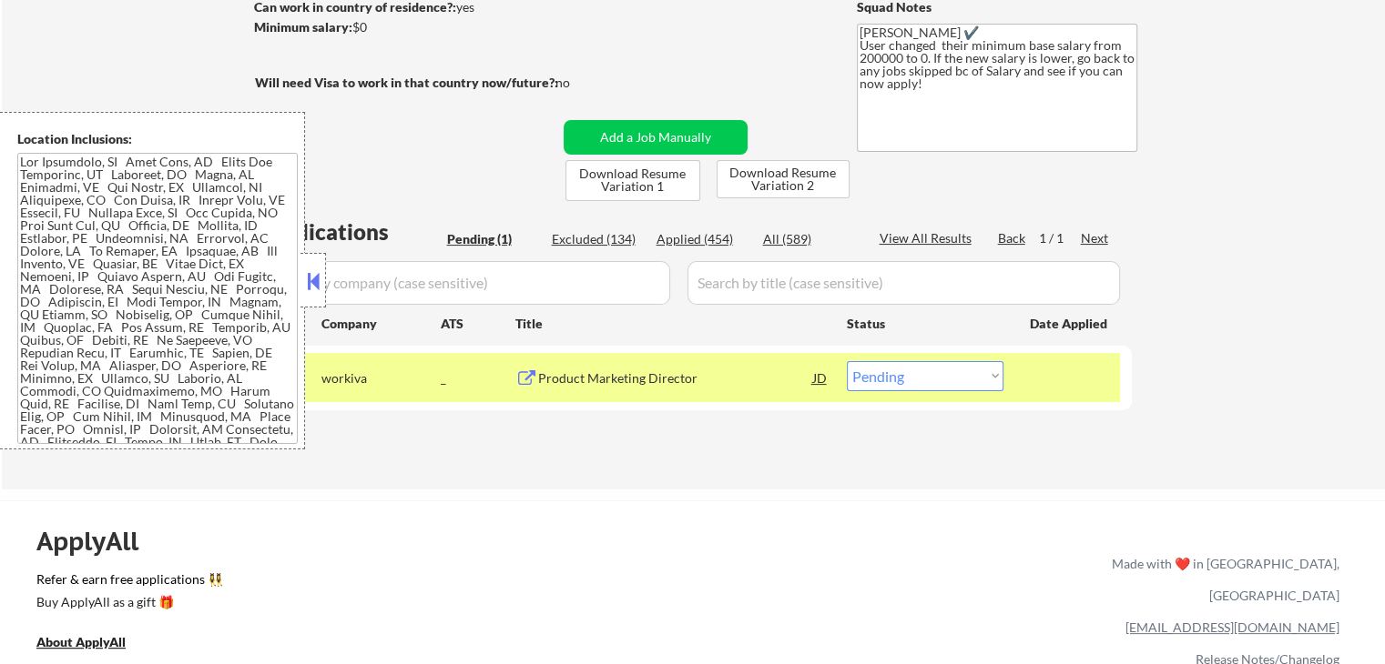
click at [921, 369] on select "Choose an option... Pending Applied Excluded (Questions) Excluded (Expired) Exc…" at bounding box center [925, 376] width 157 height 30
select select ""applied""
click at [847, 361] on select "Choose an option... Pending Applied Excluded (Questions) Excluded (Expired) Exc…" at bounding box center [925, 376] width 157 height 30
click at [1223, 318] on div "← Return to /applysquad Mailslurp Inbox Job Search Builder Andrew Hawthorn User…" at bounding box center [693, 145] width 1383 height 690
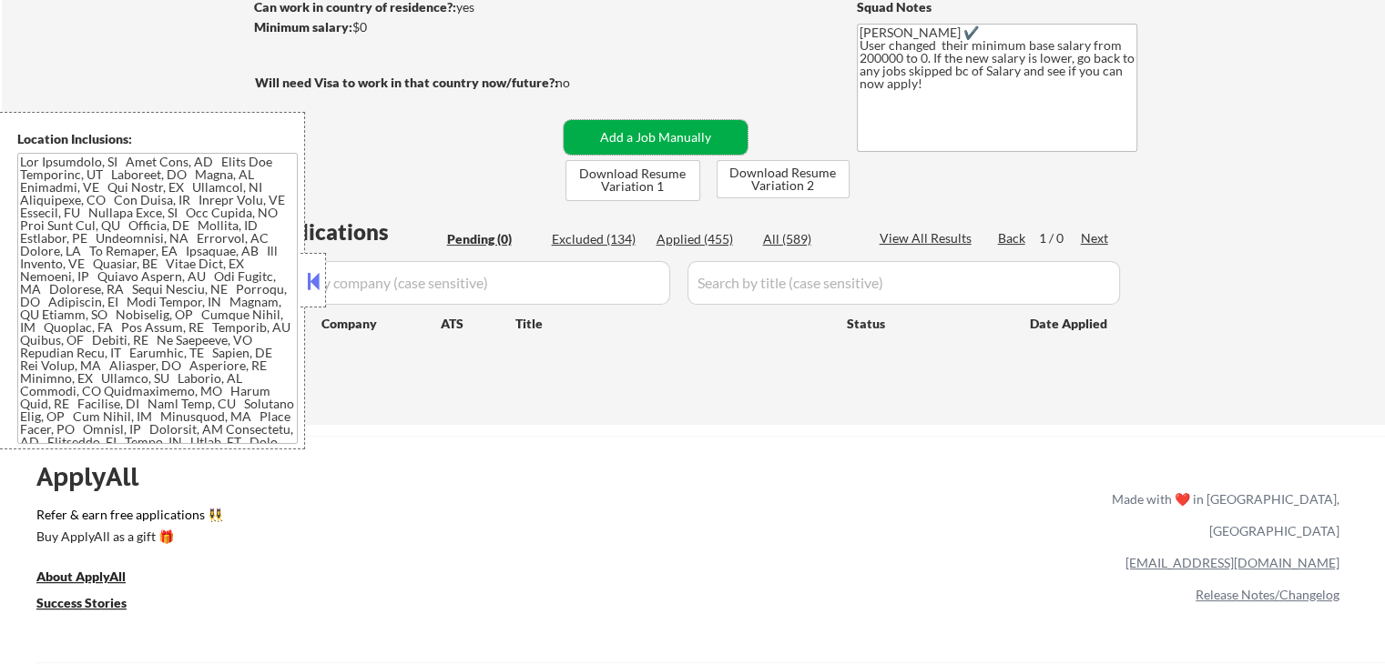
click at [651, 134] on button "Add a Job Manually" at bounding box center [655, 137] width 184 height 35
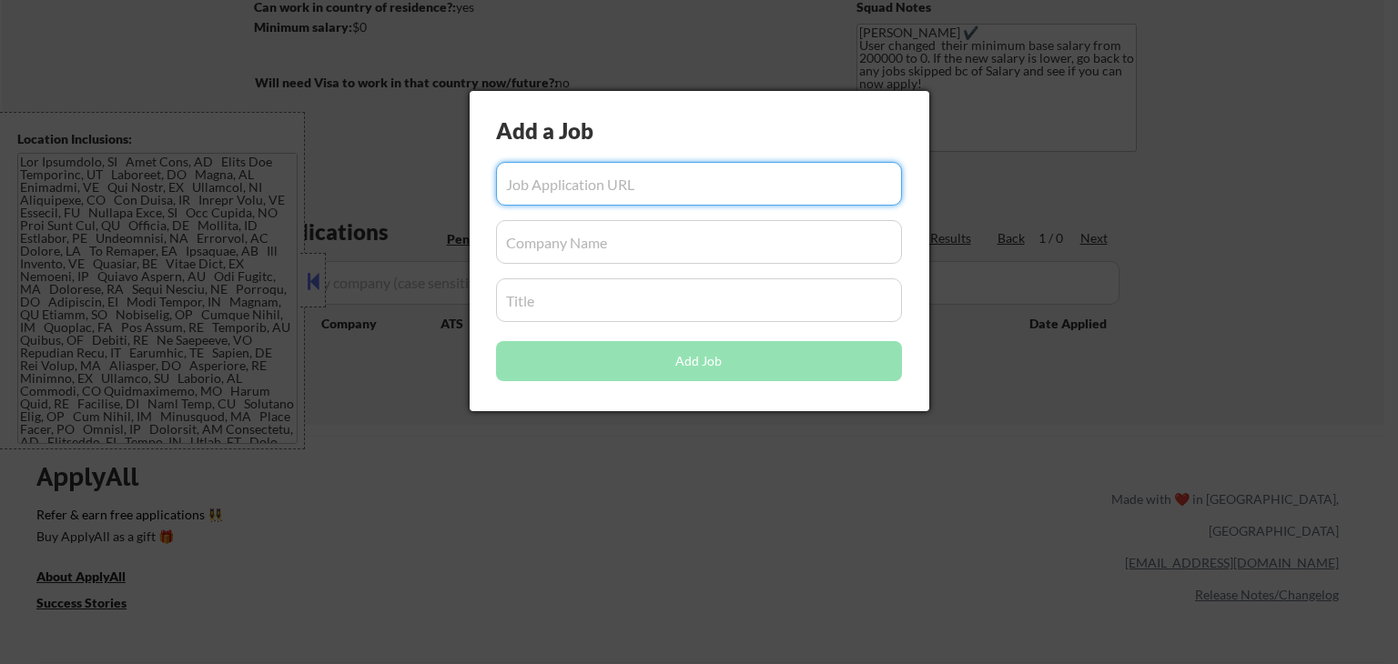
click at [611, 189] on input "input" at bounding box center [699, 184] width 406 height 44
paste input "https://www.beatstars.world/job?gh_jid=4591059006"
type input "https://www.beatstars.world/job?gh_jid=4591059006"
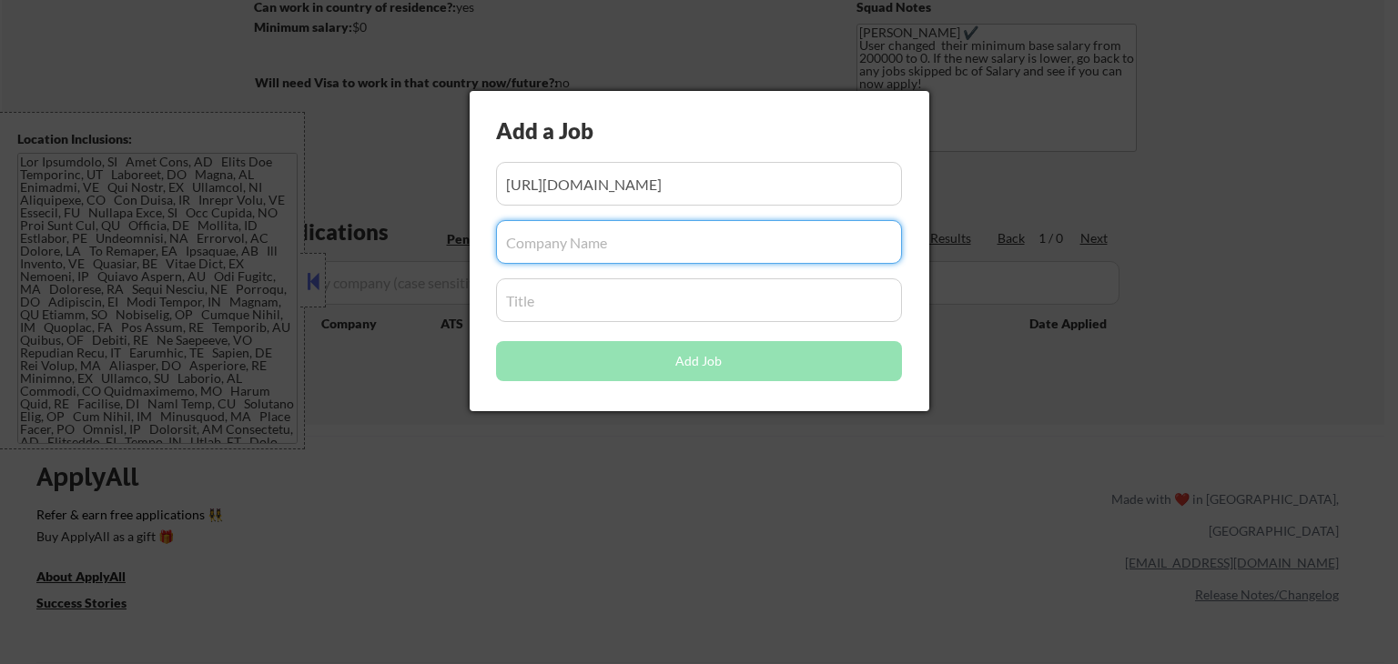
click at [643, 256] on input "input" at bounding box center [699, 242] width 406 height 44
click at [608, 183] on input "input" at bounding box center [699, 184] width 406 height 44
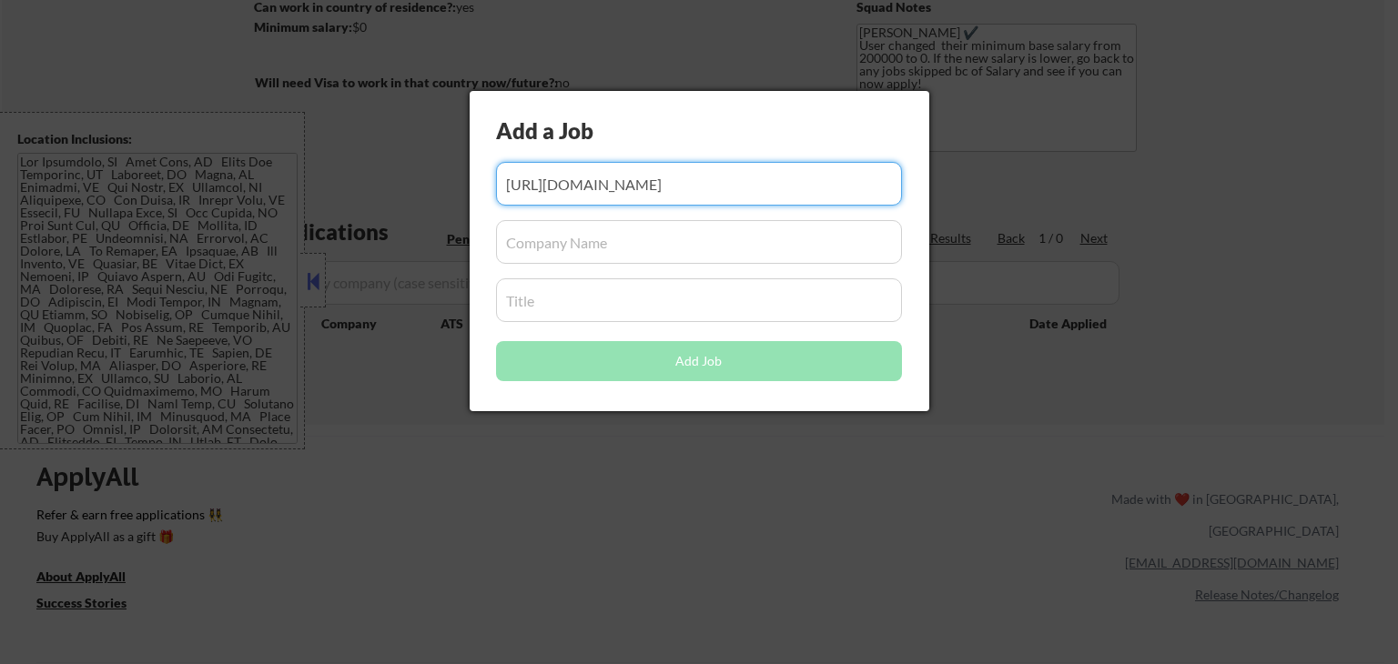
click at [608, 183] on input "input" at bounding box center [699, 184] width 406 height 44
click at [601, 230] on input "input" at bounding box center [699, 242] width 406 height 44
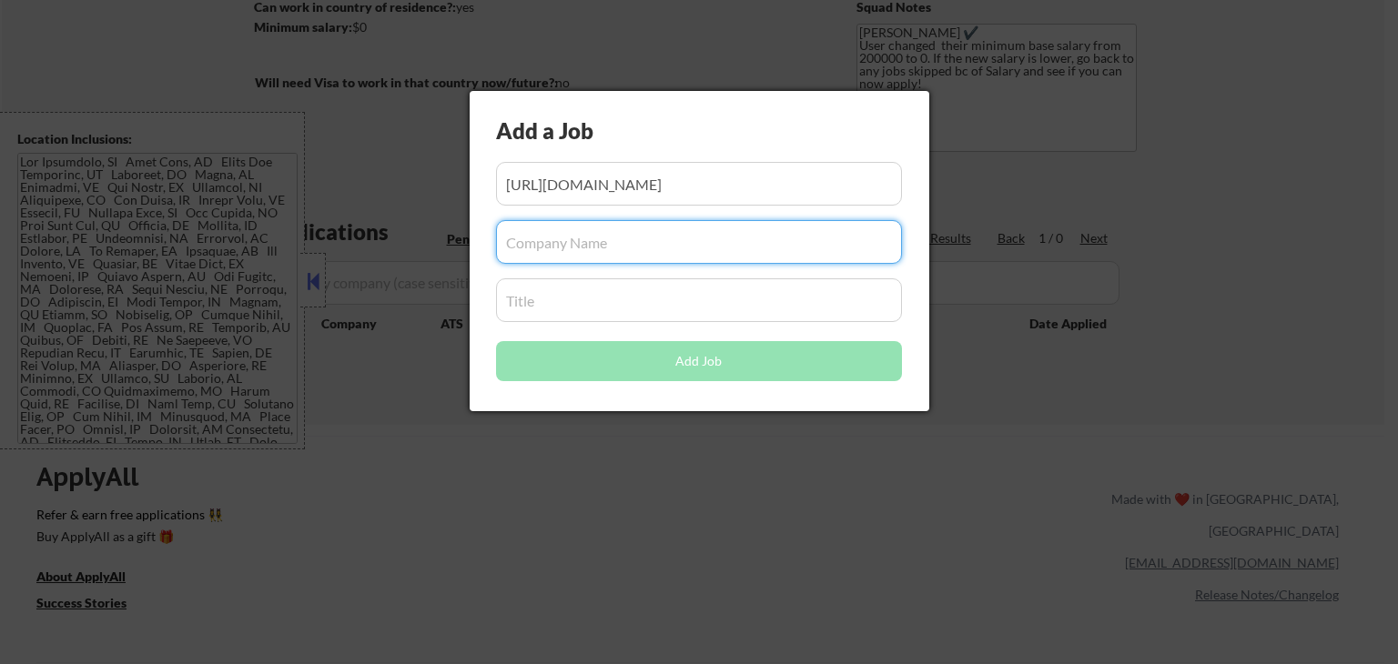
paste input "beatstars"
type input "beatstars"
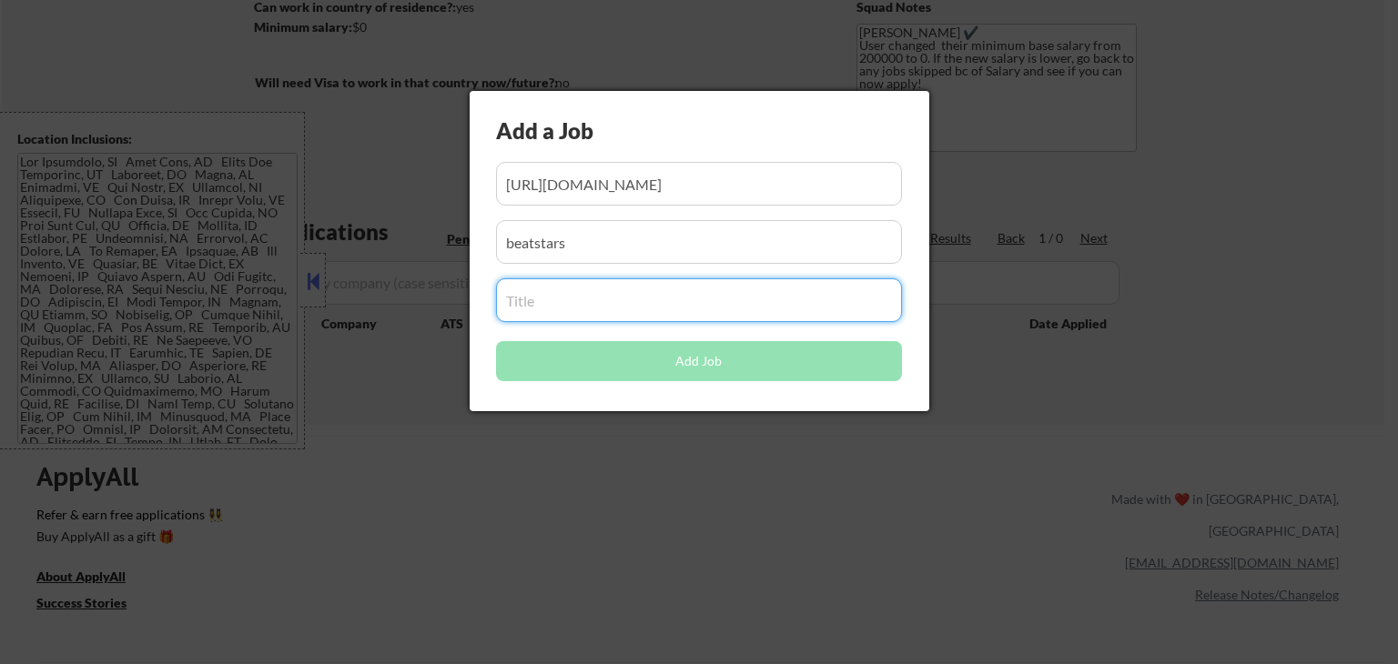
click at [593, 299] on input "input" at bounding box center [699, 301] width 406 height 44
paste input "Director of Product Marketing"
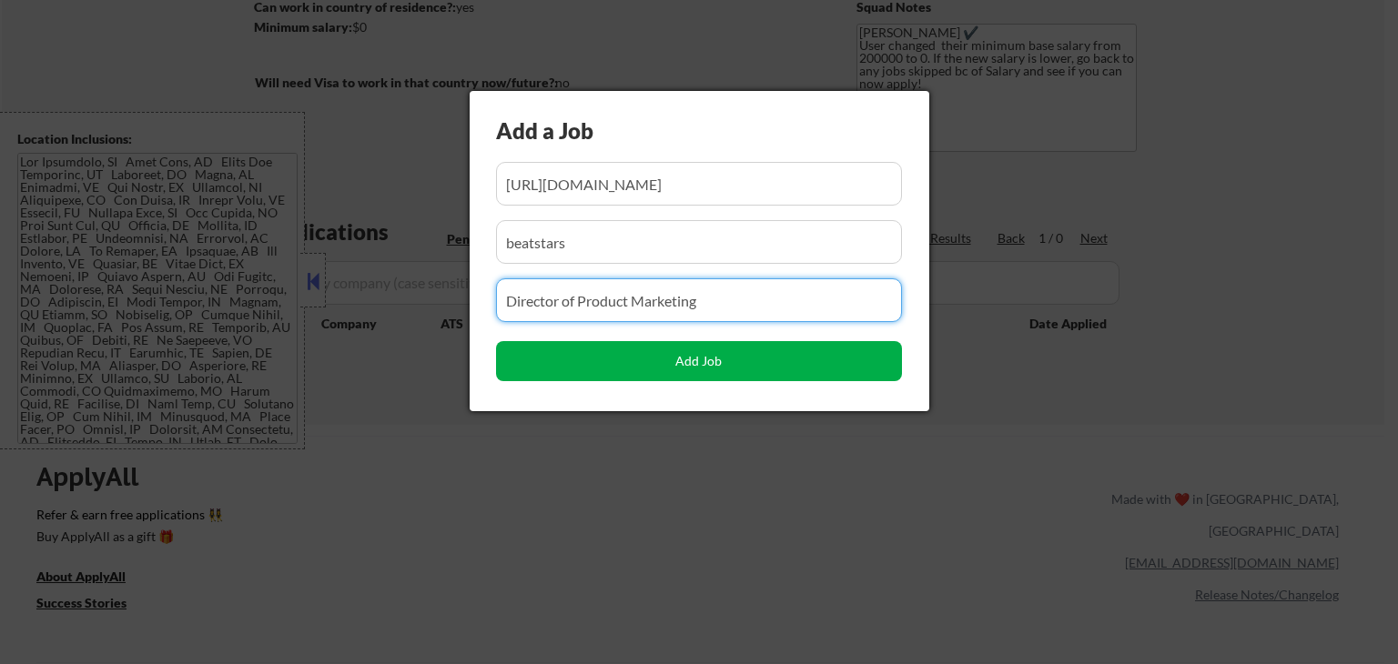
type input "Director of Product Marketing"
click at [644, 361] on button "Add Job" at bounding box center [699, 361] width 406 height 40
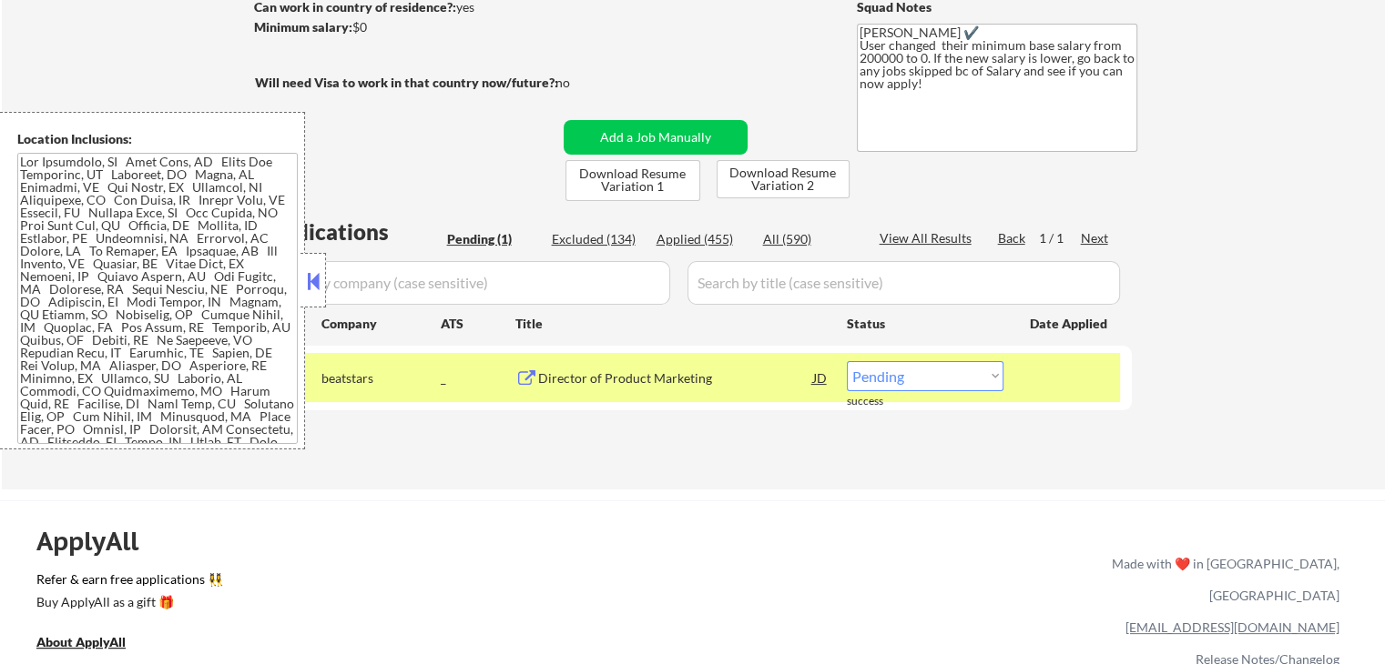
click at [914, 373] on select "Choose an option... Pending Applied Excluded (Questions) Excluded (Expired) Exc…" at bounding box center [925, 376] width 157 height 30
select select ""applied""
click at [847, 361] on select "Choose an option... Pending Applied Excluded (Questions) Excluded (Expired) Exc…" at bounding box center [925, 376] width 157 height 30
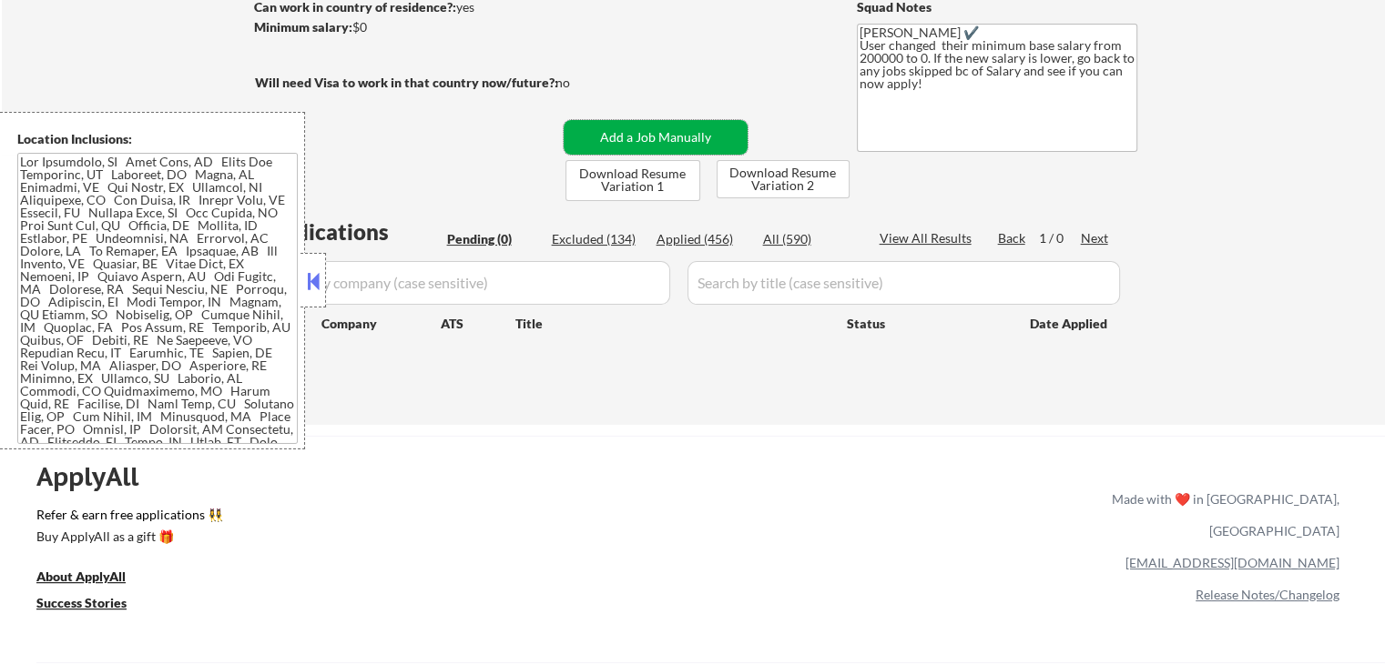
click at [660, 134] on button "Add a Job Manually" at bounding box center [655, 137] width 184 height 35
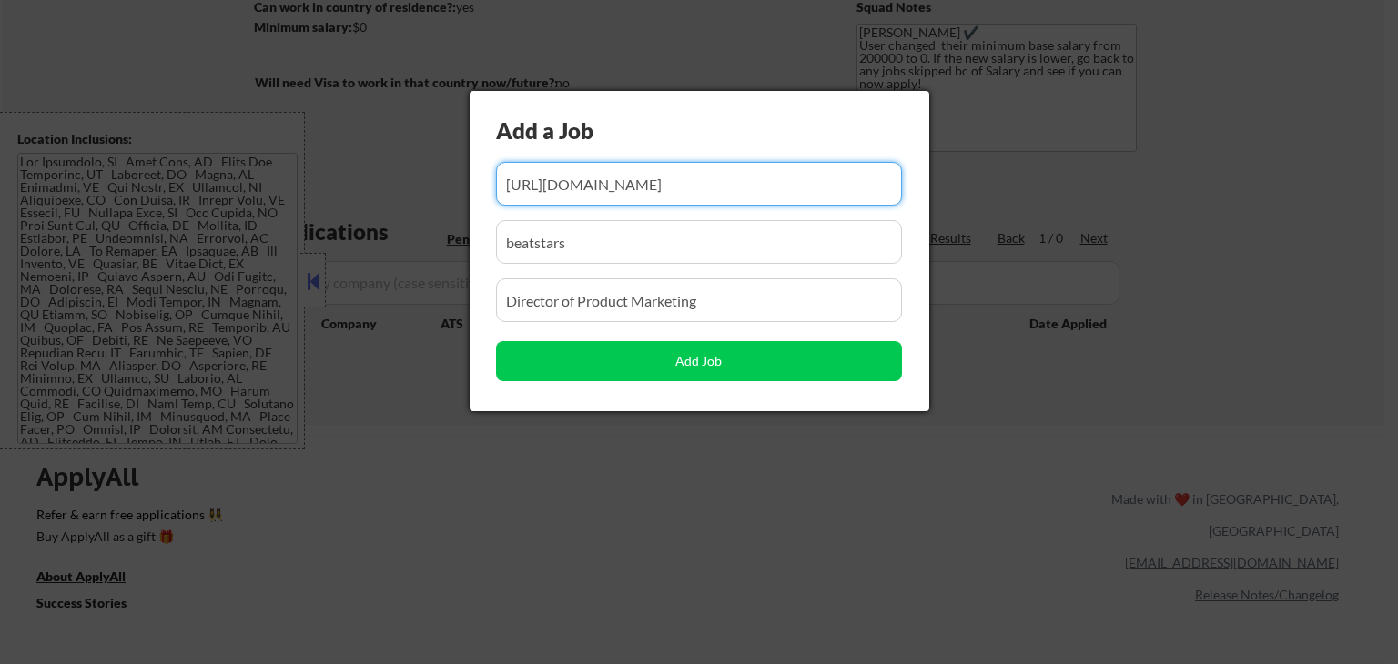
click at [662, 198] on input "input" at bounding box center [699, 184] width 406 height 44
paste input "https://job-boards.greenhouse.io/cortex/jobs/4804911008"
type input "https://job-boards.greenhouse.io/cortex/jobs/4804911008"
click at [617, 243] on input "input" at bounding box center [699, 242] width 406 height 44
click at [728, 182] on input "input" at bounding box center [699, 184] width 406 height 44
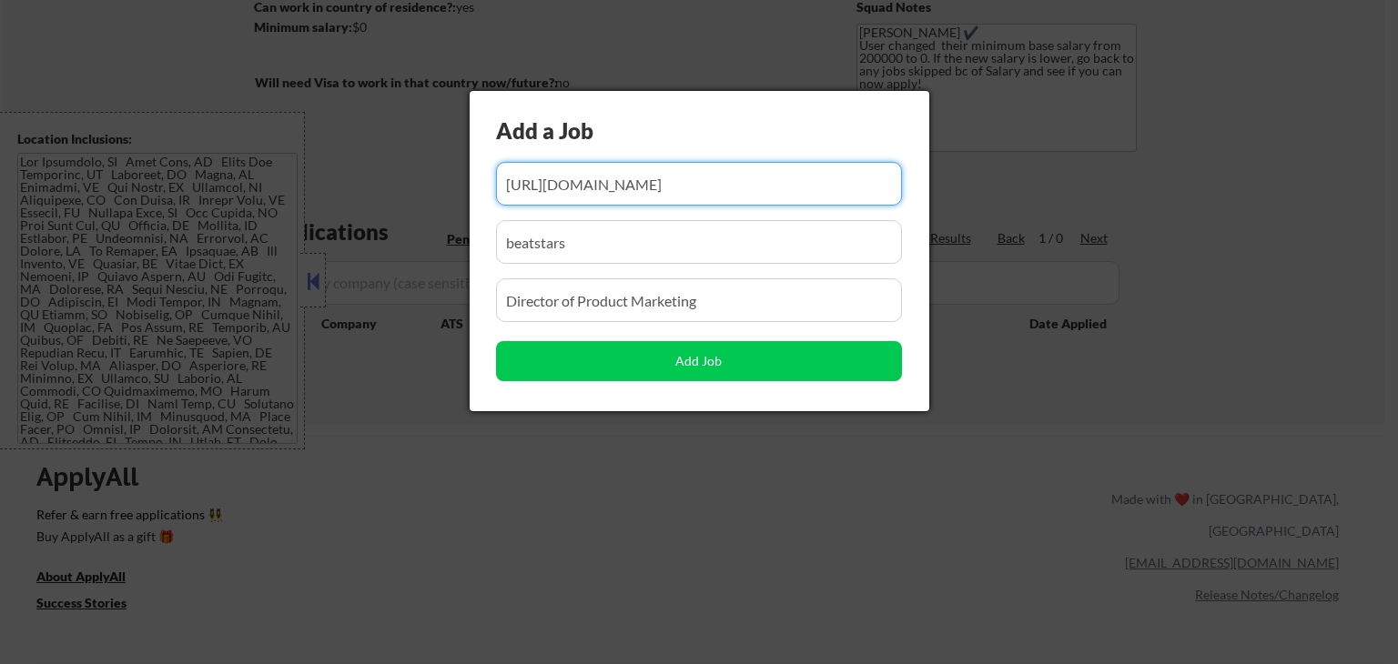
click at [728, 182] on input "input" at bounding box center [699, 184] width 406 height 44
click at [648, 228] on input "input" at bounding box center [699, 242] width 406 height 44
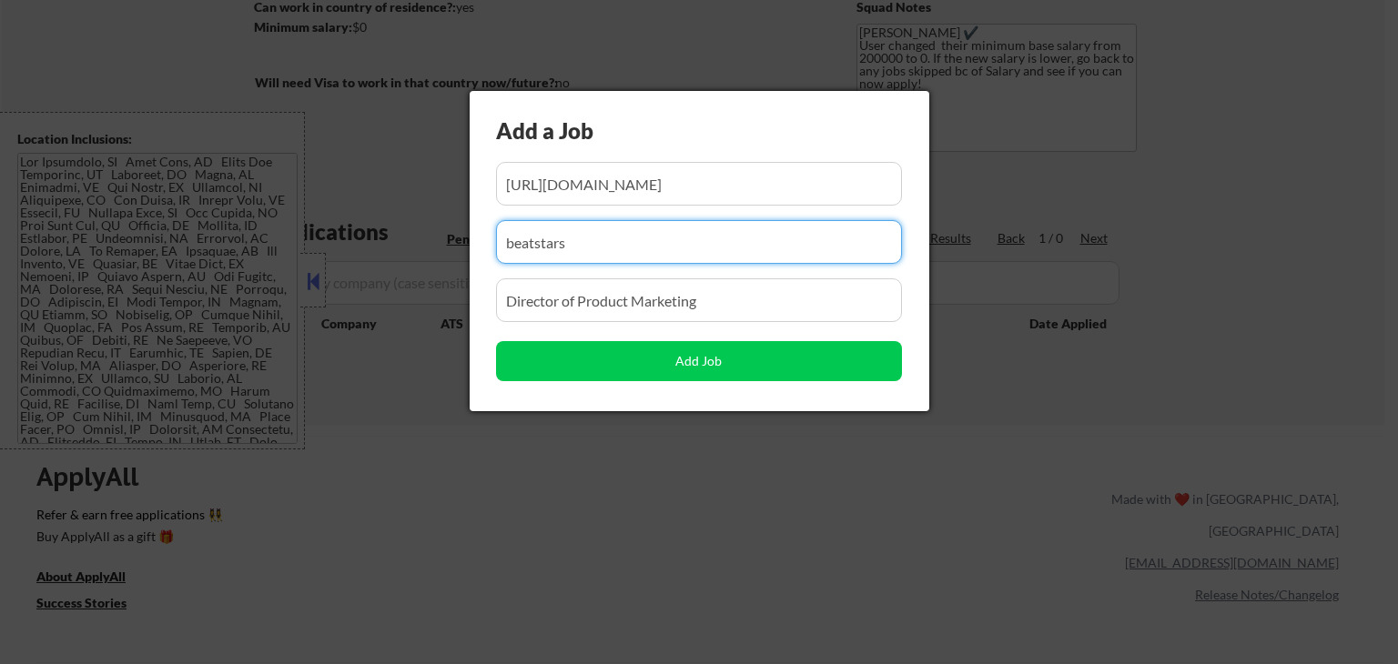
paste input "cortex"
type input "cortex"
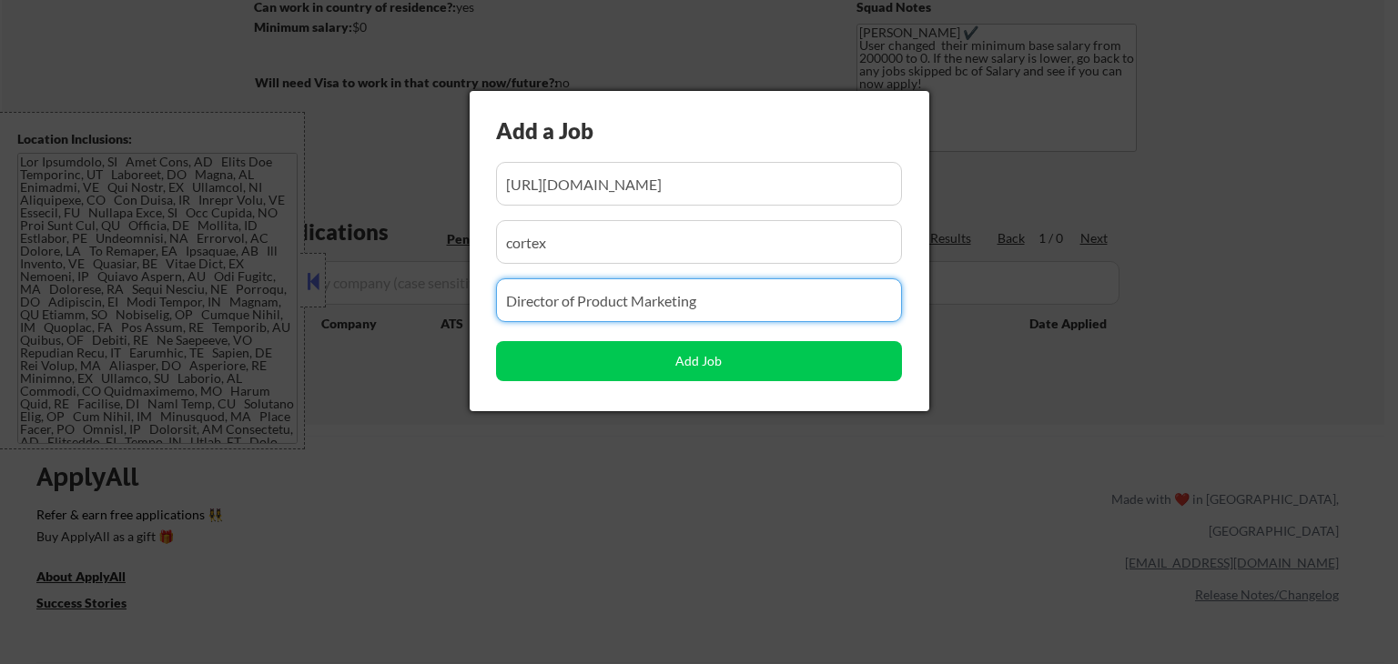
click at [611, 301] on input "input" at bounding box center [699, 301] width 406 height 44
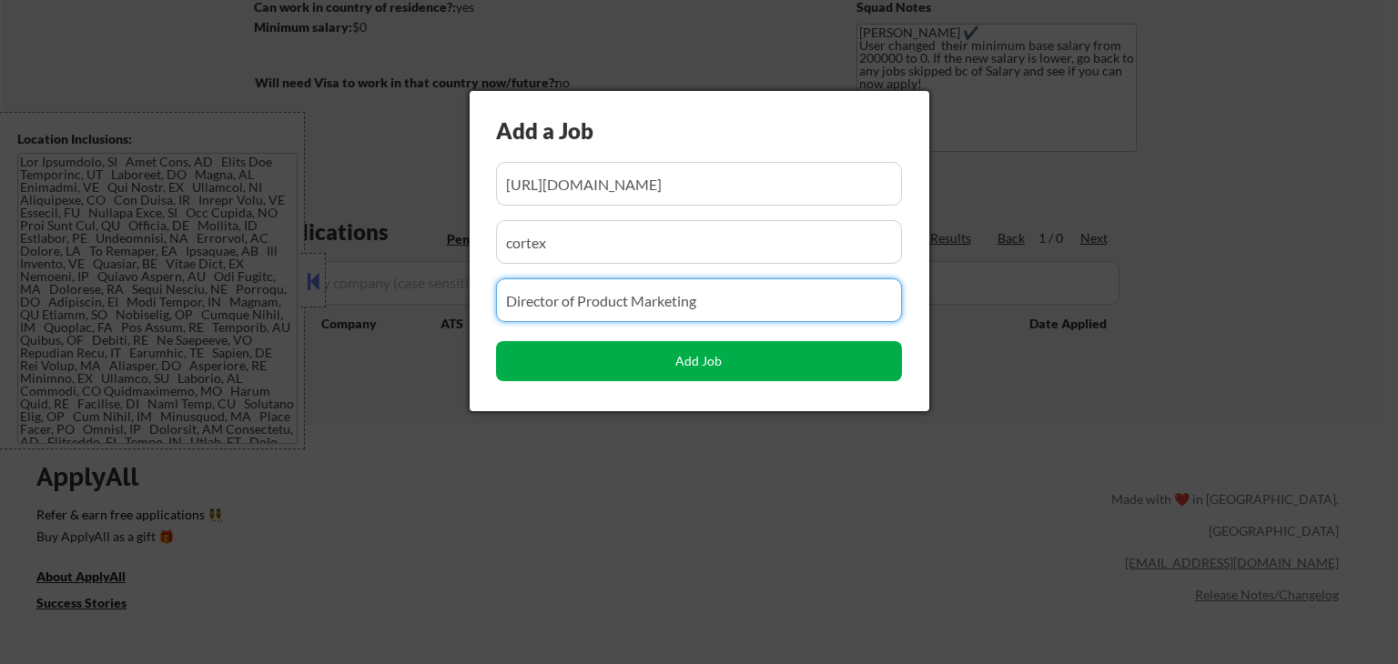
click at [723, 359] on button "Add Job" at bounding box center [699, 361] width 406 height 40
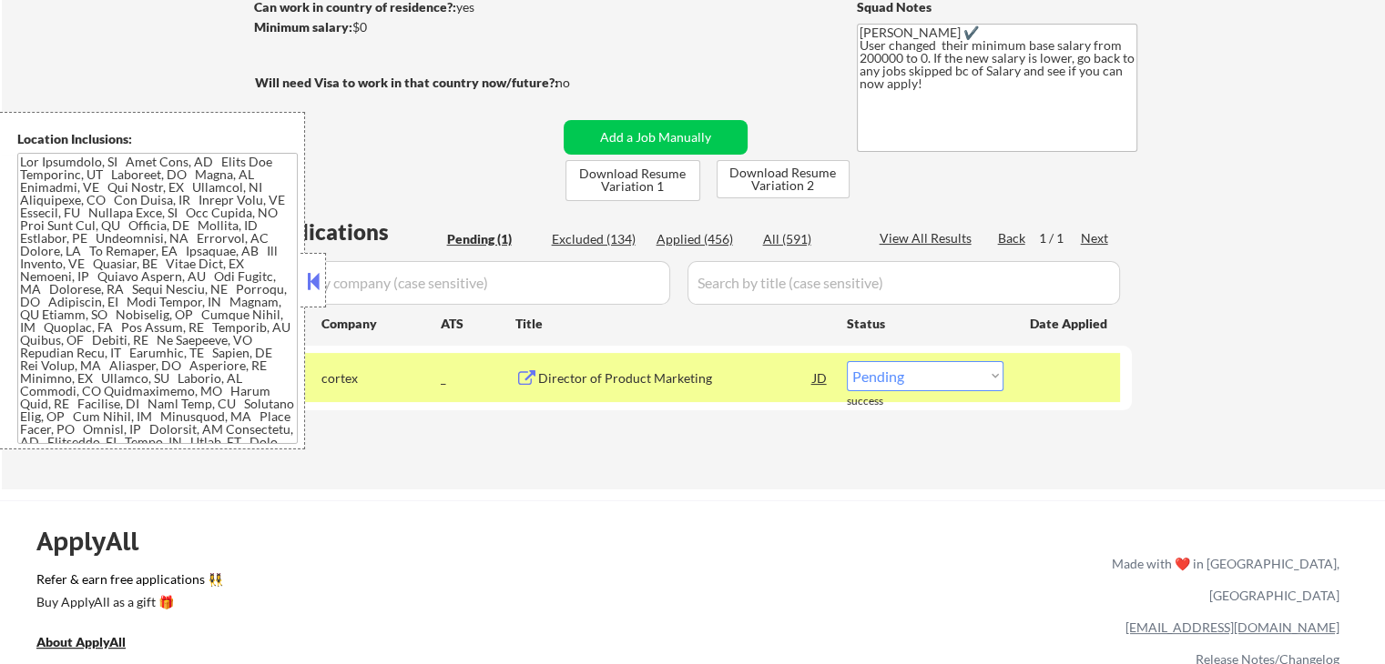
click at [914, 385] on select "Choose an option... Pending Applied Excluded (Questions) Excluded (Expired) Exc…" at bounding box center [925, 376] width 157 height 30
select select ""applied""
click at [847, 361] on select "Choose an option... Pending Applied Excluded (Questions) Excluded (Expired) Exc…" at bounding box center [925, 376] width 157 height 30
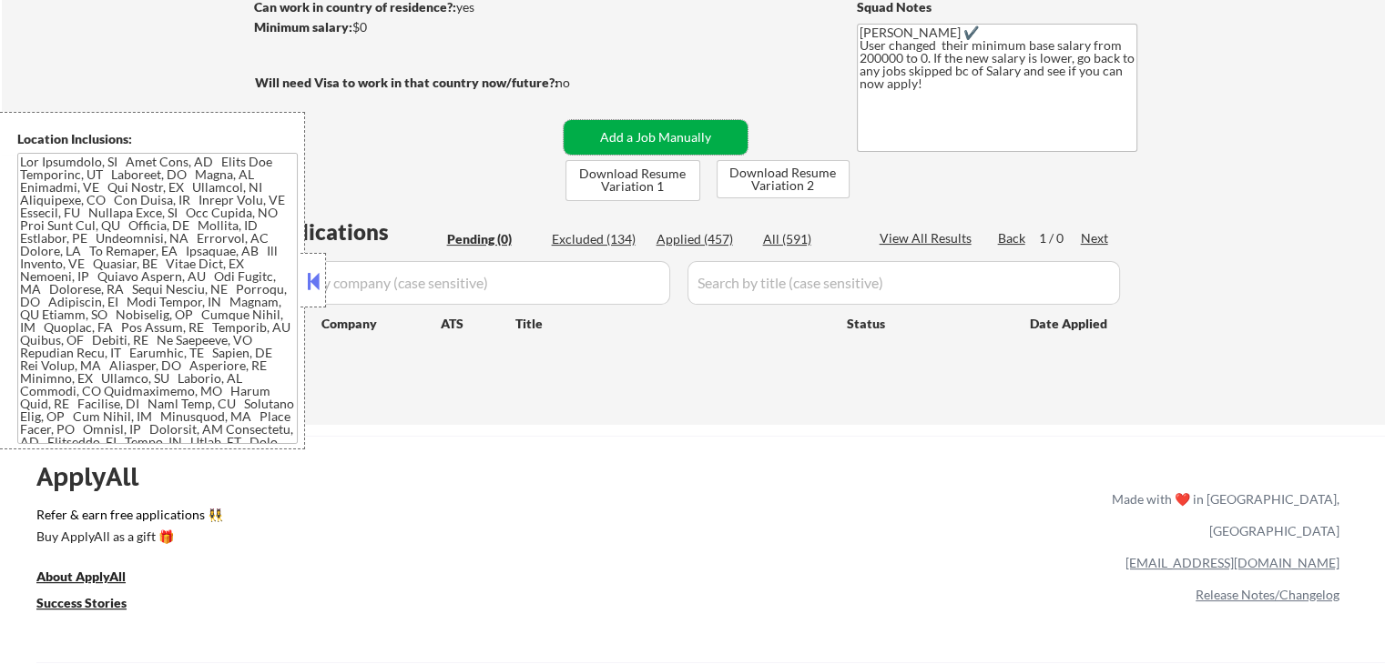
click at [635, 131] on button "Add a Job Manually" at bounding box center [655, 137] width 184 height 35
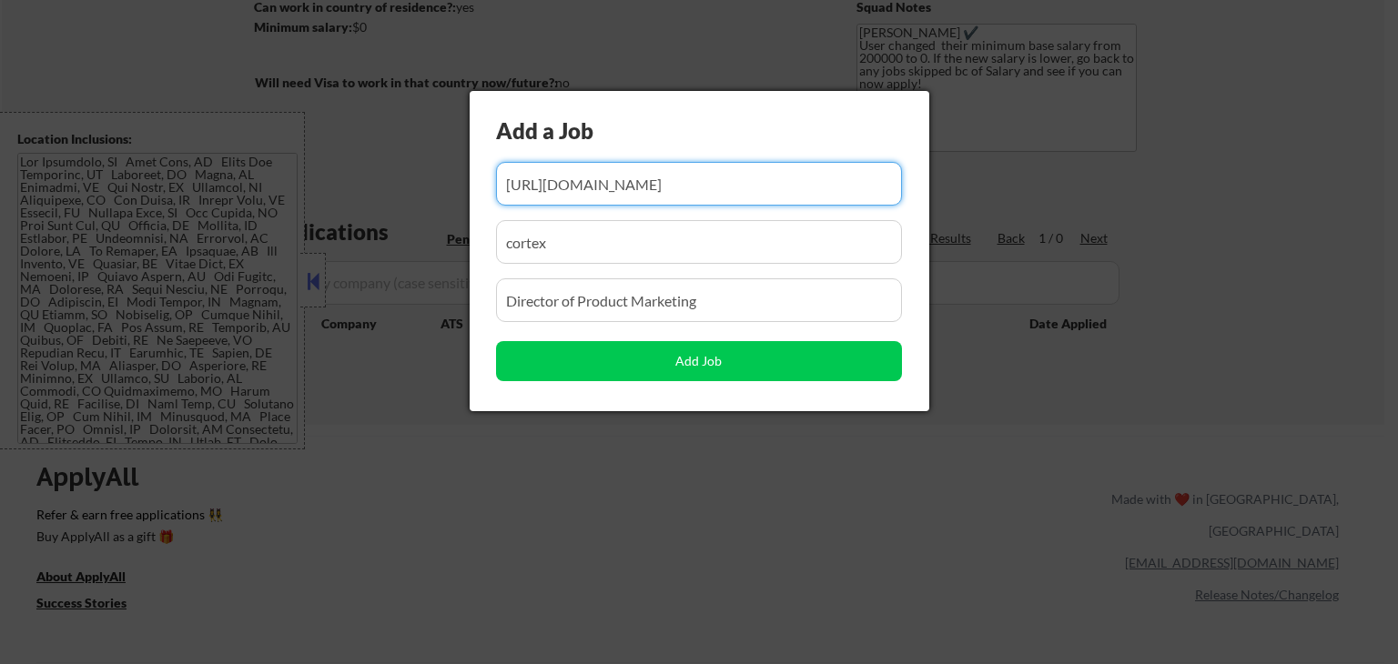
click at [626, 187] on input "input" at bounding box center [699, 184] width 406 height 44
paste input "https://www.elationhealth.com/about-us/careers/?gh_jid=6860865"
type input "https://www.elationhealth.com/about-us/careers/?gh_jid=6860865"
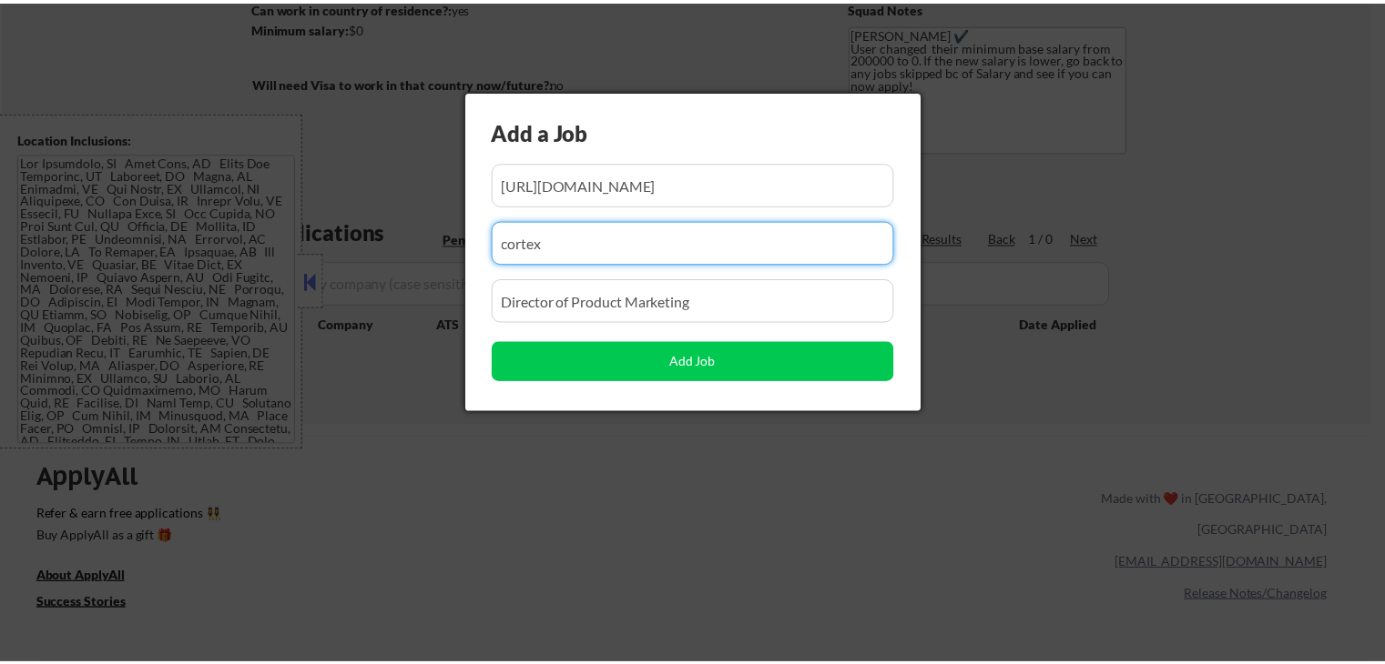
scroll to position [0, 0]
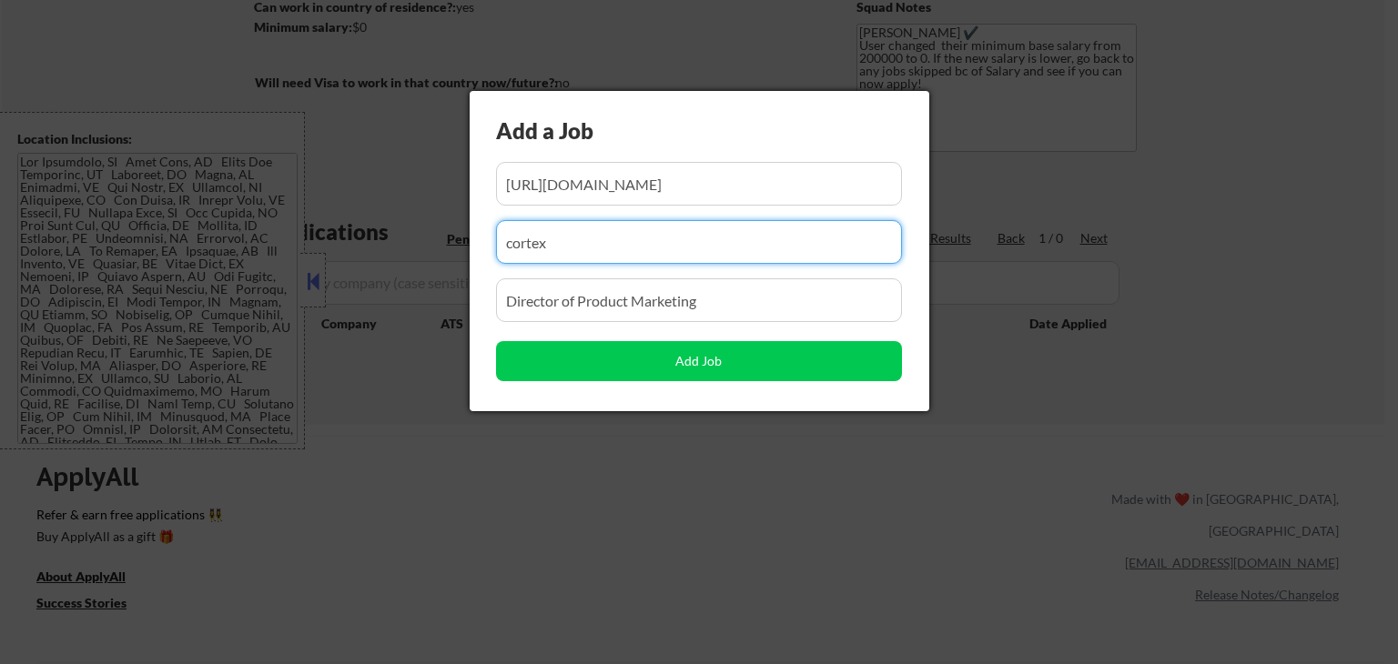
click at [605, 249] on input "input" at bounding box center [699, 242] width 406 height 44
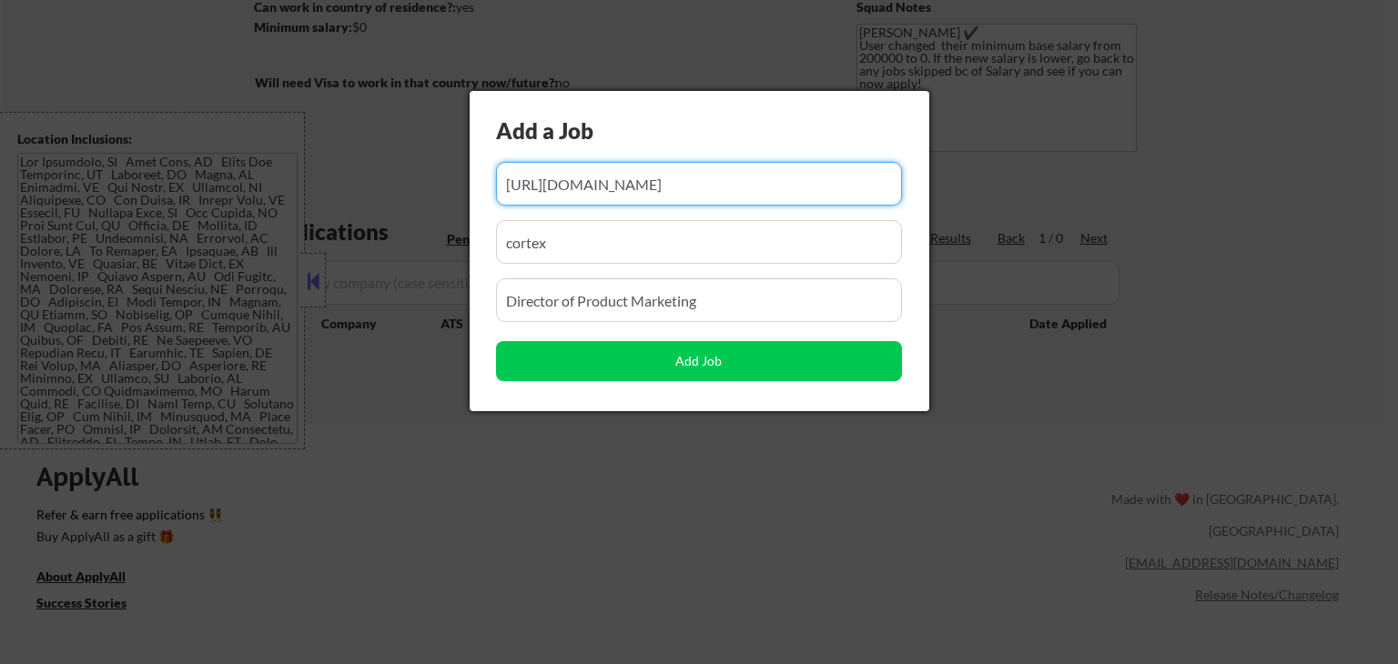
drag, startPoint x: 632, startPoint y: 182, endPoint x: 589, endPoint y: 179, distance: 42.9
click at [589, 179] on input "input" at bounding box center [699, 184] width 406 height 44
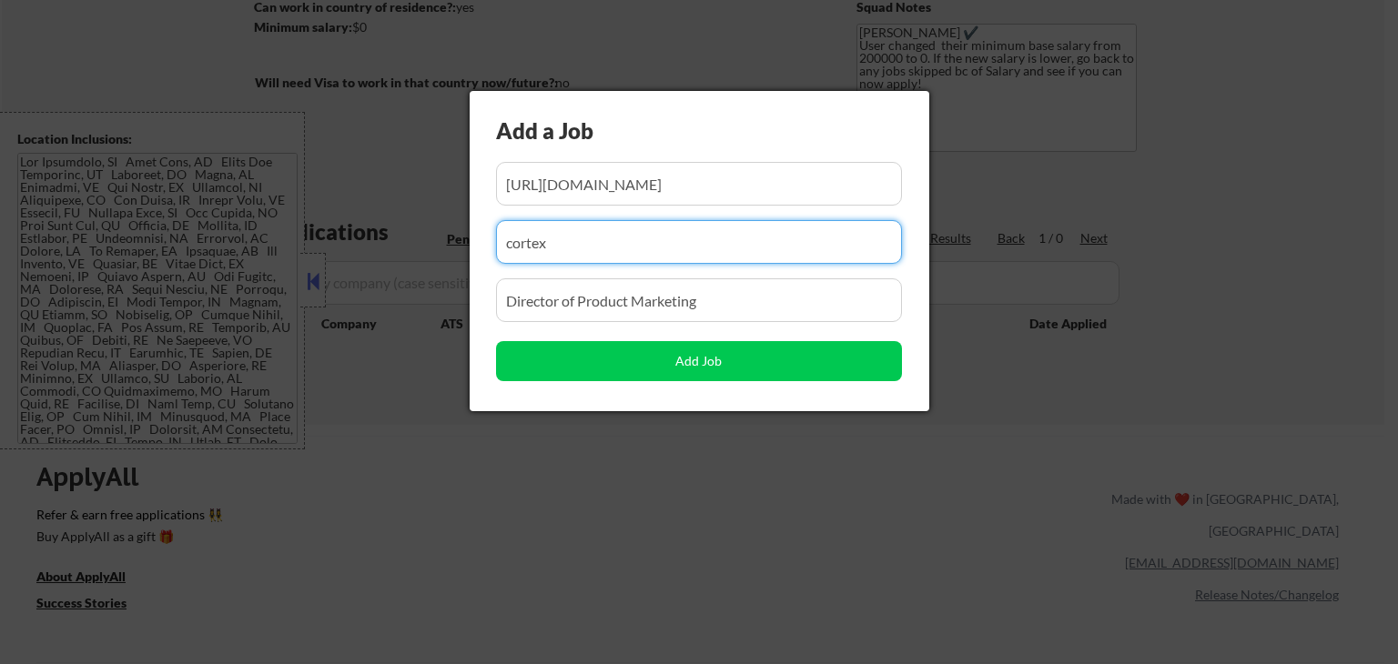
drag, startPoint x: 555, startPoint y: 245, endPoint x: 424, endPoint y: 244, distance: 131.1
click at [424, 244] on body "← Return to /applysquad Mailslurp Inbox Job Search Builder Andrew Hawthorn User…" at bounding box center [699, 59] width 1398 height 664
paste input "elation"
type input "elation"
click at [583, 307] on input "input" at bounding box center [699, 301] width 406 height 44
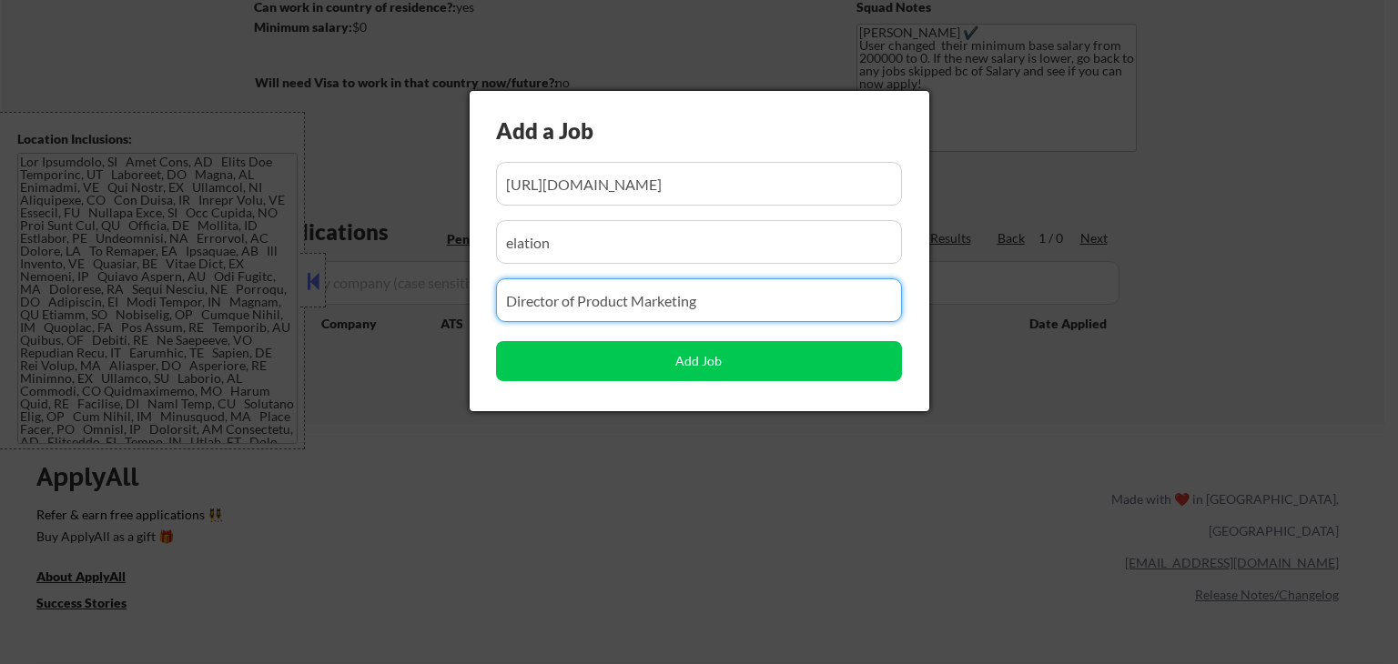
click at [688, 290] on input "input" at bounding box center [699, 301] width 406 height 44
paste input "Director, Product Marketing"
click at [562, 303] on input "input" at bounding box center [699, 301] width 406 height 44
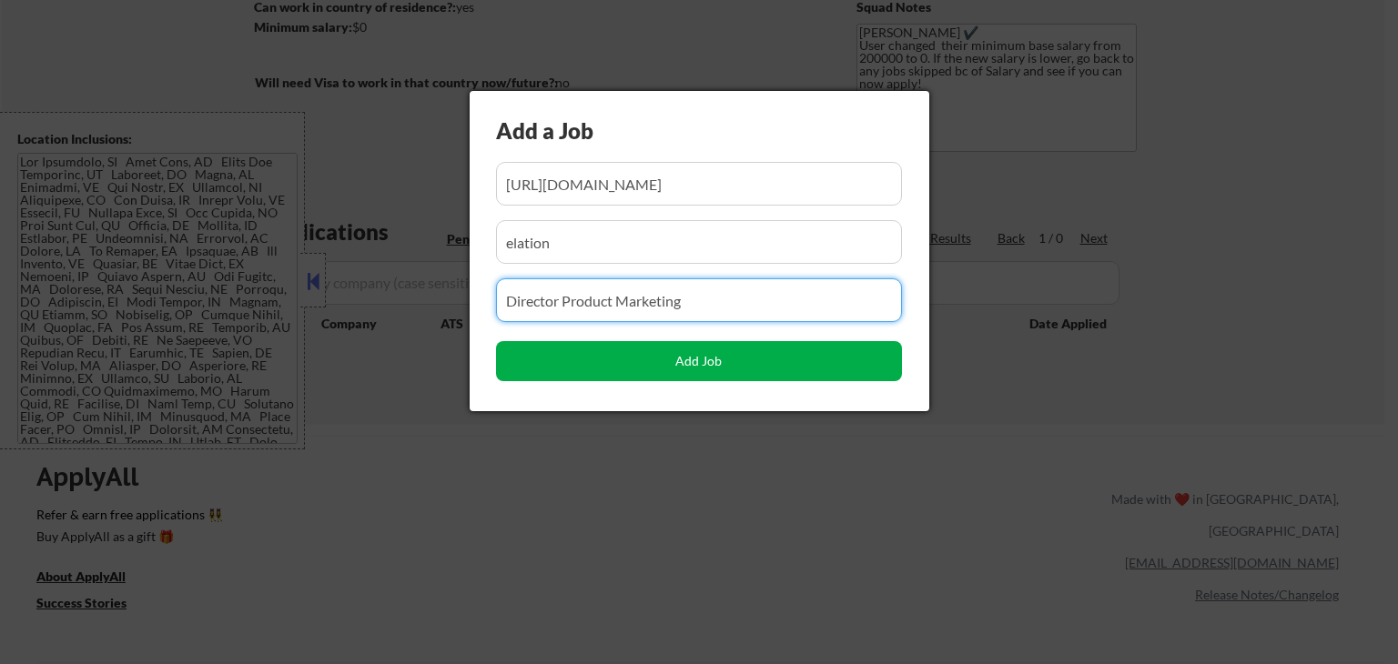
type input "Director Product Marketing"
click at [646, 360] on button "Add Job" at bounding box center [699, 361] width 406 height 40
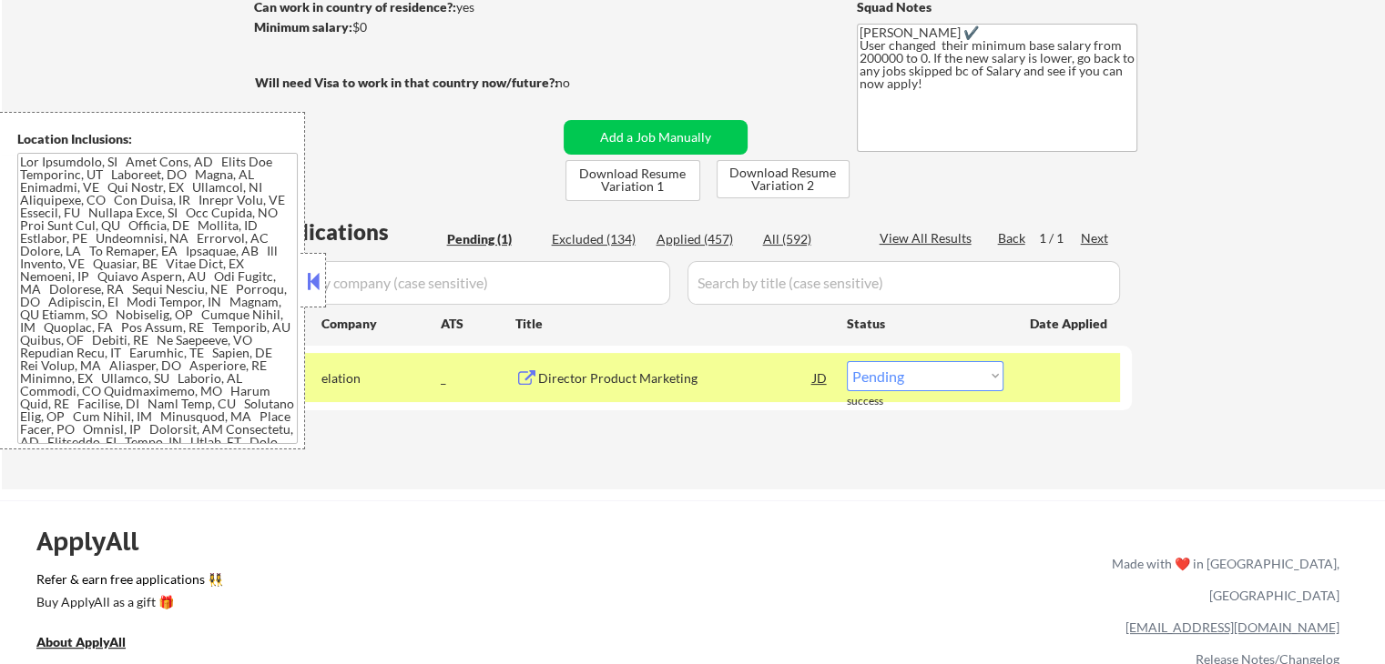
click at [909, 377] on select "Choose an option... Pending Applied Excluded (Questions) Excluded (Expired) Exc…" at bounding box center [925, 376] width 157 height 30
select select ""applied""
click at [847, 361] on select "Choose an option... Pending Applied Excluded (Questions) Excluded (Expired) Exc…" at bounding box center [925, 376] width 157 height 30
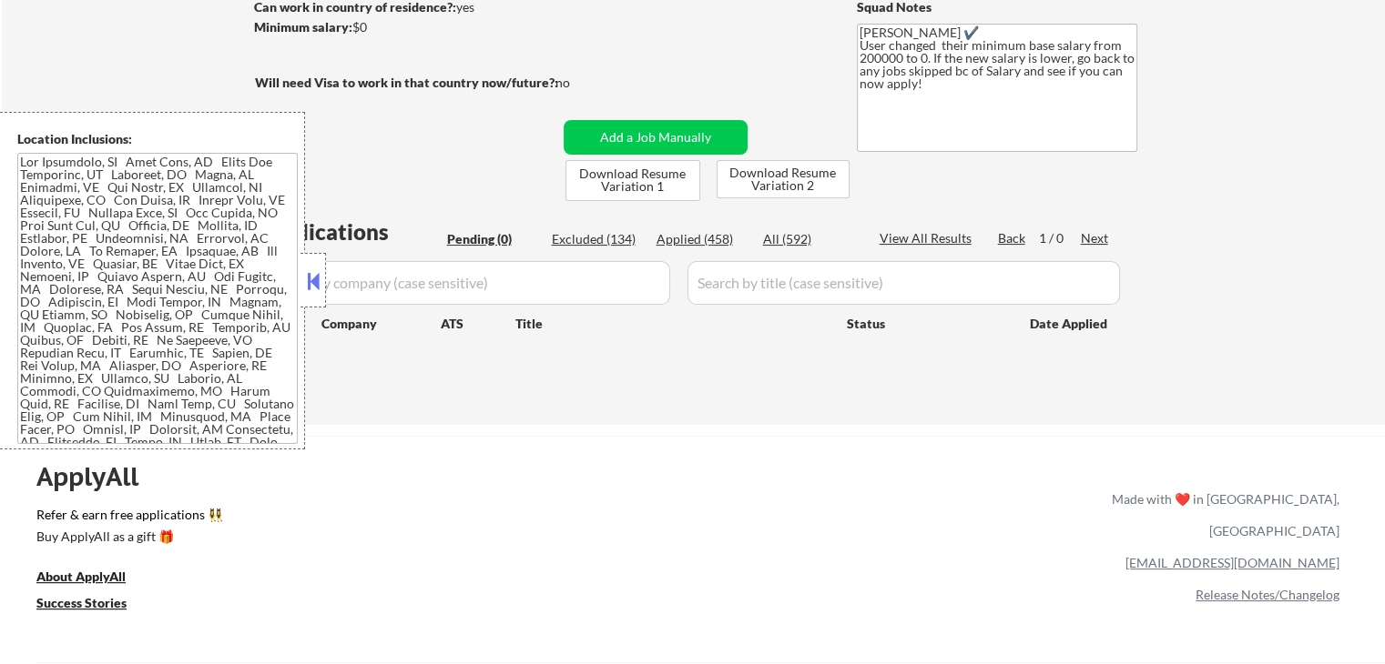
click at [320, 279] on button at bounding box center [313, 281] width 20 height 27
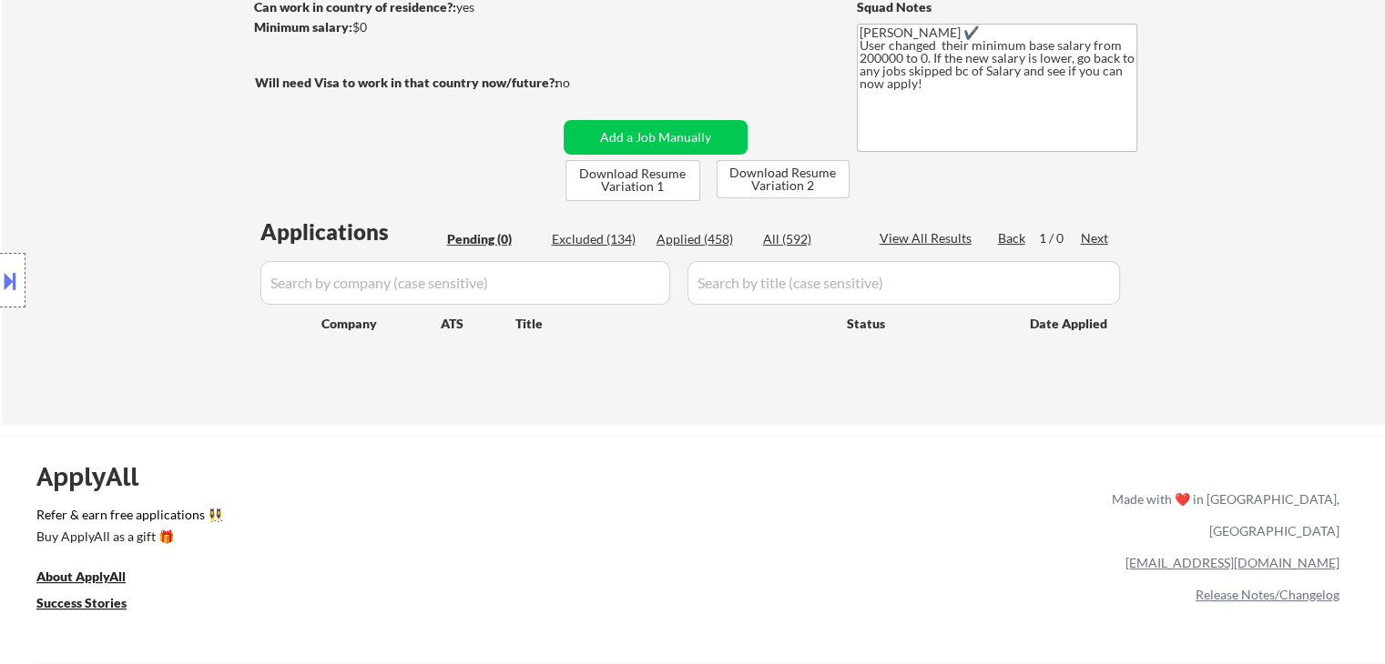
click at [50, 267] on div "Location Inclusions:" at bounding box center [163, 281] width 326 height 338
